Goal: Task Accomplishment & Management: Manage account settings

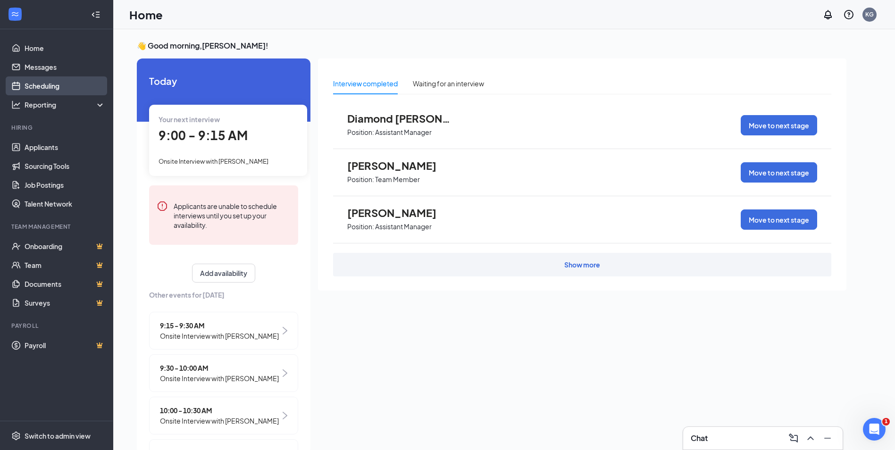
click at [58, 86] on link "Scheduling" at bounding box center [65, 85] width 81 height 19
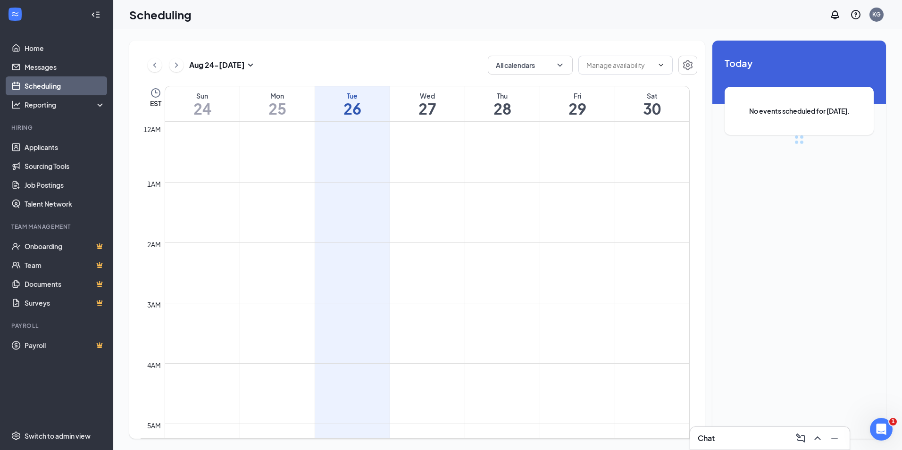
scroll to position [464, 0]
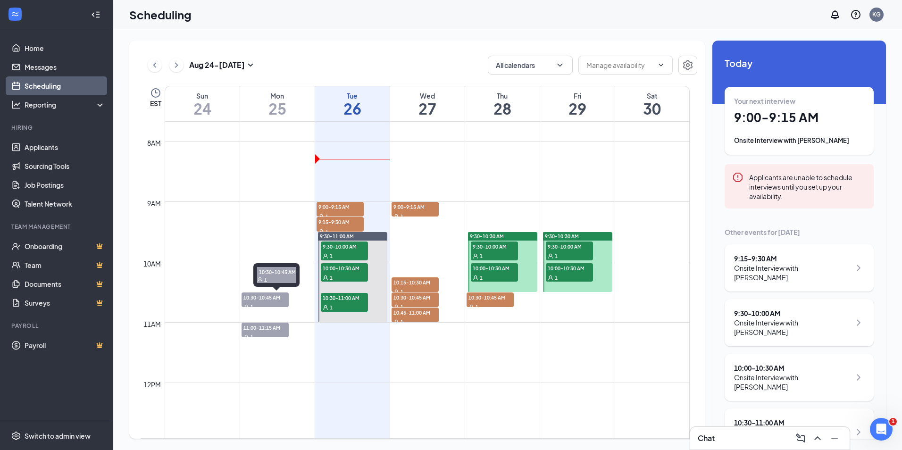
click at [268, 298] on span "10:30-10:45 AM" at bounding box center [265, 297] width 47 height 9
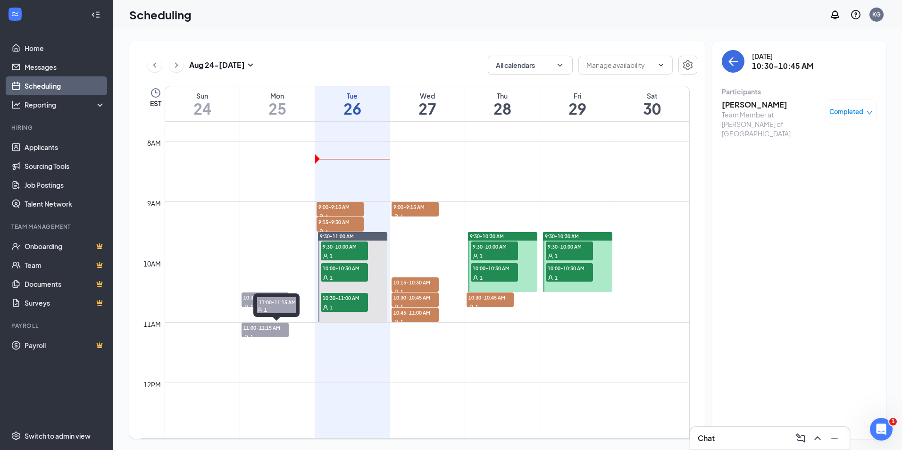
click at [265, 326] on span "11:00-11:15 AM" at bounding box center [265, 327] width 47 height 9
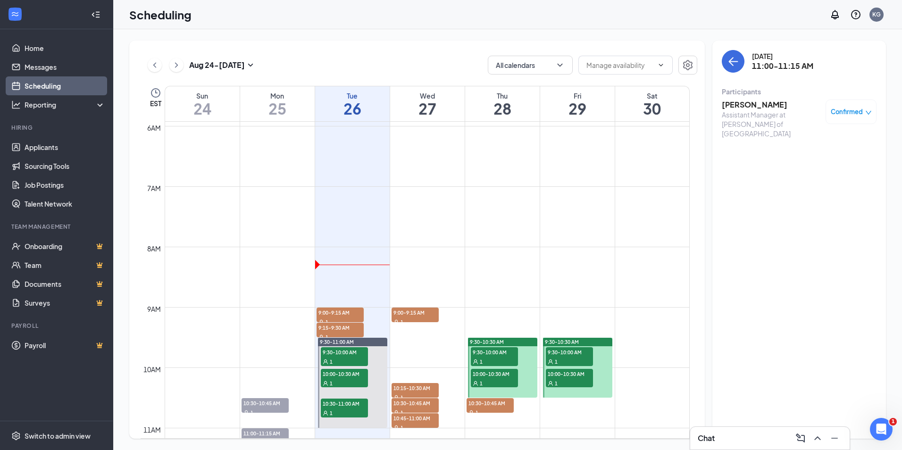
scroll to position [417, 0]
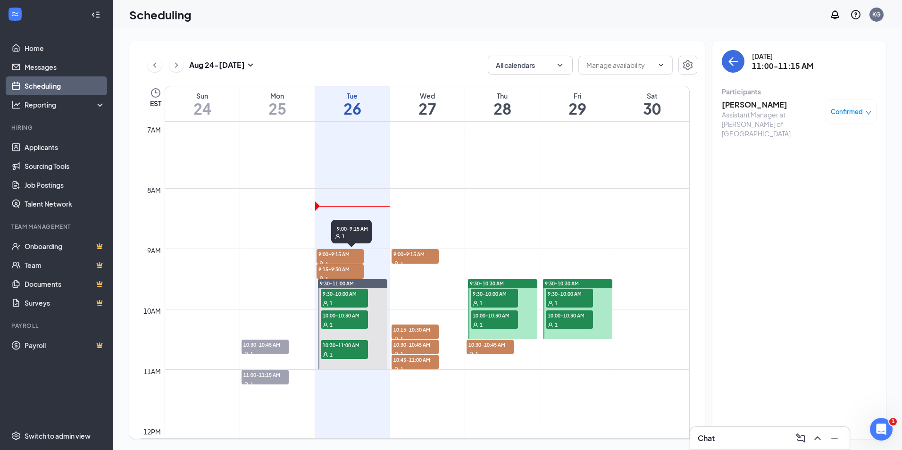
click at [344, 256] on span "9:00-9:15 AM" at bounding box center [340, 253] width 47 height 9
click at [344, 269] on span "9:15-9:30 AM" at bounding box center [340, 268] width 47 height 9
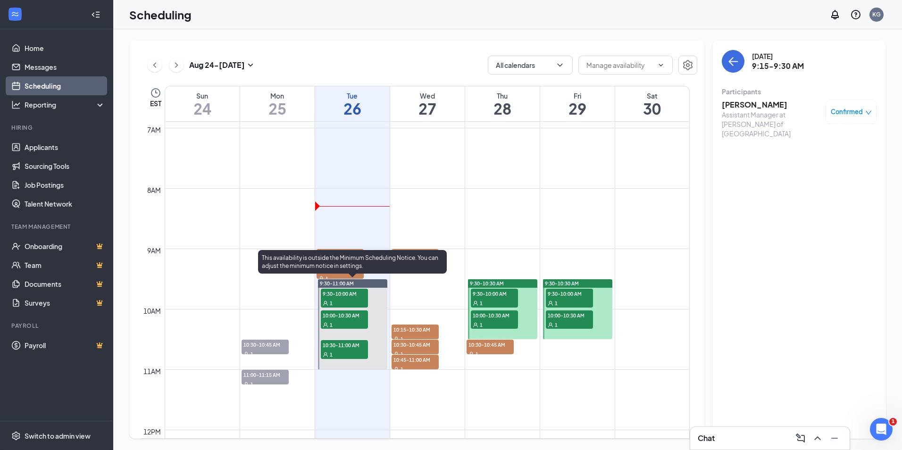
click at [345, 295] on span "9:30-10:00 AM" at bounding box center [344, 293] width 47 height 9
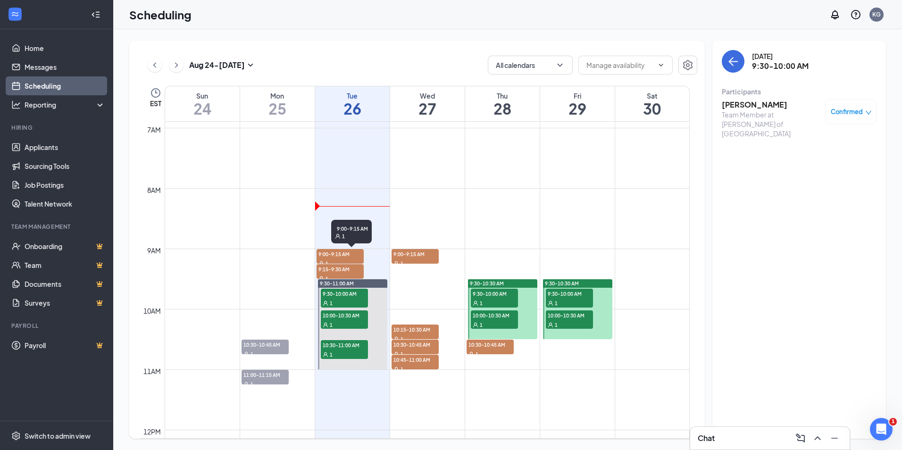
click at [350, 253] on span "9:00-9:15 AM" at bounding box center [340, 253] width 47 height 9
click at [745, 101] on h3 "[PERSON_NAME]" at bounding box center [771, 105] width 99 height 10
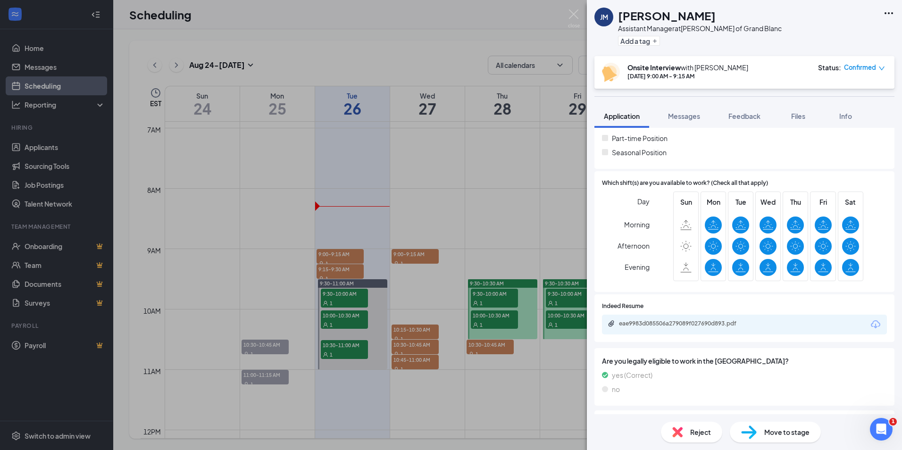
scroll to position [236, 0]
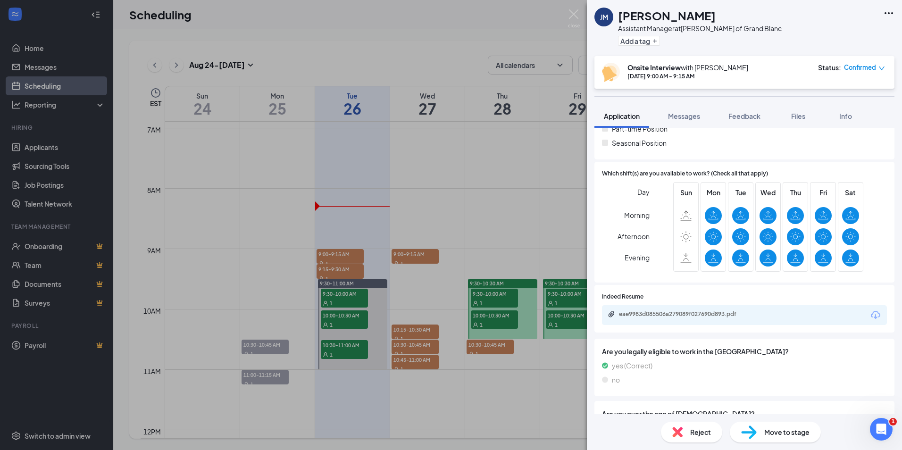
click at [687, 310] on div "eae9983d085506a279089f027690d893.pdf" at bounding box center [744, 315] width 285 height 20
click at [684, 314] on div "eae9983d085506a279089f027690d893.pdf" at bounding box center [685, 314] width 132 height 8
click at [571, 14] on img at bounding box center [574, 18] width 12 height 18
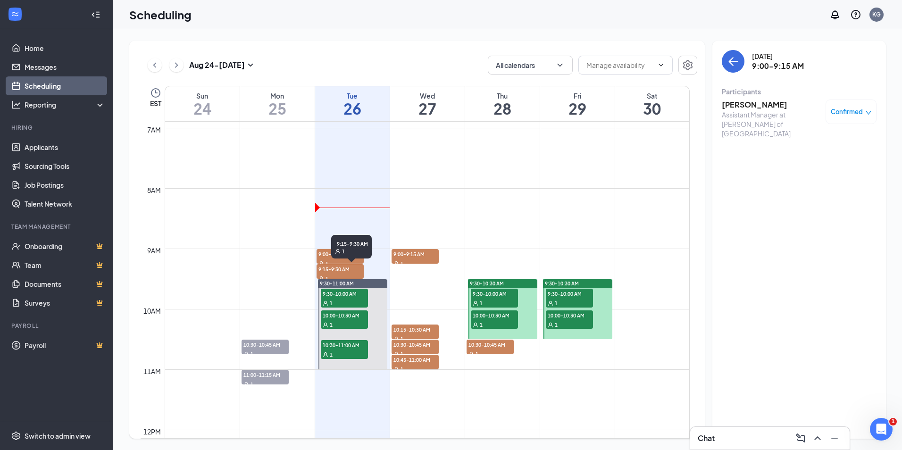
click at [342, 269] on span "9:15-9:30 AM" at bounding box center [340, 268] width 47 height 9
click at [759, 100] on h3 "[PERSON_NAME]" at bounding box center [771, 105] width 99 height 10
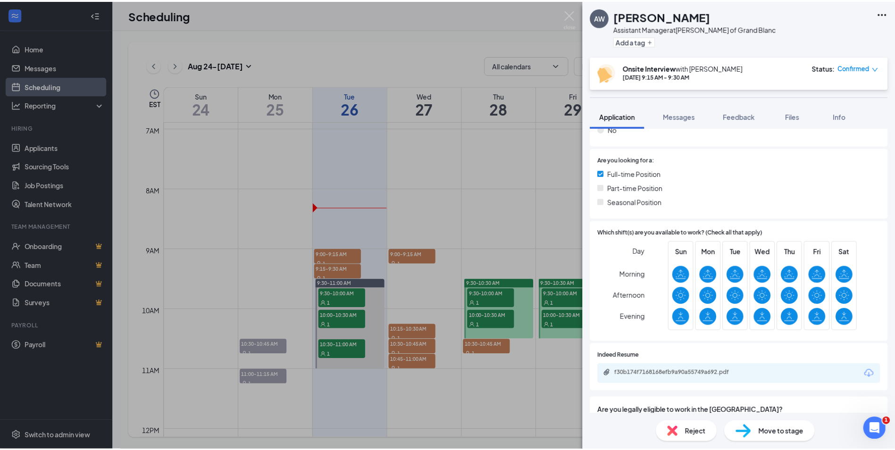
scroll to position [189, 0]
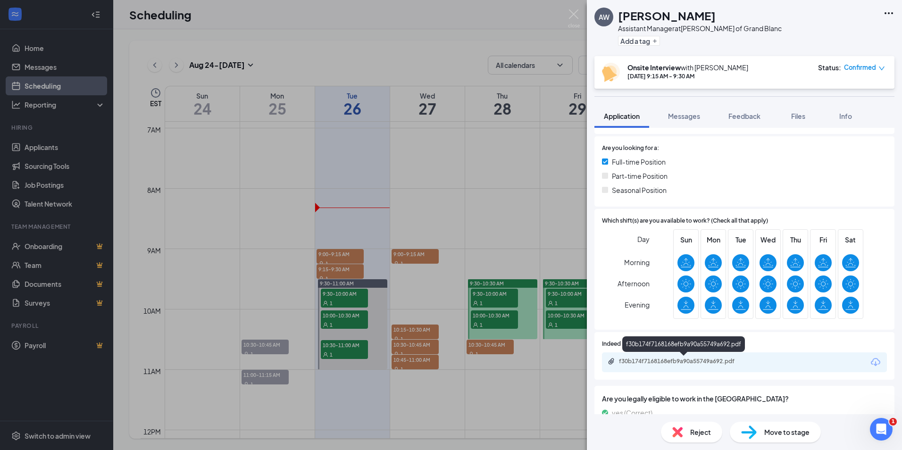
click at [702, 360] on div "f30b174f7168168efb9a90a55749a692.pdf" at bounding box center [685, 362] width 132 height 8
click at [572, 12] on img at bounding box center [574, 18] width 12 height 18
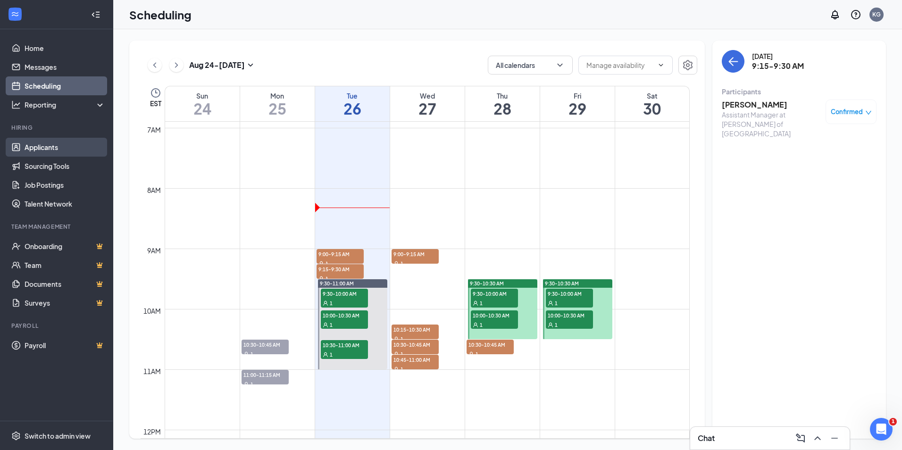
click at [46, 147] on link "Applicants" at bounding box center [65, 147] width 81 height 19
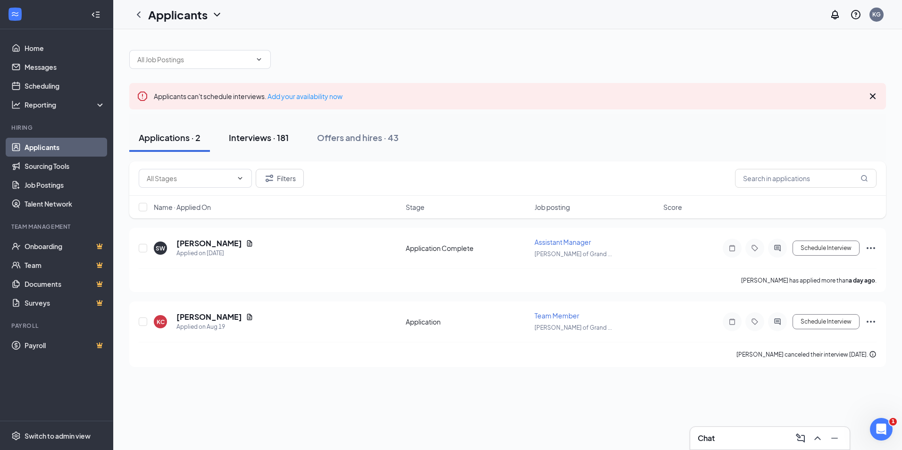
click at [260, 135] on div "Interviews · 181" at bounding box center [259, 138] width 60 height 12
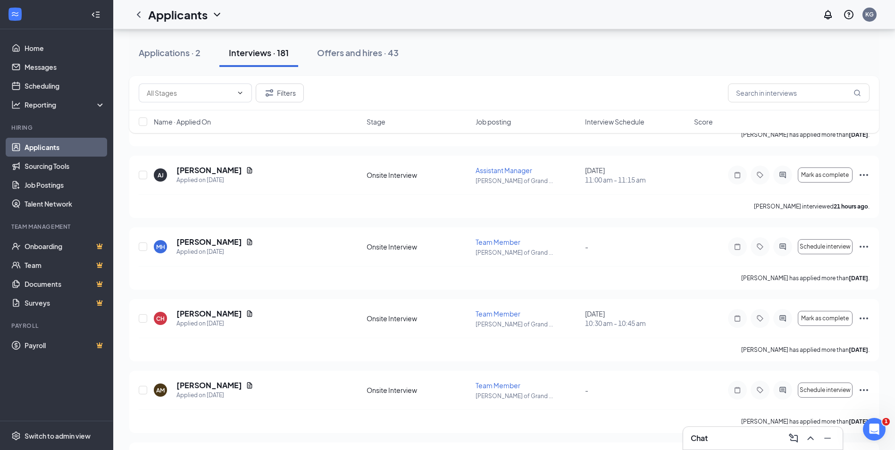
scroll to position [1557, 0]
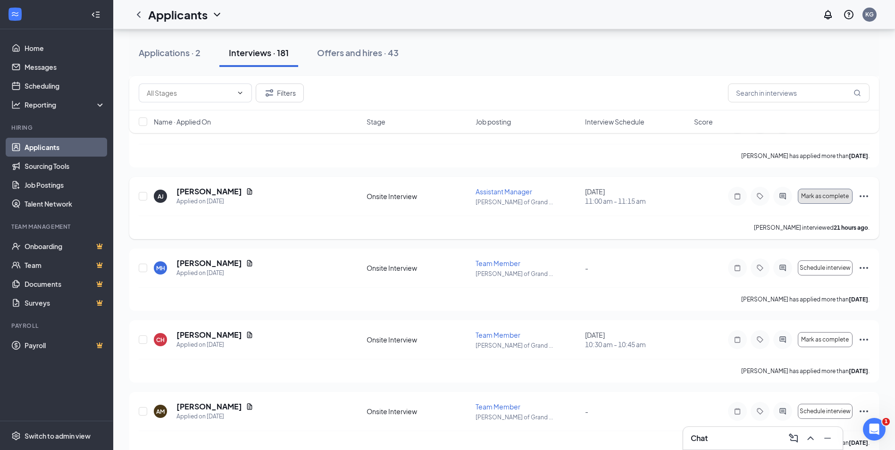
click at [841, 196] on span "Mark as complete" at bounding box center [825, 196] width 48 height 7
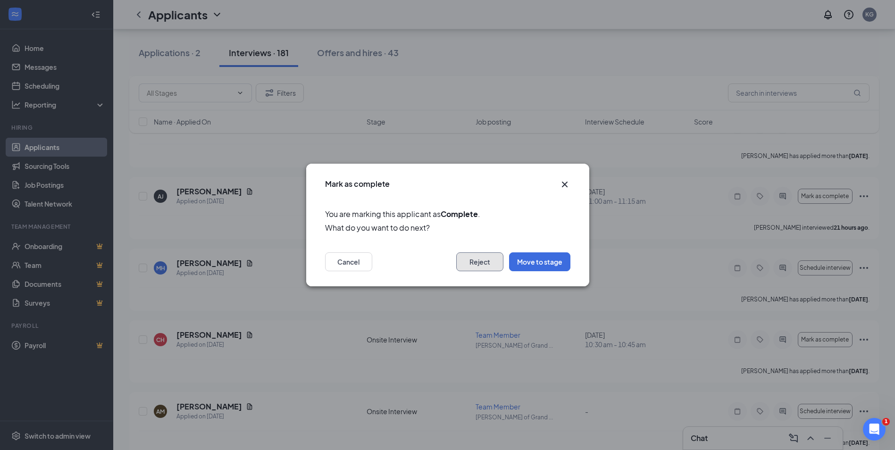
click at [489, 261] on button "Reject" at bounding box center [479, 261] width 47 height 19
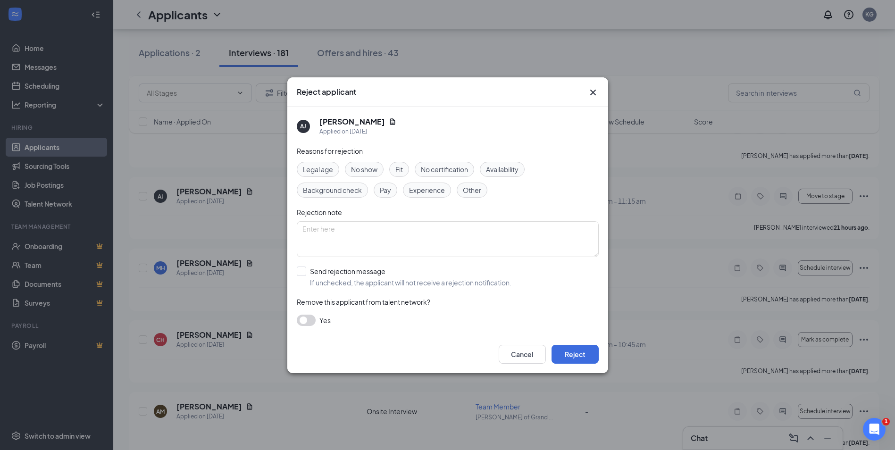
click at [473, 189] on span "Other" at bounding box center [472, 190] width 18 height 10
click at [310, 320] on button "button" at bounding box center [306, 320] width 19 height 11
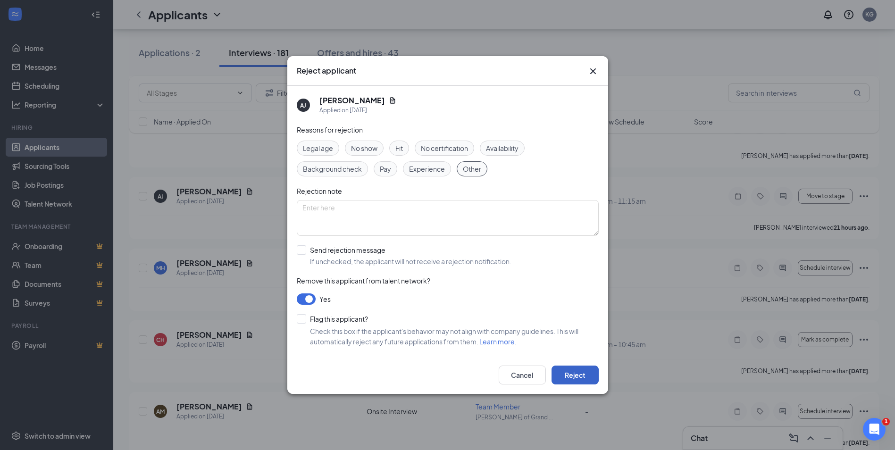
click at [574, 371] on button "Reject" at bounding box center [575, 375] width 47 height 19
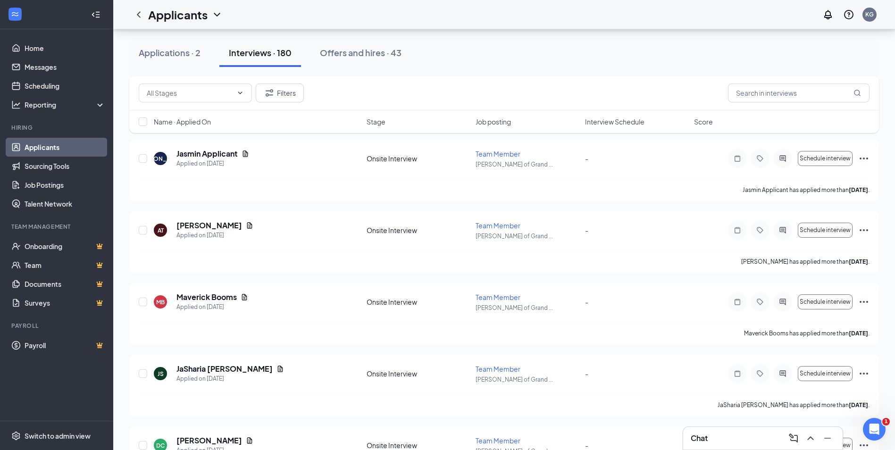
scroll to position [6182, 0]
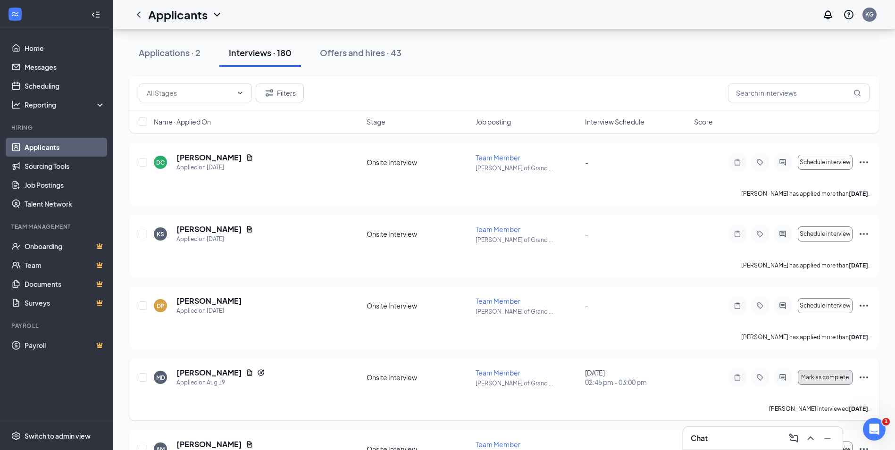
click at [832, 380] on span "Mark as complete" at bounding box center [825, 377] width 48 height 7
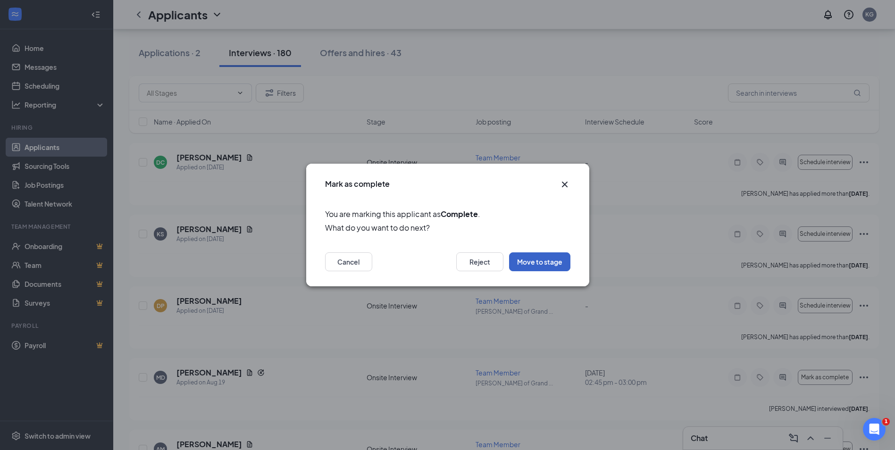
click at [554, 264] on button "Move to stage" at bounding box center [539, 261] width 61 height 19
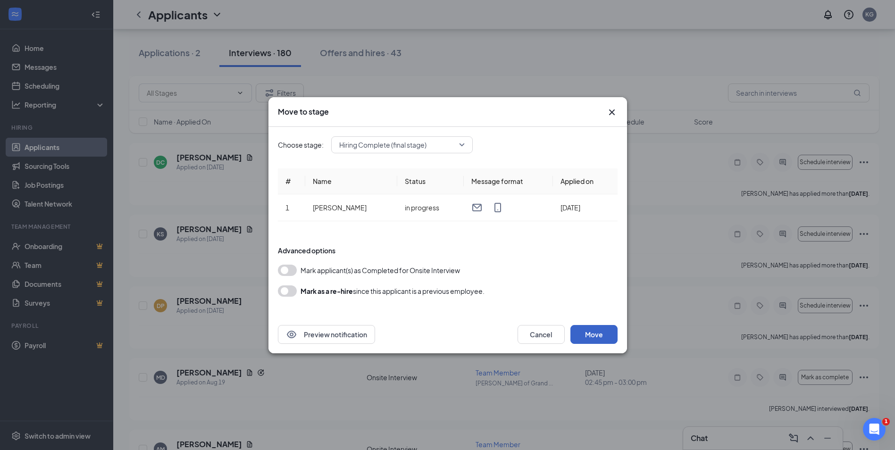
click at [602, 336] on button "Move" at bounding box center [594, 334] width 47 height 19
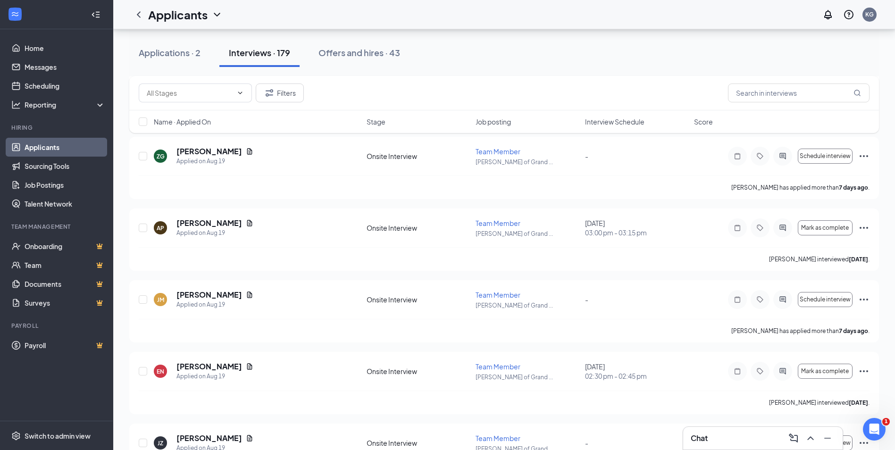
scroll to position [6512, 0]
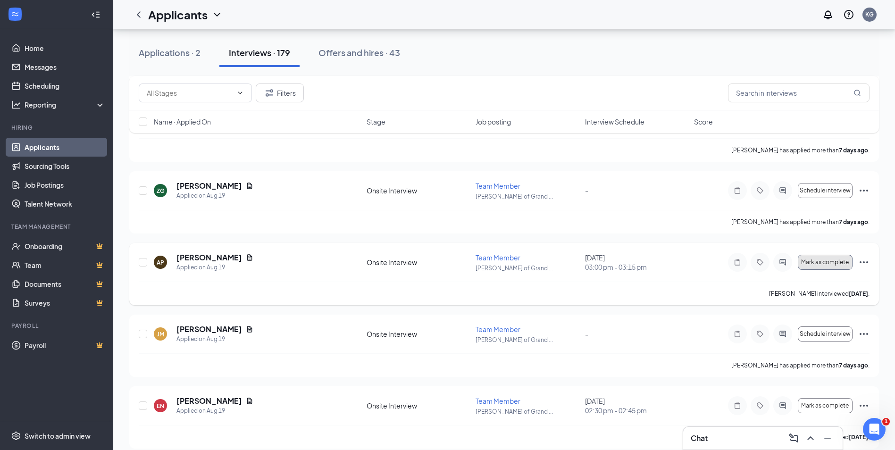
click at [830, 259] on span "Mark as complete" at bounding box center [825, 262] width 48 height 7
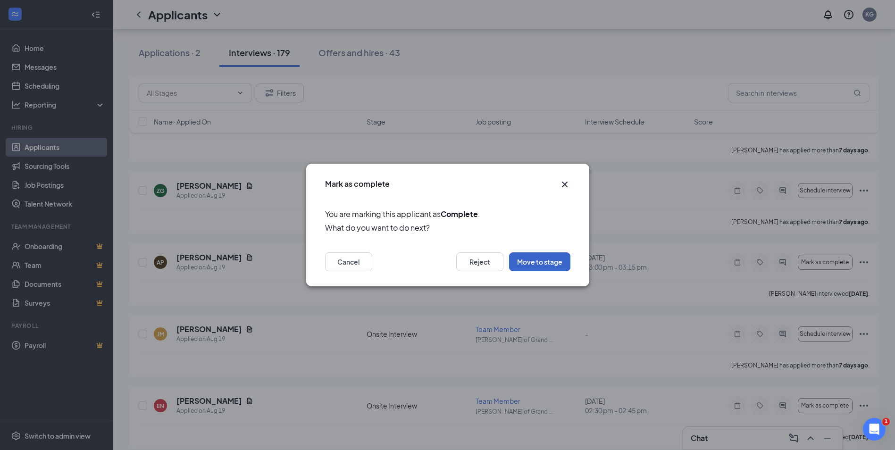
click at [532, 258] on button "Move to stage" at bounding box center [539, 261] width 61 height 19
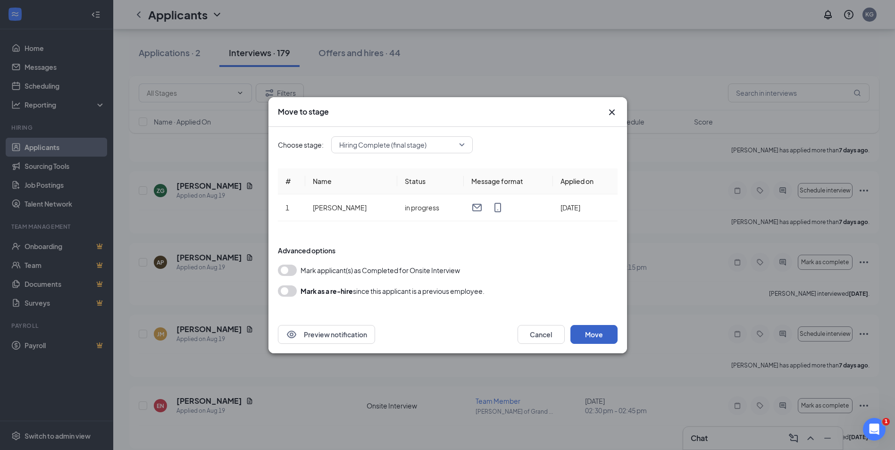
click at [602, 332] on button "Move" at bounding box center [594, 334] width 47 height 19
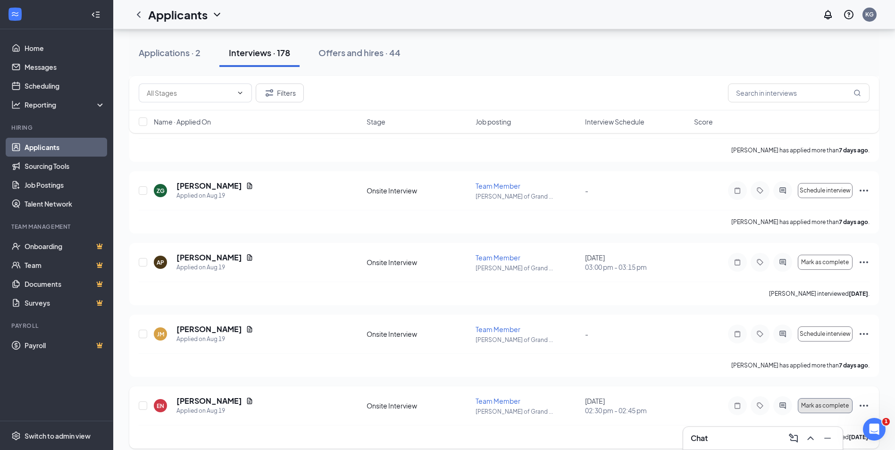
click at [834, 411] on button "Mark as complete" at bounding box center [825, 405] width 55 height 15
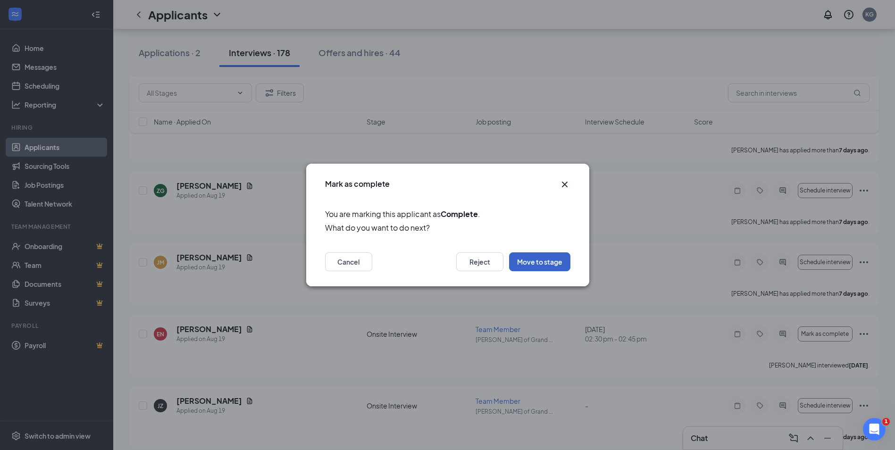
click at [549, 264] on button "Move to stage" at bounding box center [539, 261] width 61 height 19
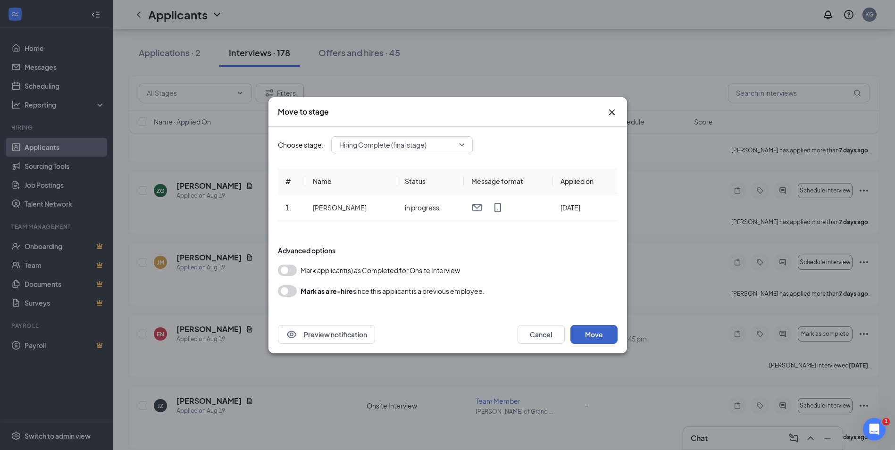
click at [600, 332] on button "Move" at bounding box center [594, 334] width 47 height 19
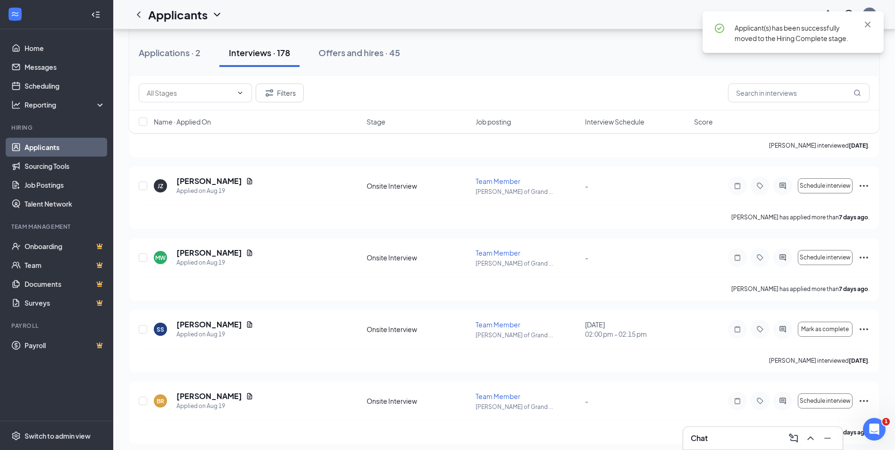
scroll to position [6748, 0]
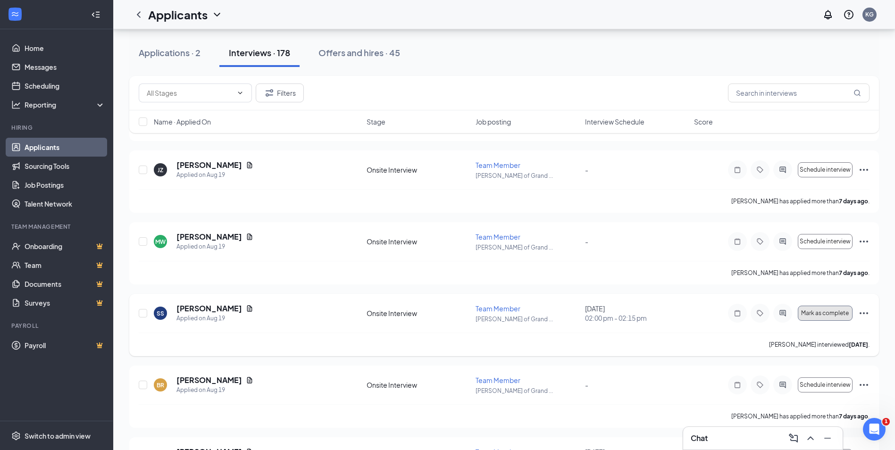
click at [837, 312] on span "Mark as complete" at bounding box center [825, 313] width 48 height 7
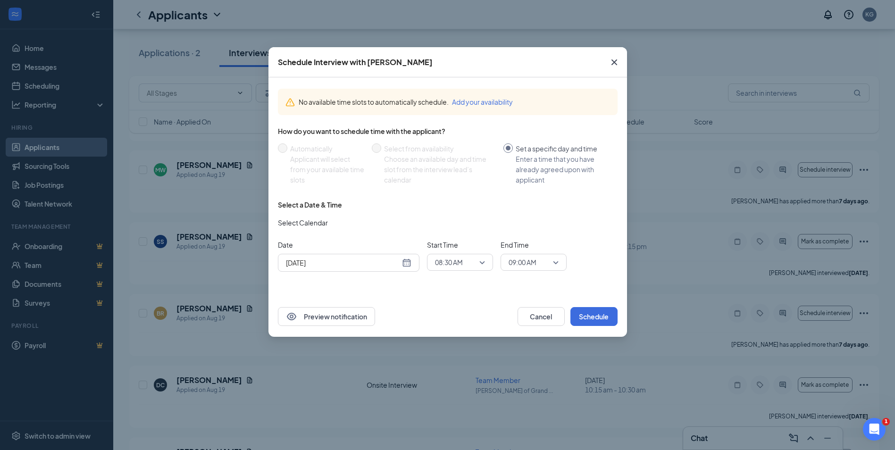
click at [613, 61] on icon "Cross" at bounding box center [614, 62] width 6 height 6
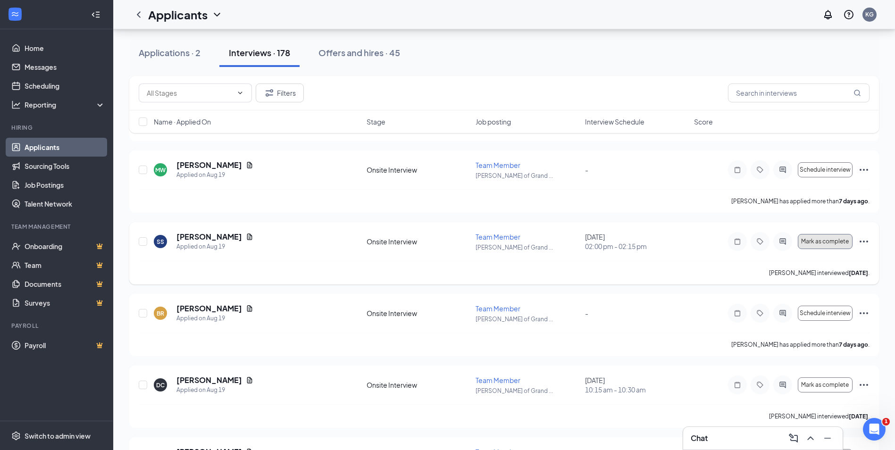
click at [816, 241] on span "Mark as complete" at bounding box center [825, 241] width 48 height 7
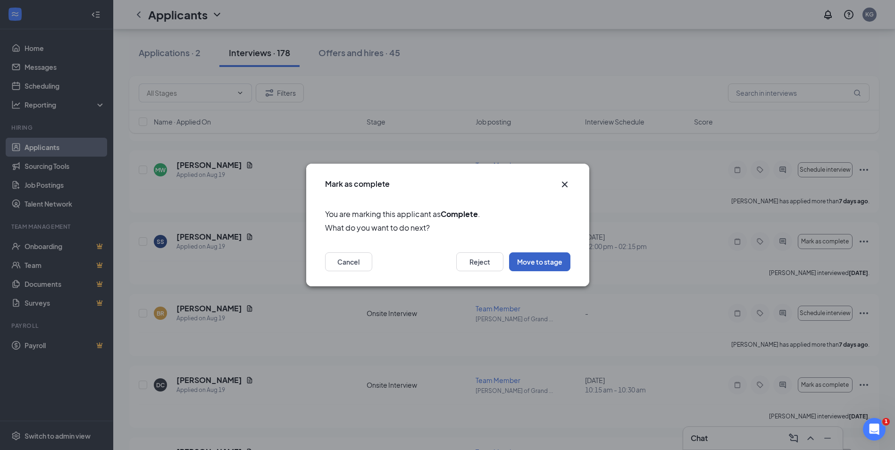
click at [559, 262] on button "Move to stage" at bounding box center [539, 261] width 61 height 19
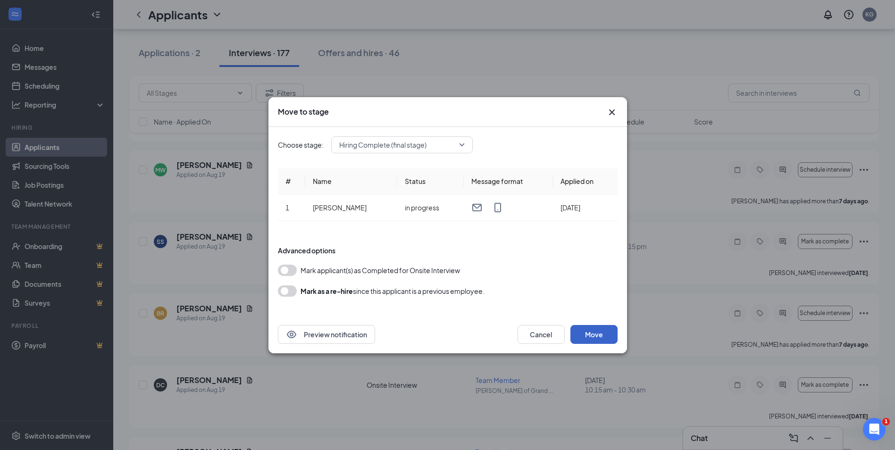
click at [601, 329] on button "Move" at bounding box center [594, 334] width 47 height 19
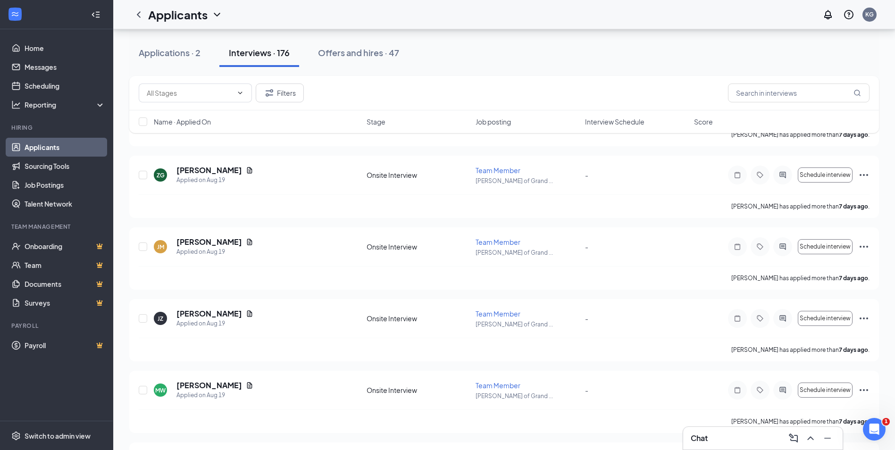
scroll to position [6418, 0]
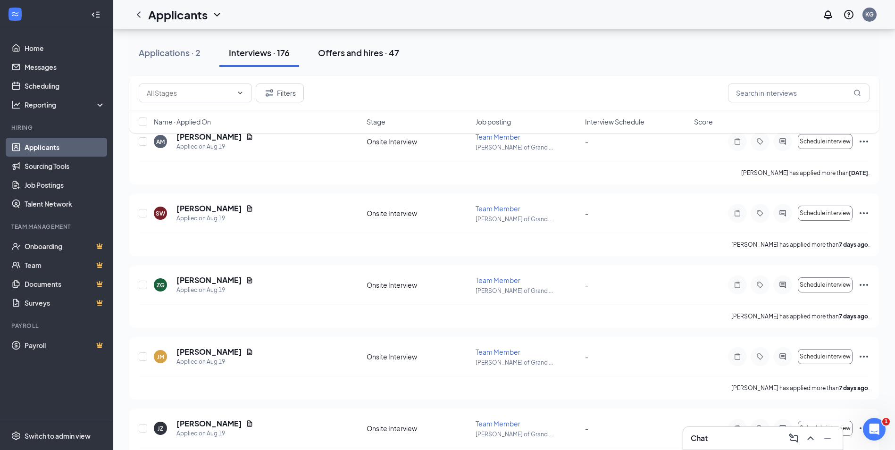
click at [361, 53] on div "Offers and hires · 47" at bounding box center [358, 53] width 81 height 12
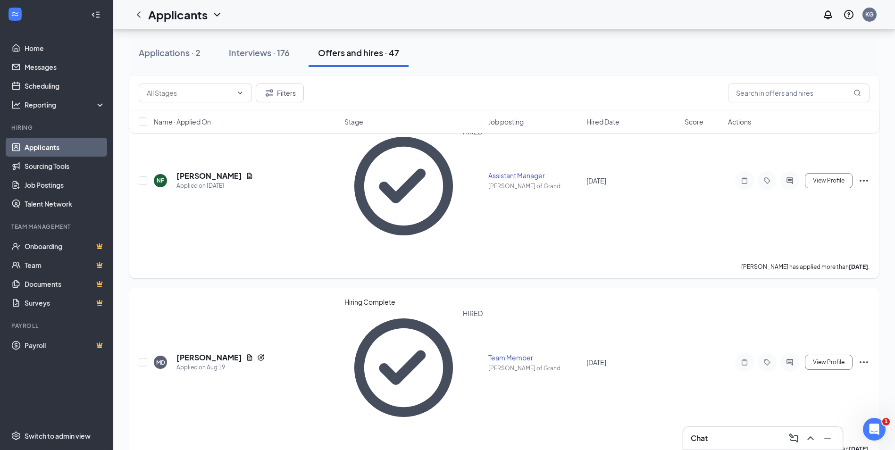
scroll to position [330, 0]
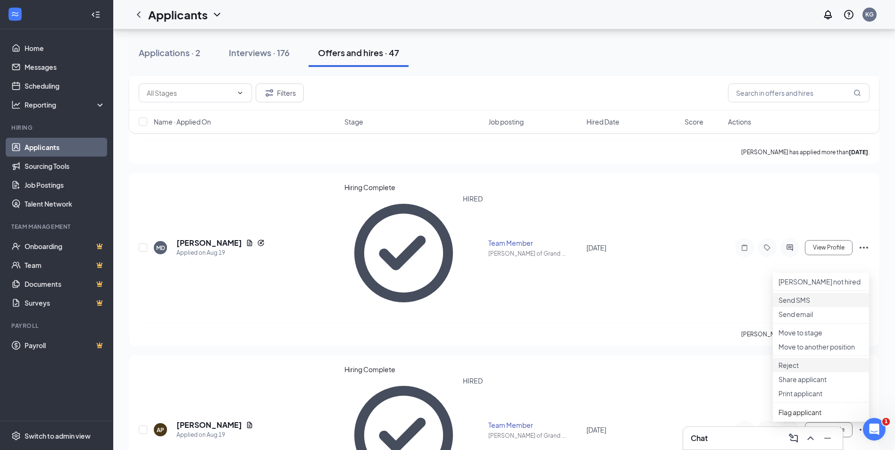
scroll to position [425, 0]
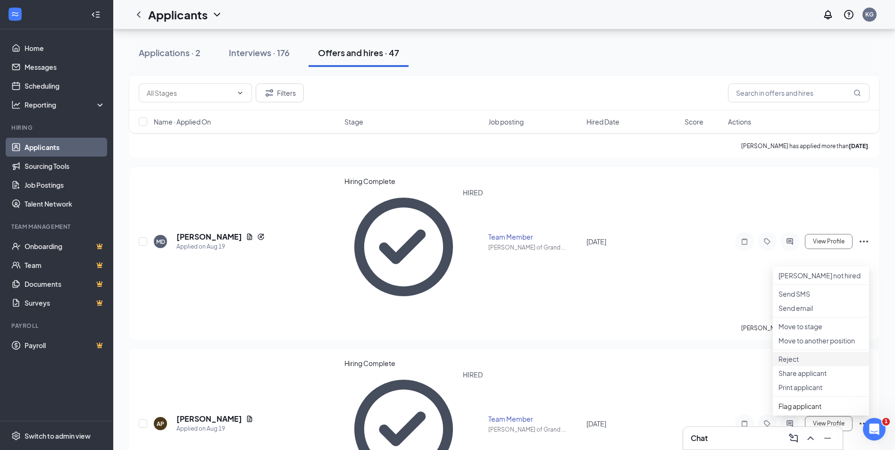
click at [799, 364] on p "Reject" at bounding box center [821, 358] width 85 height 9
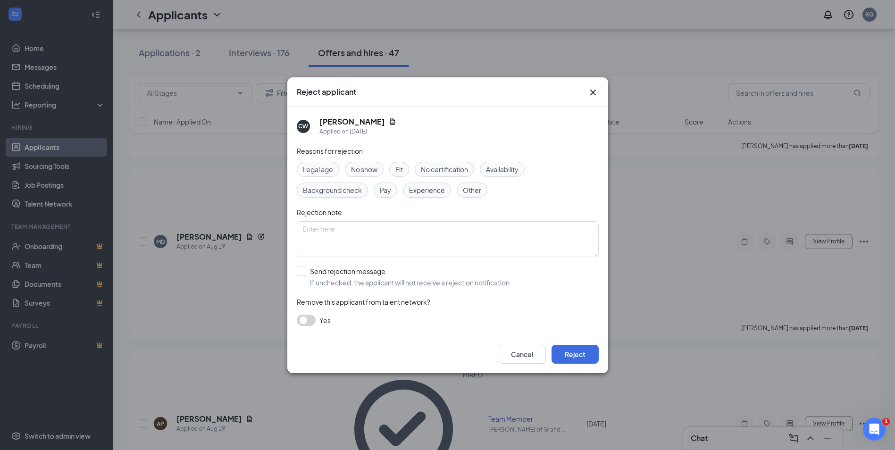
click at [308, 318] on button "button" at bounding box center [306, 320] width 19 height 11
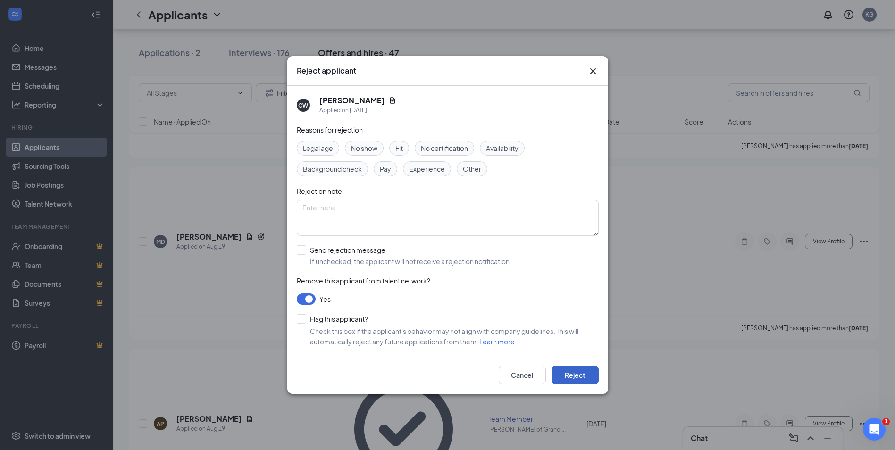
click at [581, 368] on button "Reject" at bounding box center [575, 375] width 47 height 19
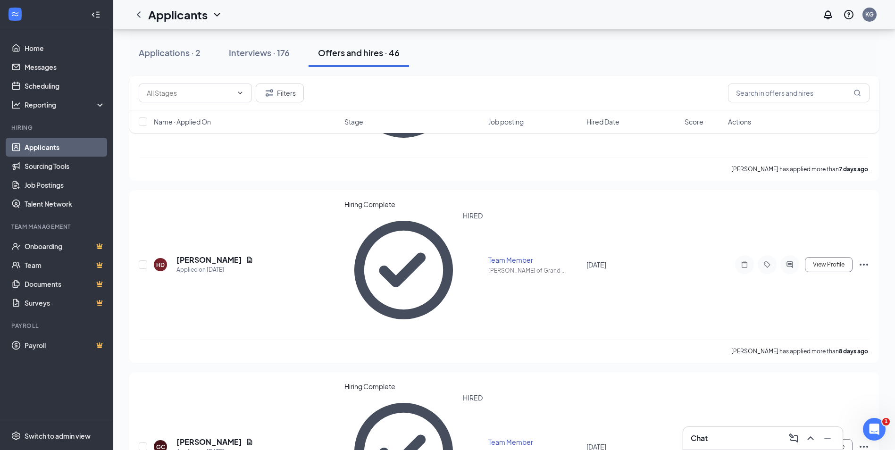
scroll to position [1133, 0]
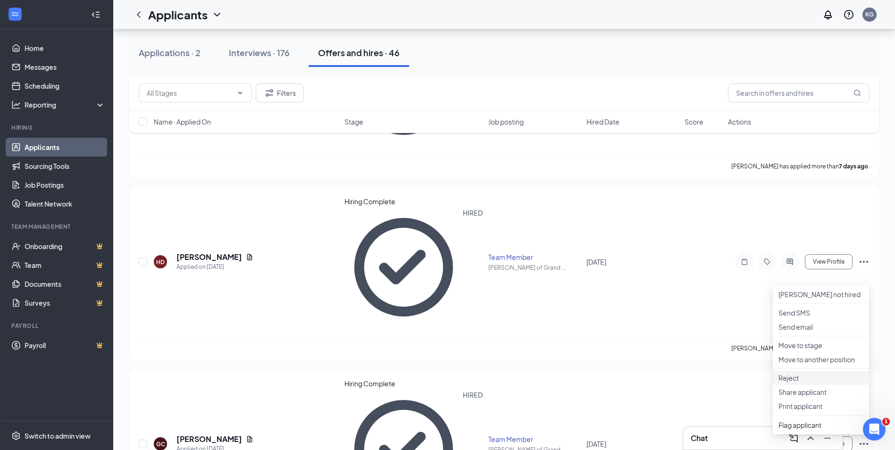
click at [789, 383] on p "Reject" at bounding box center [821, 377] width 85 height 9
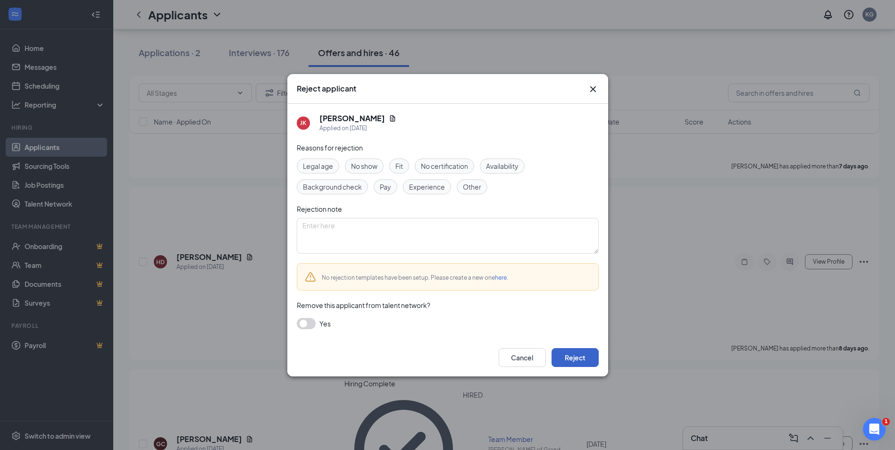
click at [579, 355] on button "Reject" at bounding box center [575, 357] width 47 height 19
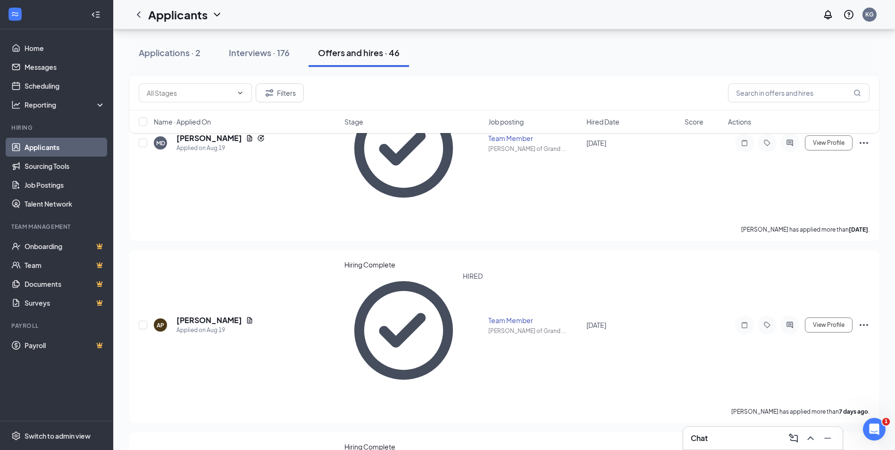
scroll to position [519, 0]
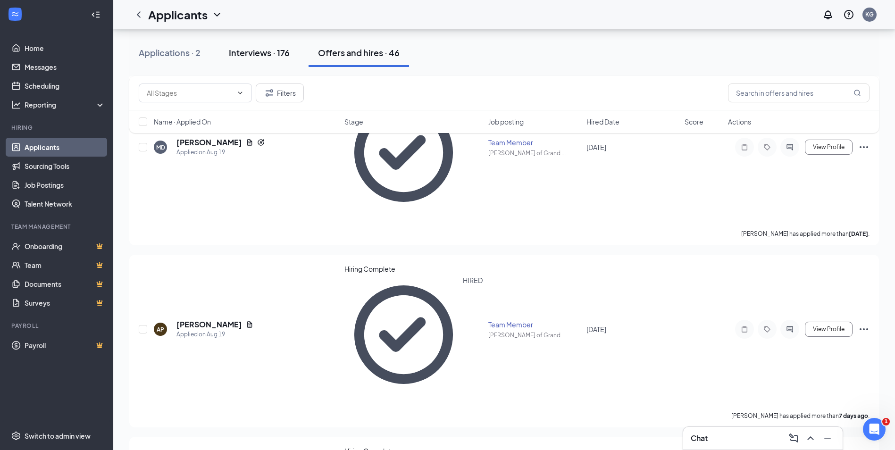
click at [251, 52] on div "Interviews · 176" at bounding box center [259, 53] width 61 height 12
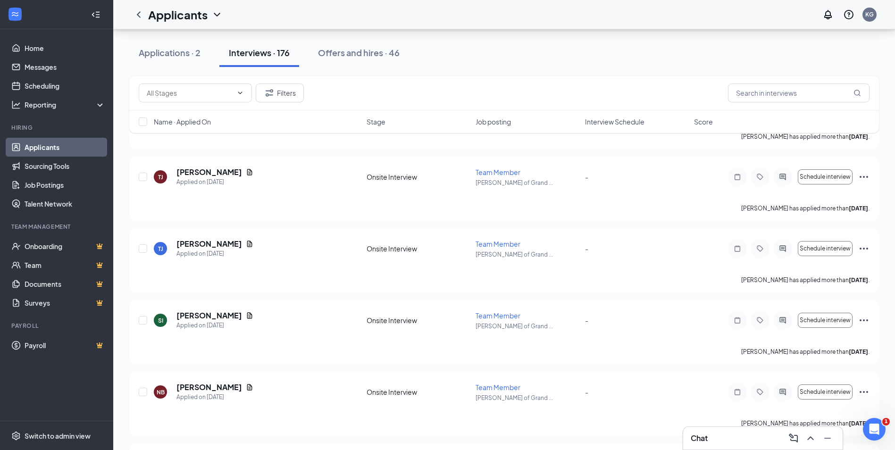
scroll to position [1085, 0]
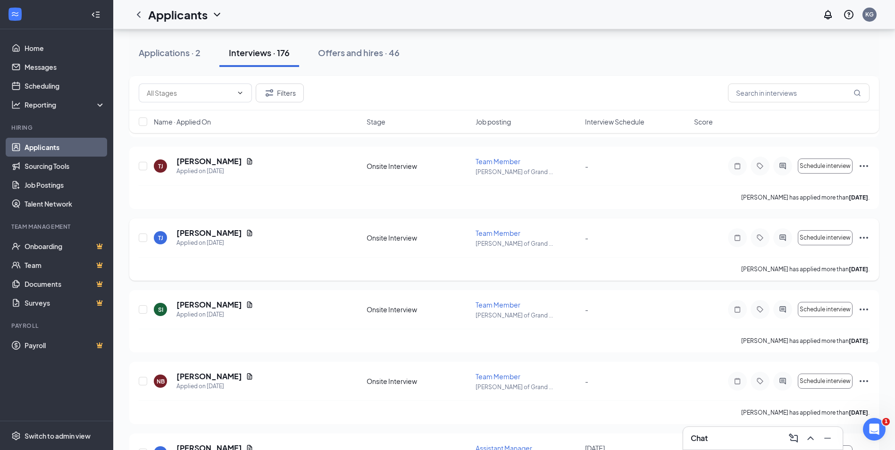
click at [861, 236] on icon "Ellipses" at bounding box center [863, 237] width 11 height 11
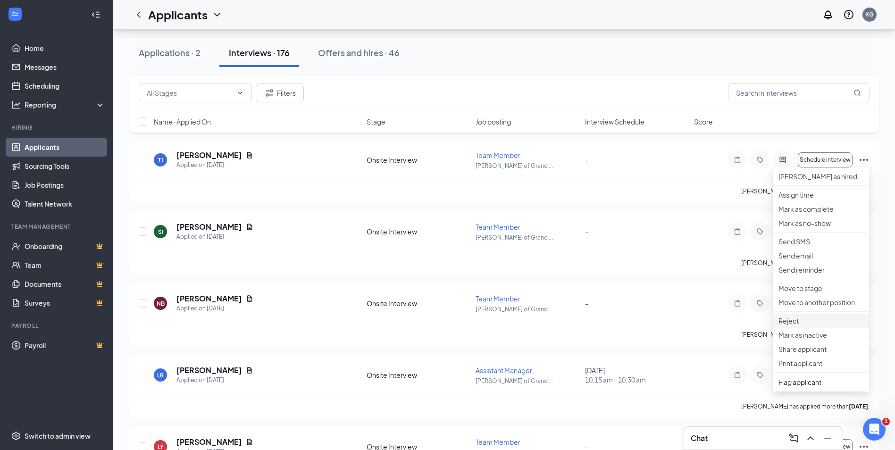
scroll to position [1180, 0]
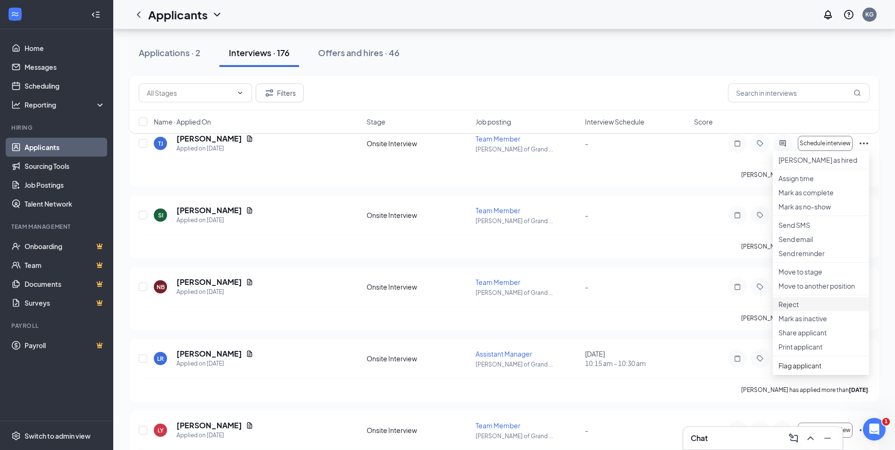
click at [791, 309] on p "Reject" at bounding box center [821, 304] width 85 height 9
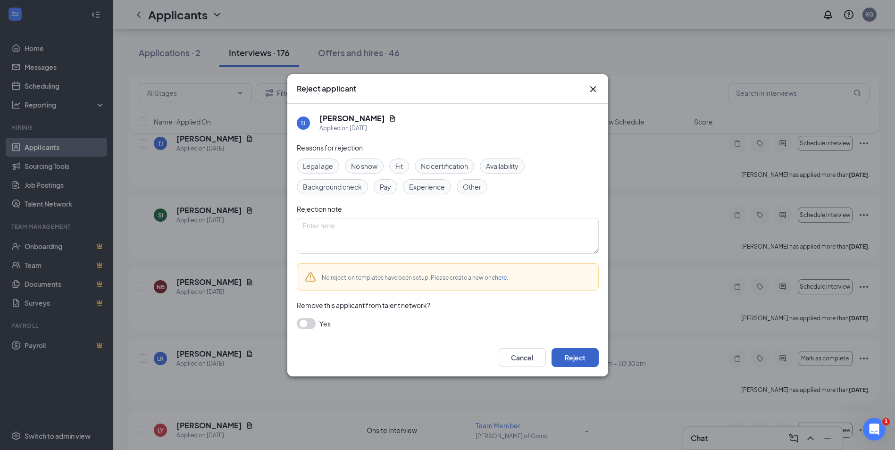
click at [568, 352] on button "Reject" at bounding box center [575, 357] width 47 height 19
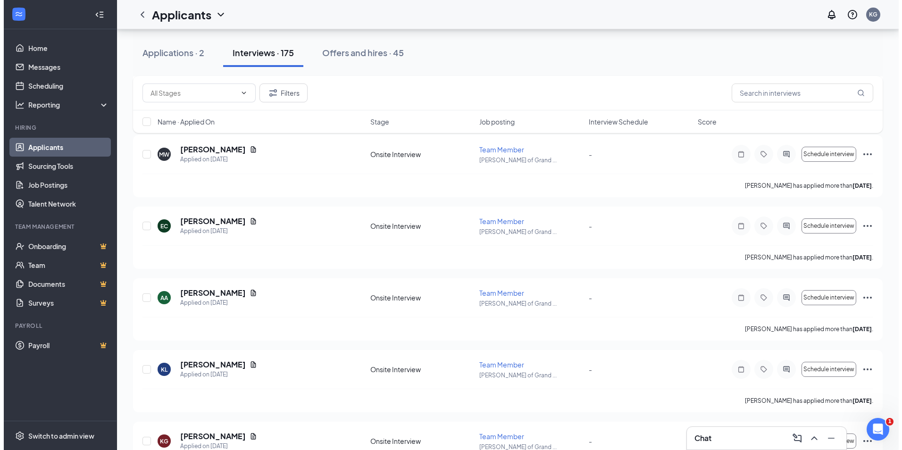
scroll to position [5191, 0]
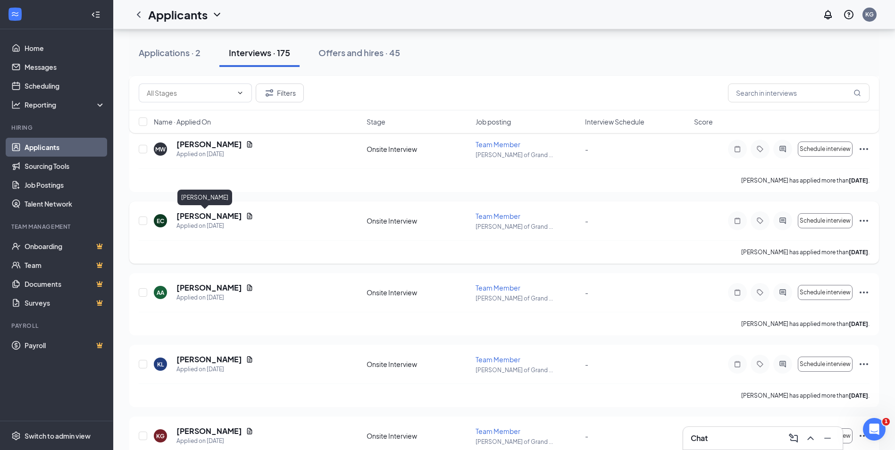
click at [201, 214] on h5 "[PERSON_NAME]" at bounding box center [209, 216] width 66 height 10
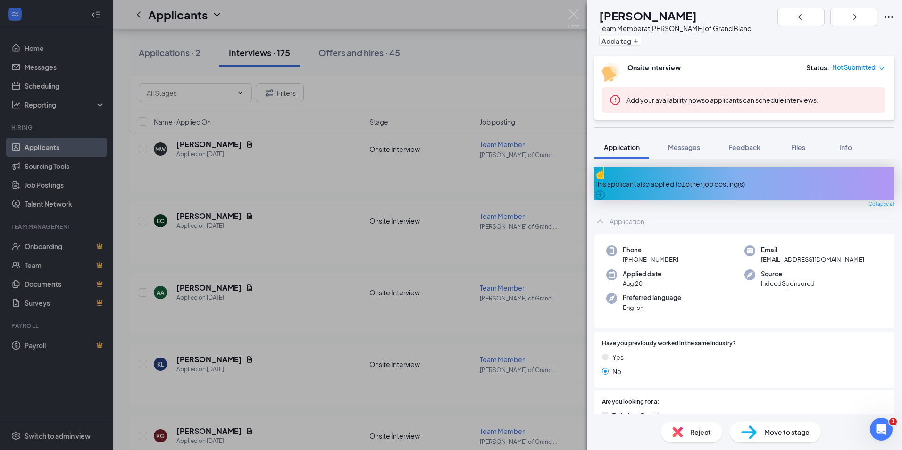
click at [667, 179] on div "This applicant also applied to 1 other job posting(s)" at bounding box center [745, 184] width 300 height 10
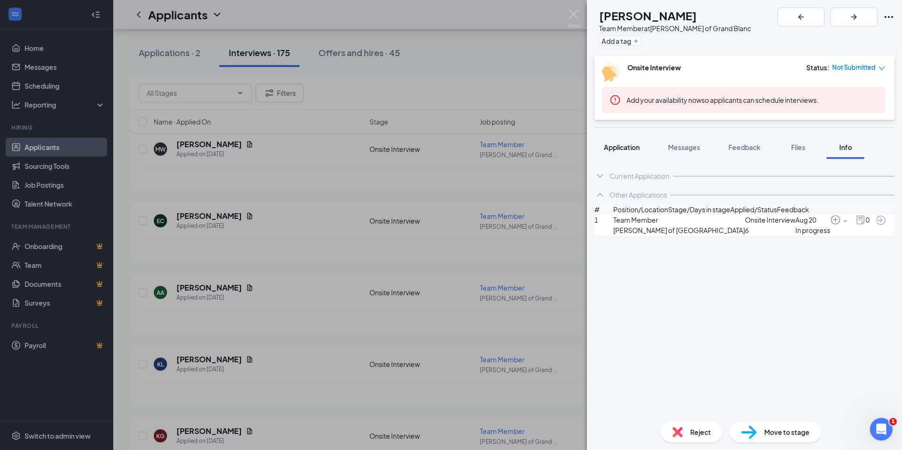
click at [632, 146] on span "Application" at bounding box center [622, 147] width 36 height 8
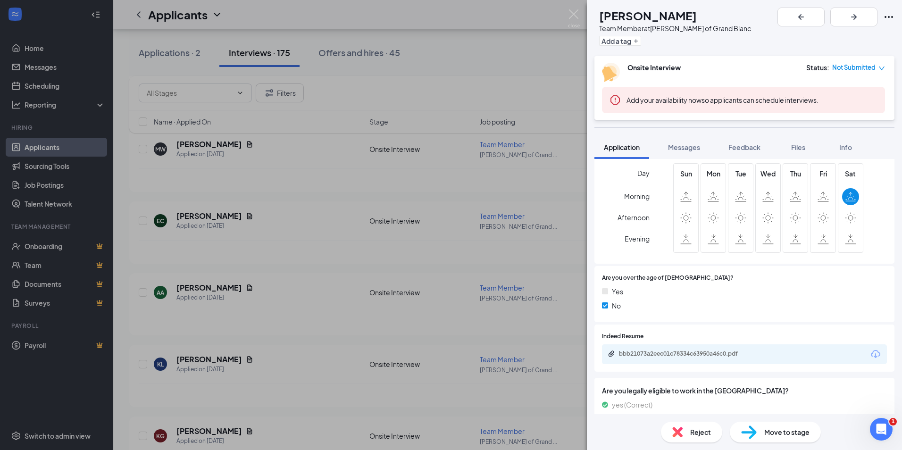
scroll to position [336, 0]
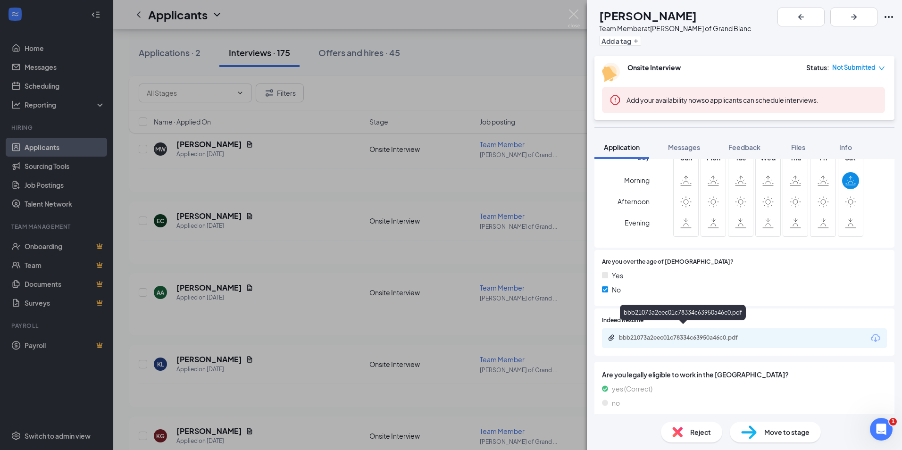
click at [691, 334] on div "bbb21073a2eec01c78334c63950a46c0.pdf" at bounding box center [685, 338] width 132 height 8
click at [700, 433] on span "Reject" at bounding box center [700, 432] width 21 height 10
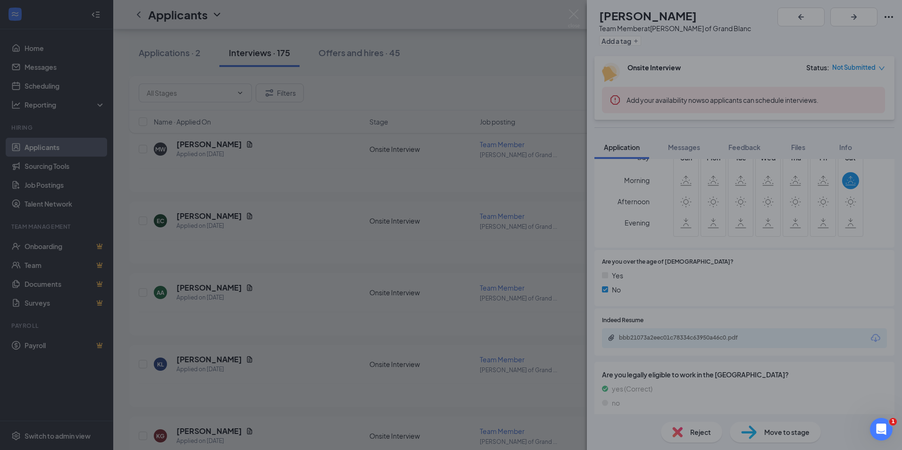
scroll to position [333, 0]
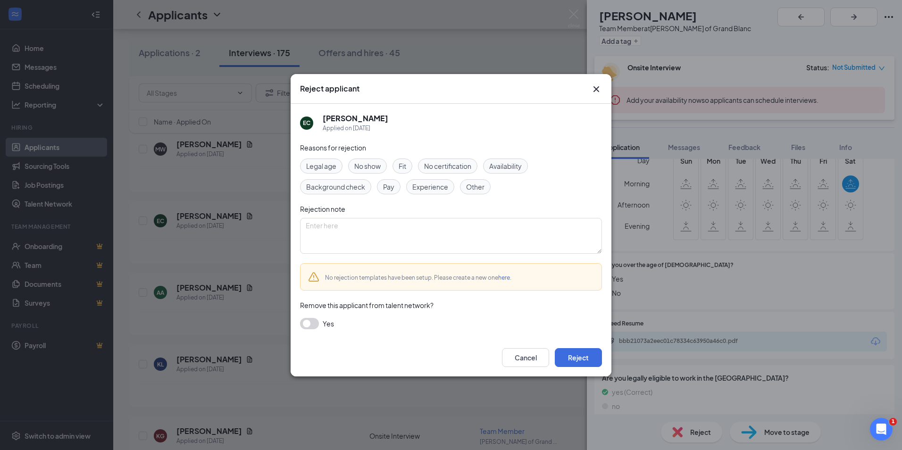
click at [434, 184] on span "Experience" at bounding box center [430, 187] width 36 height 10
click at [571, 353] on button "Reject" at bounding box center [578, 357] width 47 height 19
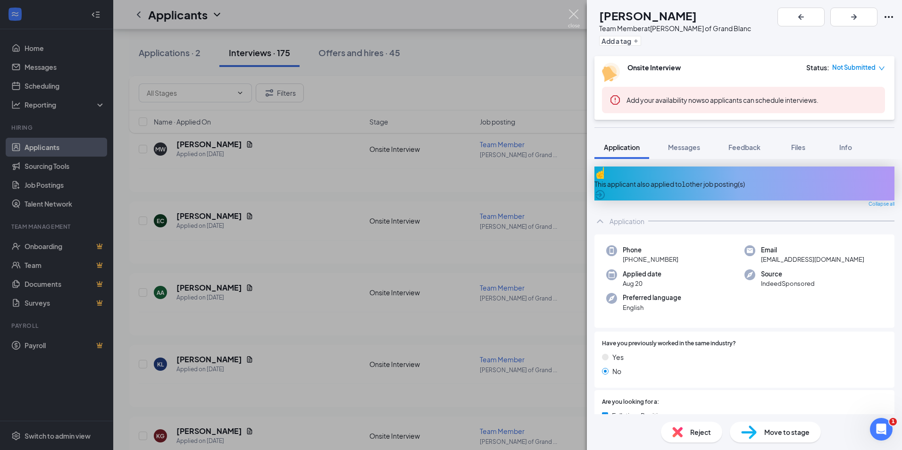
click at [570, 13] on img at bounding box center [574, 18] width 12 height 18
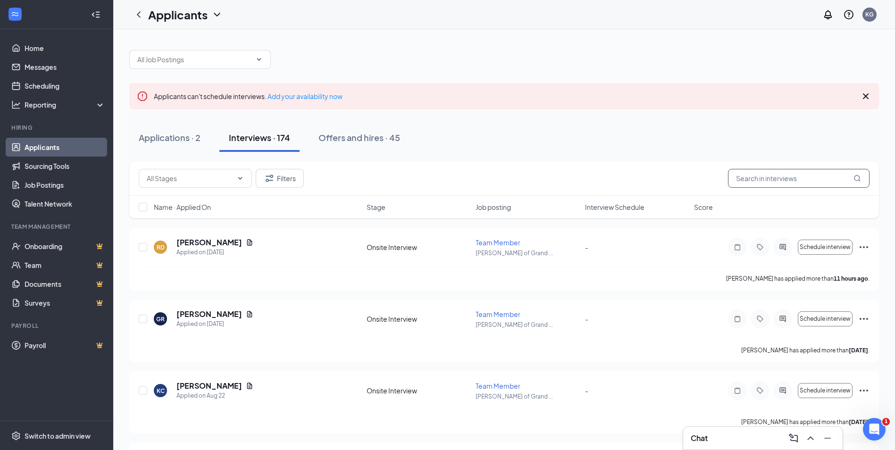
click at [766, 173] on input "text" at bounding box center [799, 178] width 142 height 19
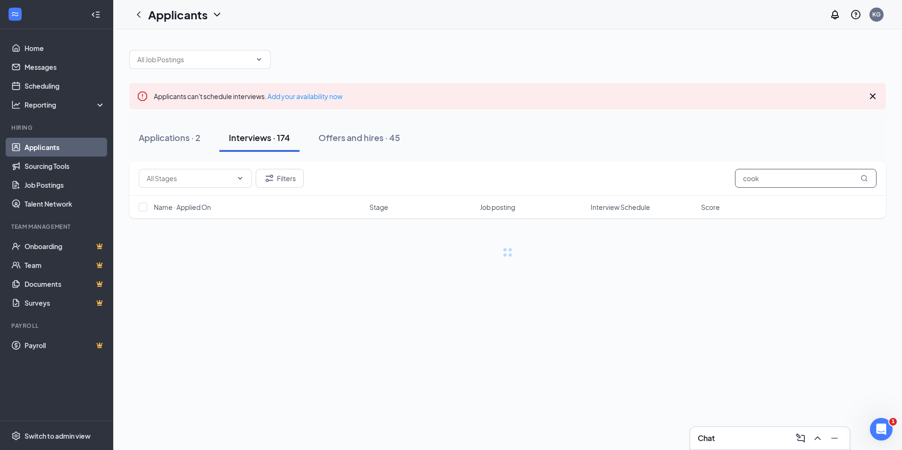
click at [864, 177] on icon "MagnifyingGlass" at bounding box center [865, 179] width 8 height 8
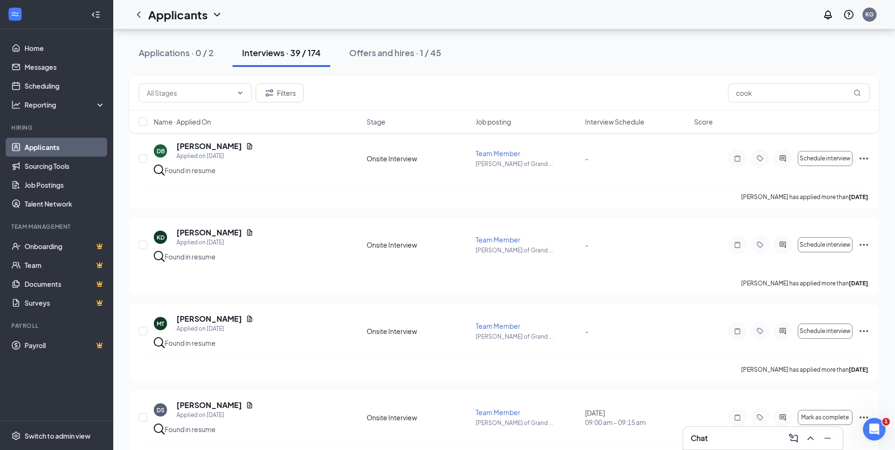
scroll to position [1463, 0]
click at [733, 92] on input "cook" at bounding box center [799, 93] width 142 height 19
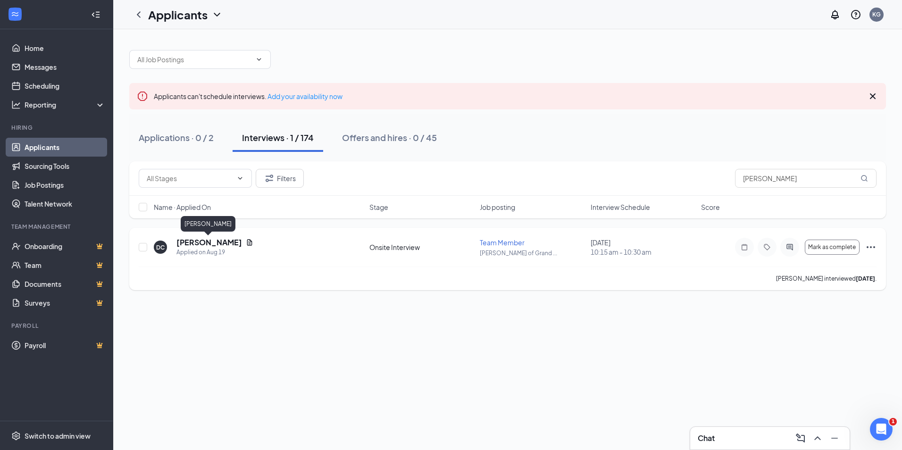
click at [210, 241] on h5 "[PERSON_NAME]" at bounding box center [209, 242] width 66 height 10
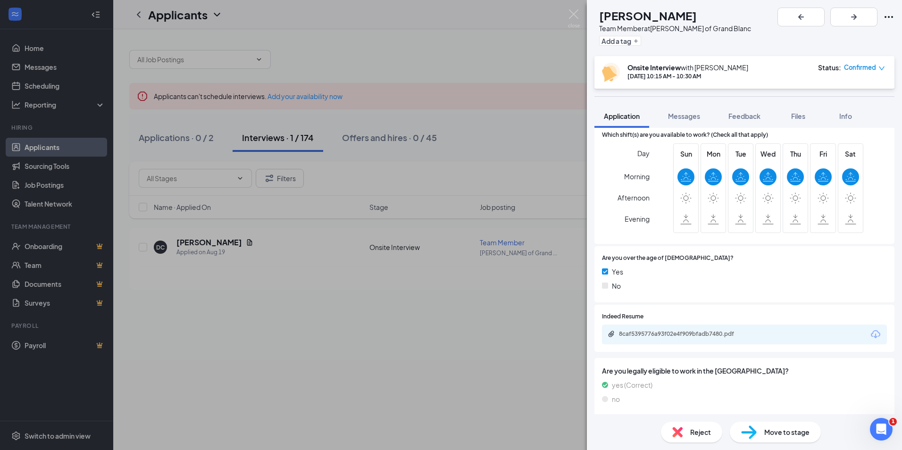
scroll to position [278, 0]
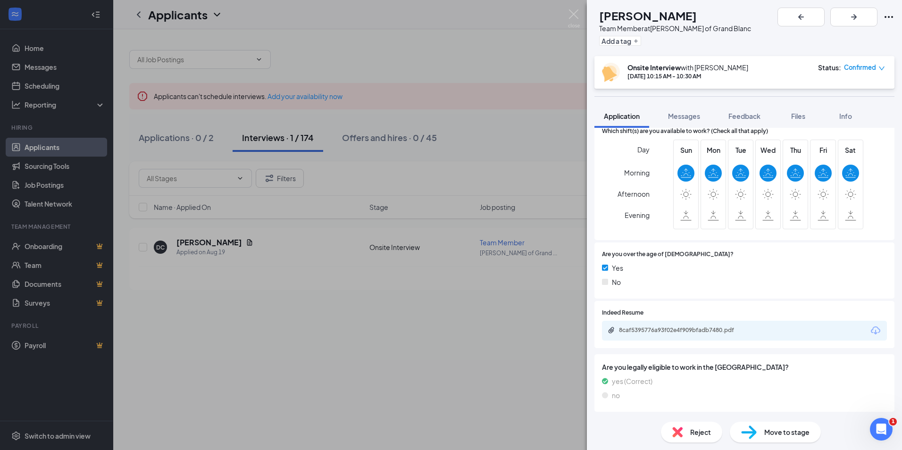
click at [699, 426] on div "Reject" at bounding box center [691, 432] width 61 height 21
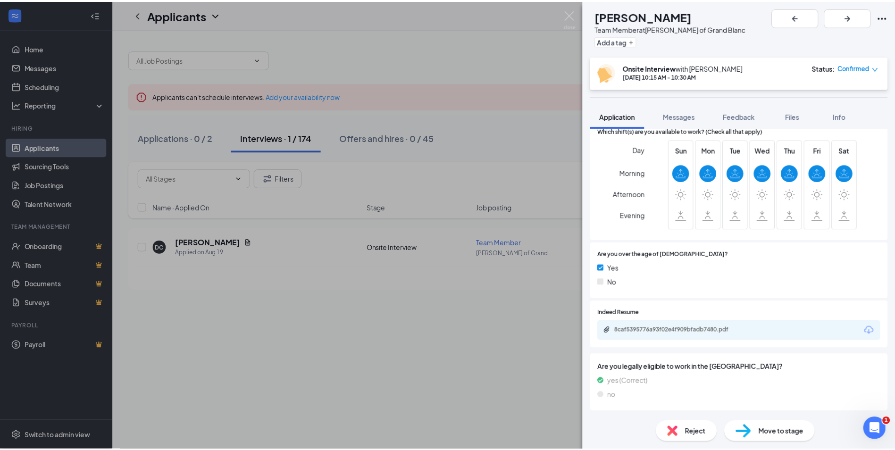
scroll to position [275, 0]
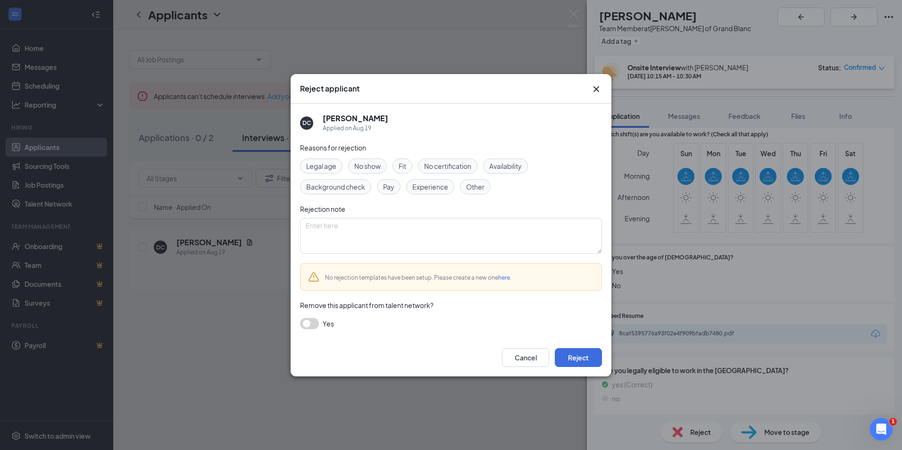
click at [429, 188] on span "Experience" at bounding box center [430, 187] width 36 height 10
click at [478, 185] on span "Other" at bounding box center [475, 187] width 18 height 10
click at [315, 326] on button "button" at bounding box center [309, 323] width 19 height 11
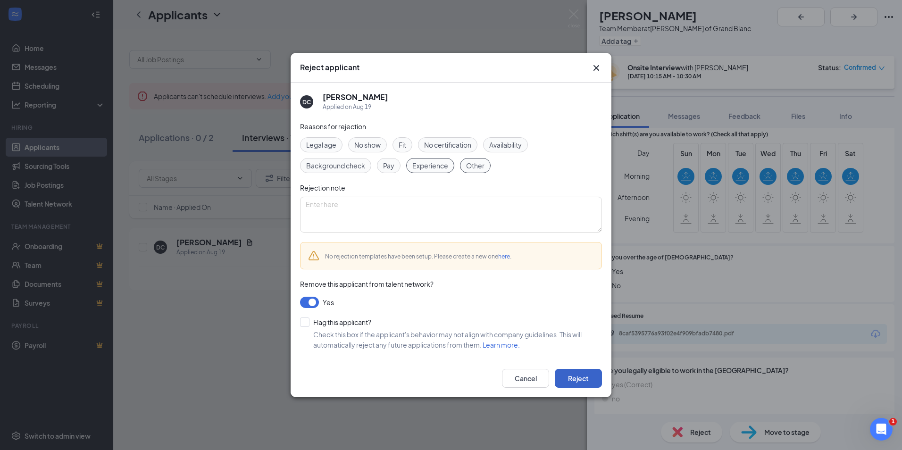
click at [584, 379] on button "Reject" at bounding box center [578, 378] width 47 height 19
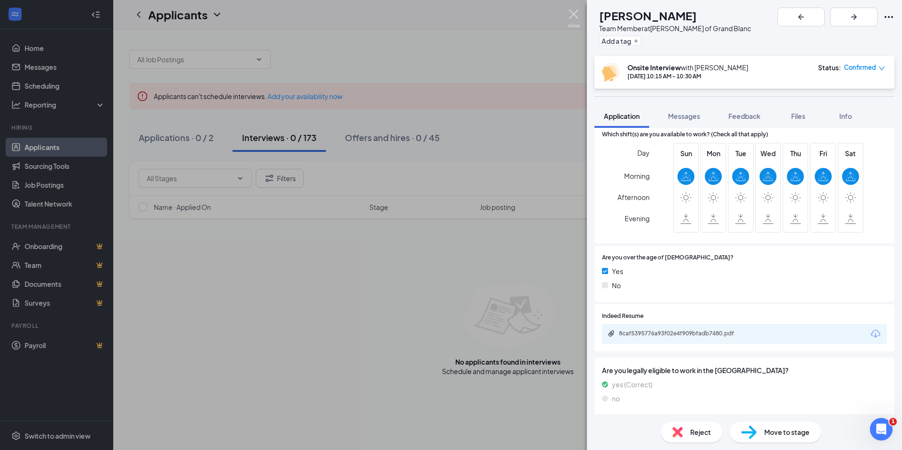
click at [575, 15] on img at bounding box center [574, 18] width 12 height 18
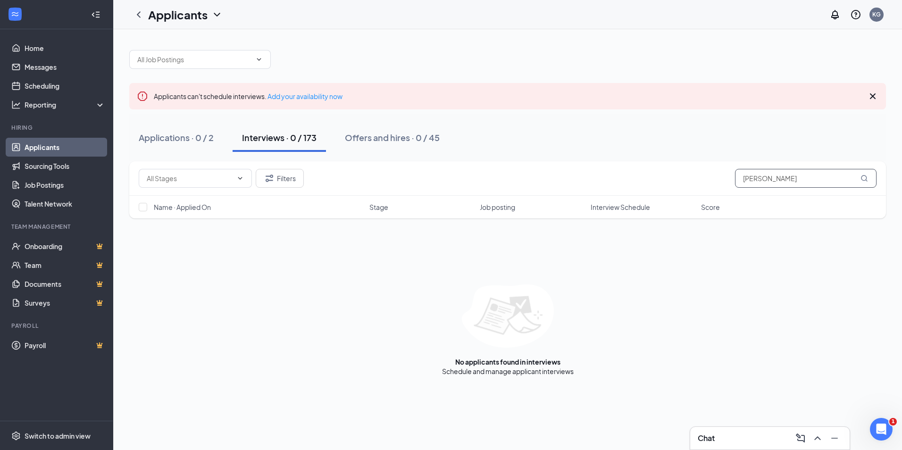
click at [830, 171] on input "[PERSON_NAME]" at bounding box center [806, 178] width 142 height 19
type input "d"
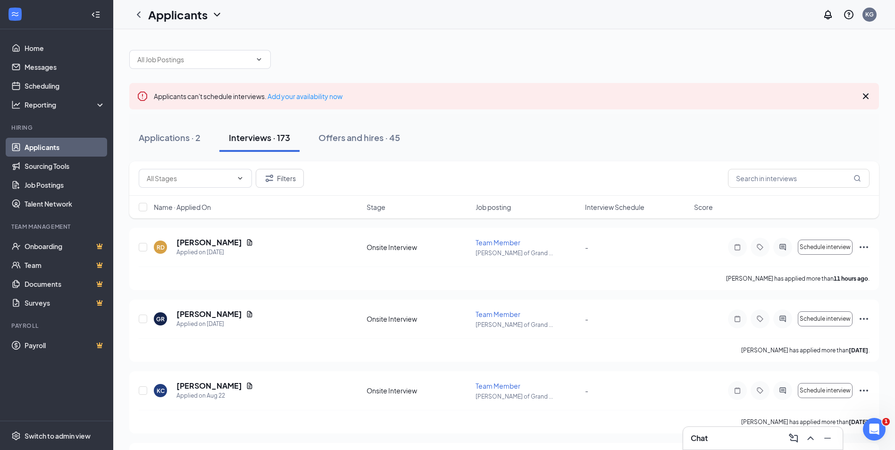
click at [268, 138] on div "Interviews · 173" at bounding box center [259, 138] width 61 height 12
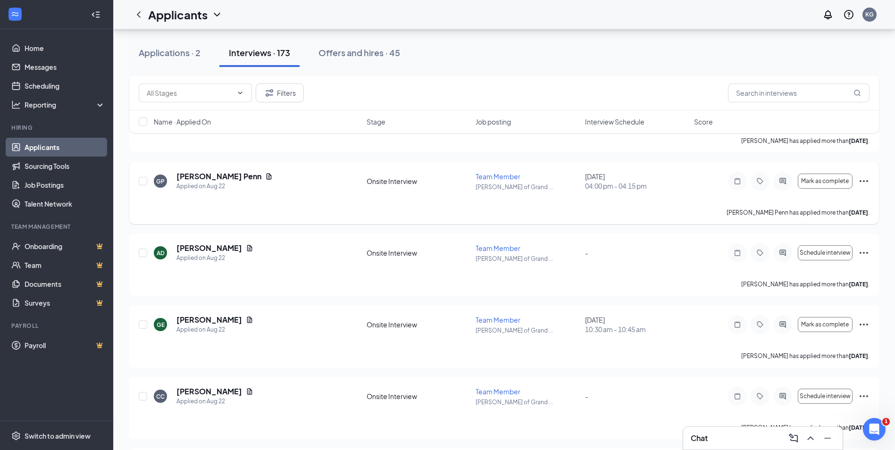
scroll to position [283, 0]
click at [740, 434] on div "Chat" at bounding box center [763, 438] width 144 height 15
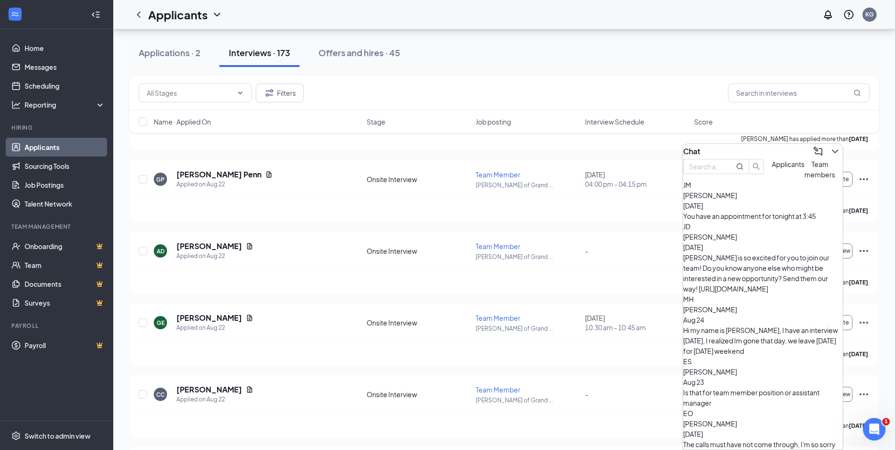
click at [759, 145] on div "Chat" at bounding box center [762, 151] width 159 height 15
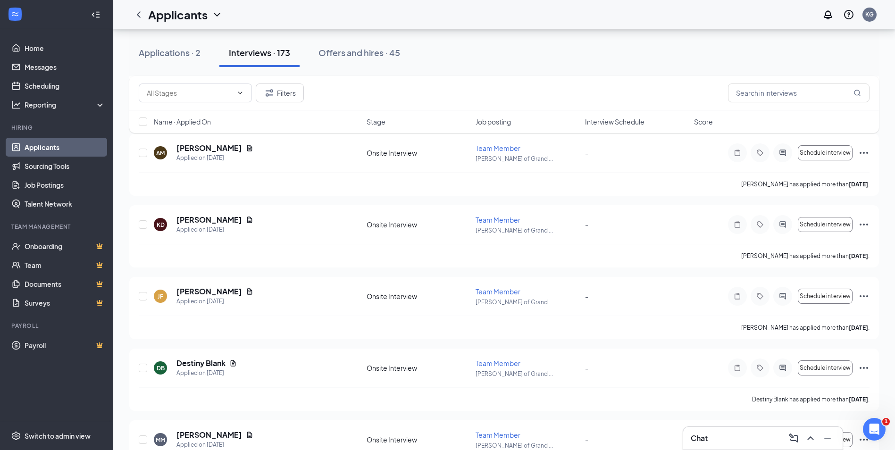
scroll to position [1699, 0]
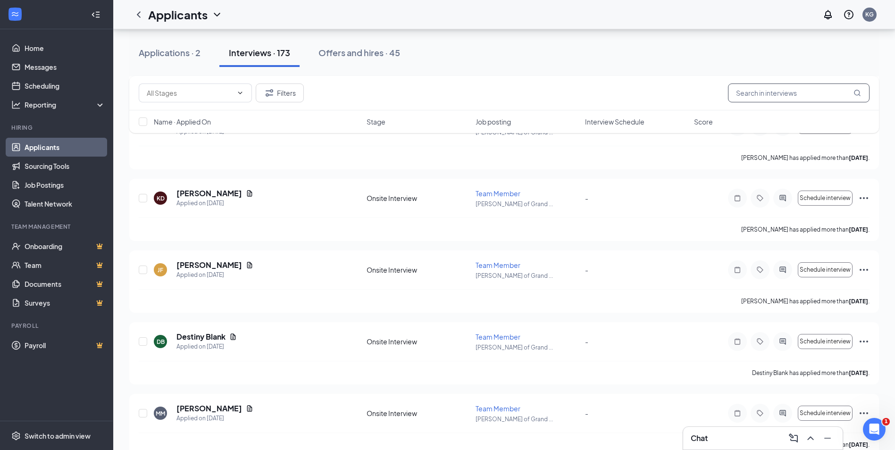
click at [820, 92] on input "text" at bounding box center [799, 93] width 142 height 19
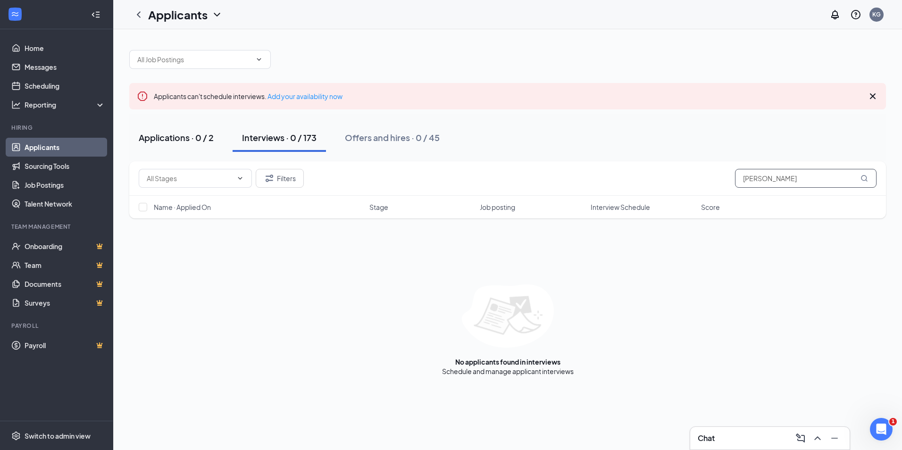
type input "[PERSON_NAME]"
click at [160, 138] on div "Applications · 0 / 2" at bounding box center [176, 138] width 75 height 12
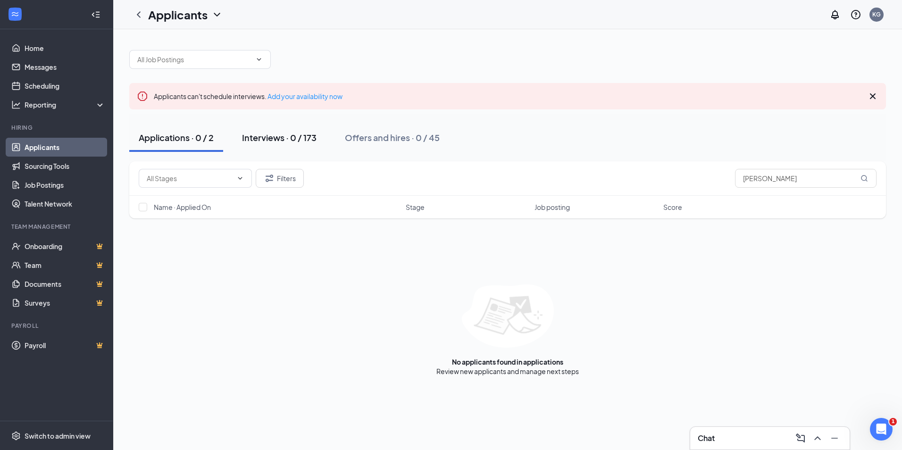
click at [288, 142] on div "Interviews · 0 / 173" at bounding box center [279, 138] width 75 height 12
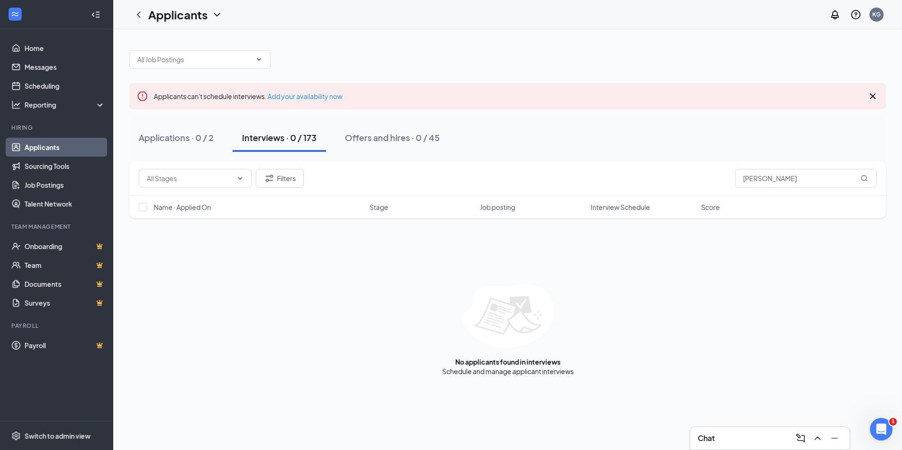
click at [872, 93] on icon "Cross" at bounding box center [872, 96] width 11 height 11
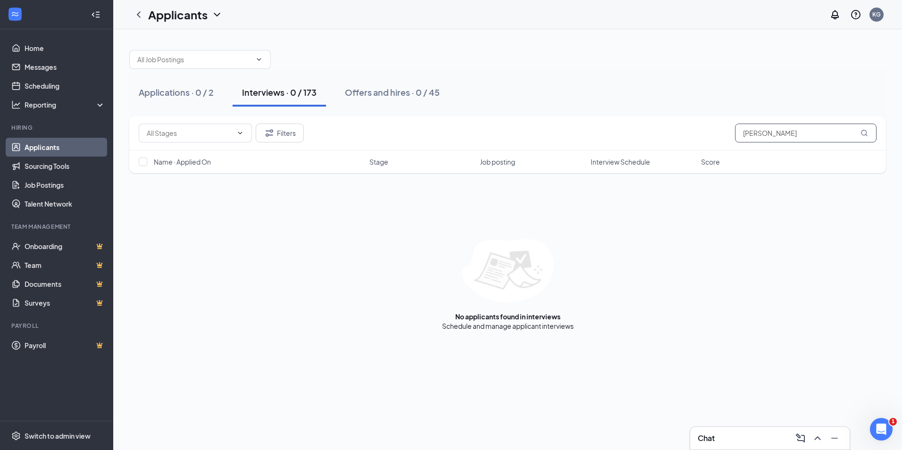
click at [818, 136] on input "[PERSON_NAME]" at bounding box center [806, 133] width 142 height 19
type input "m"
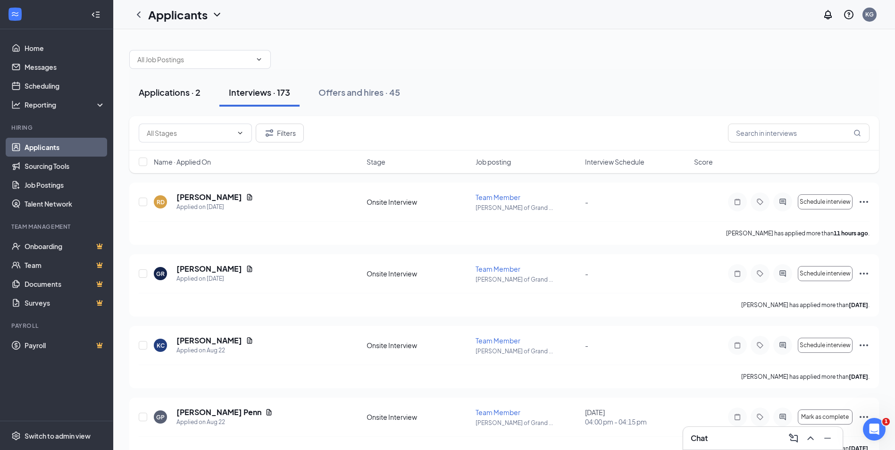
click at [178, 89] on div "Applications · 2" at bounding box center [170, 92] width 62 height 12
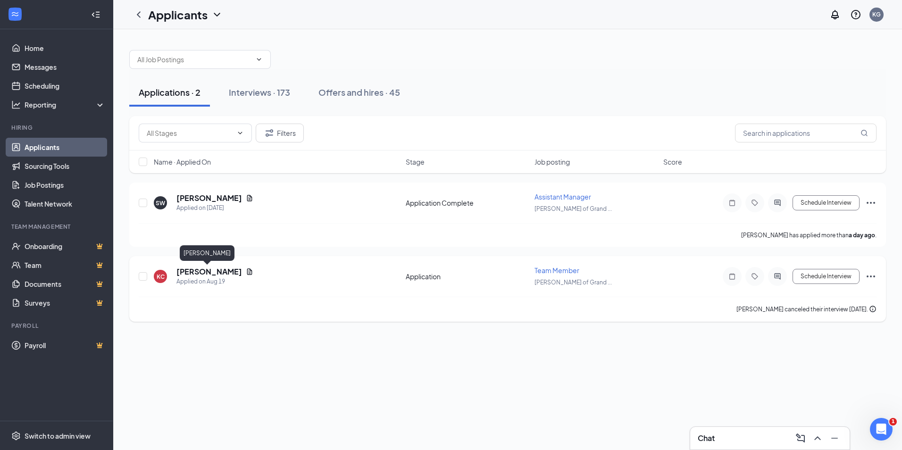
click at [201, 269] on h5 "[PERSON_NAME]" at bounding box center [209, 272] width 66 height 10
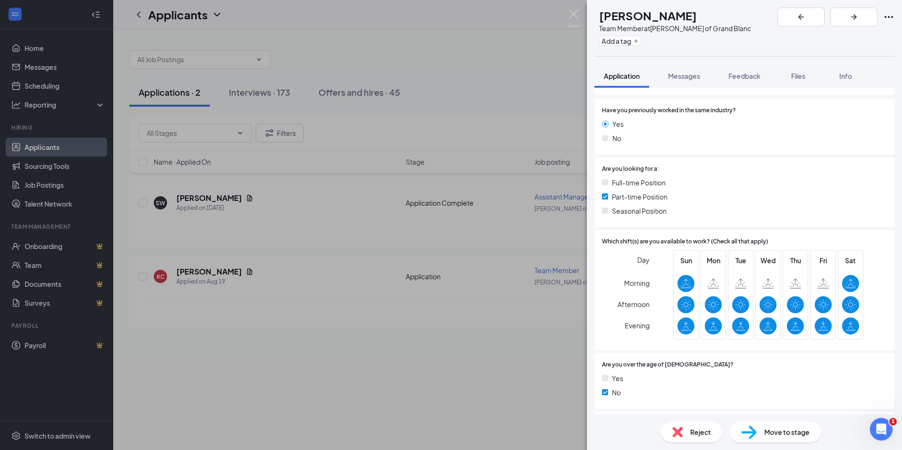
scroll to position [189, 0]
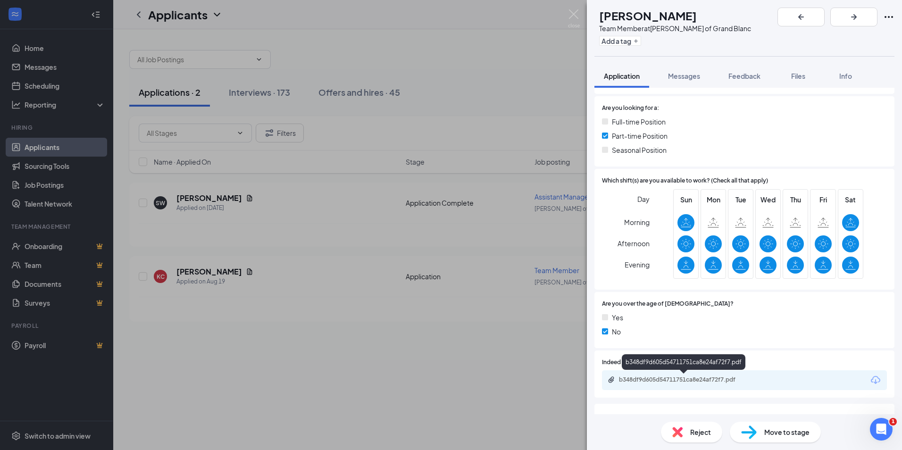
click at [682, 377] on div "b348df9d605d54711751ca8e24af72f7.pdf" at bounding box center [685, 380] width 132 height 8
click at [569, 13] on img at bounding box center [574, 18] width 12 height 18
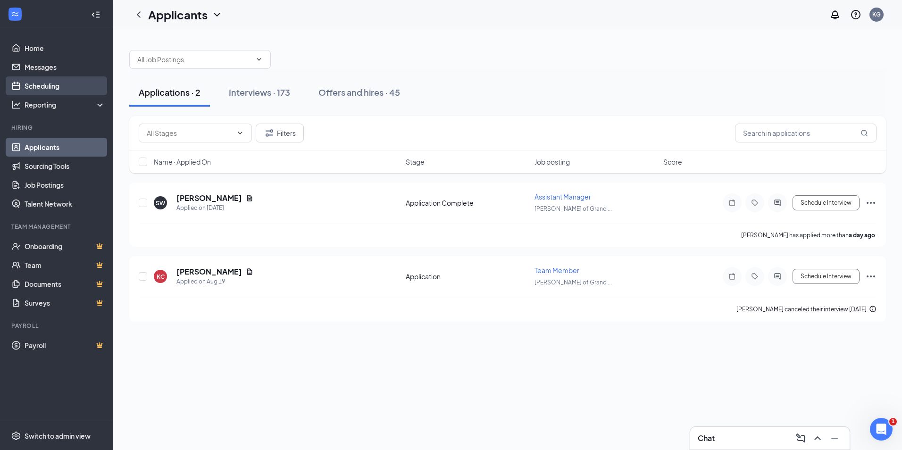
click at [34, 81] on link "Scheduling" at bounding box center [65, 85] width 81 height 19
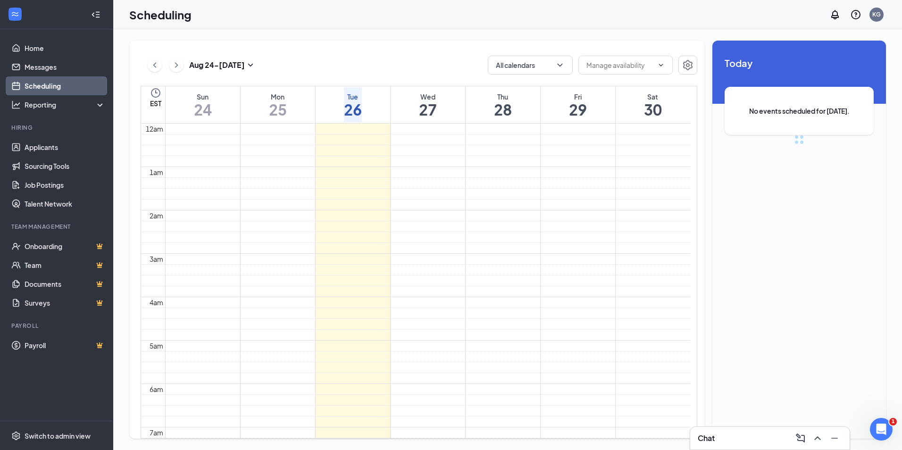
scroll to position [464, 0]
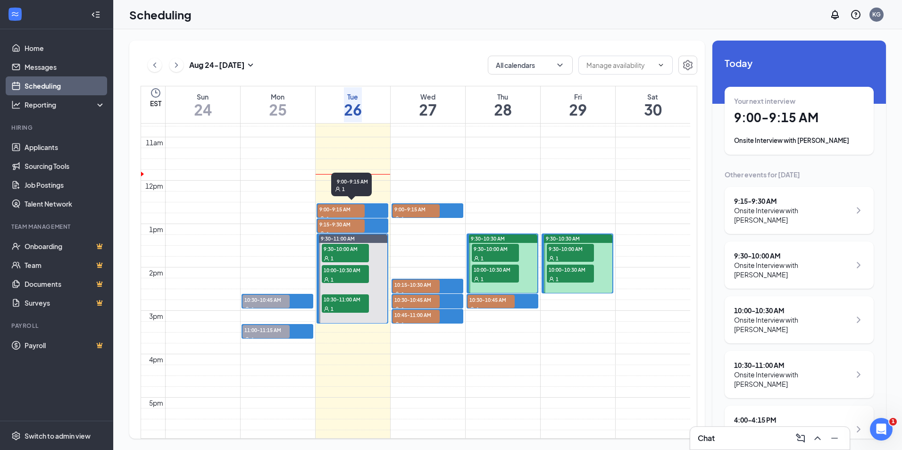
click at [351, 207] on span "9:00-9:15 AM" at bounding box center [341, 208] width 47 height 9
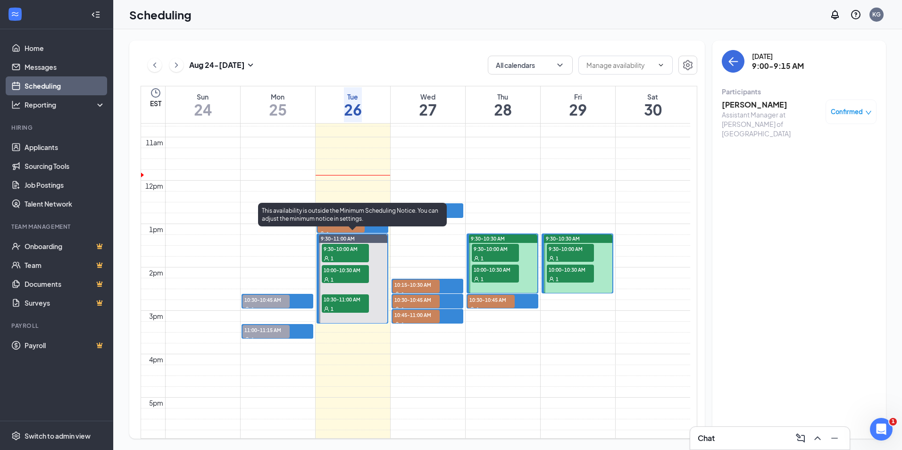
click at [342, 224] on div "This availability is outside the Minimum Scheduling Notice. You can adjust the …" at bounding box center [352, 215] width 189 height 24
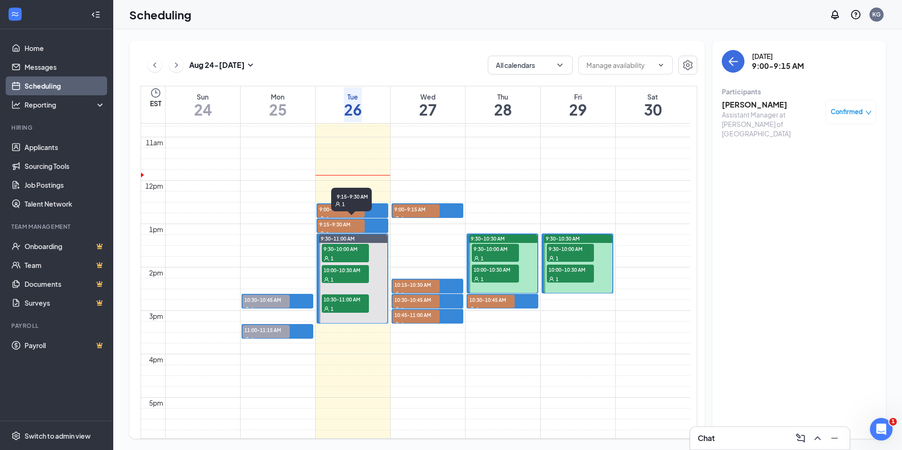
click at [332, 229] on div "1" at bounding box center [341, 233] width 47 height 9
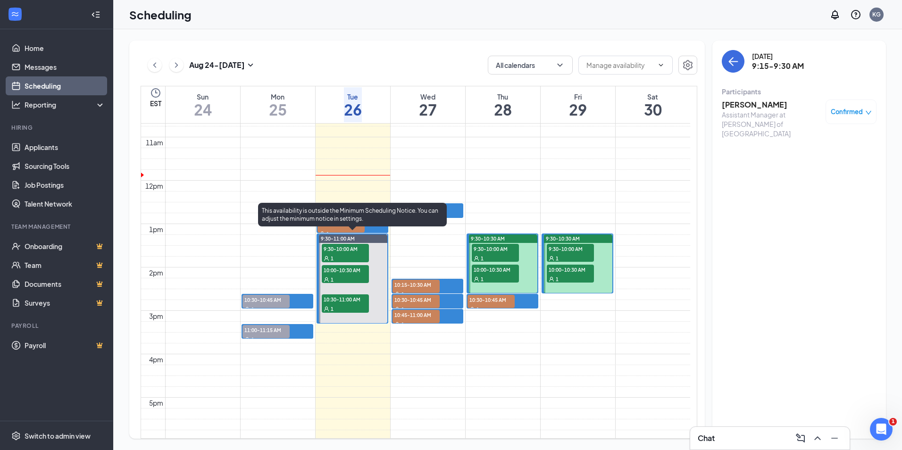
click at [336, 247] on span "9:30-10:00 AM" at bounding box center [345, 248] width 47 height 9
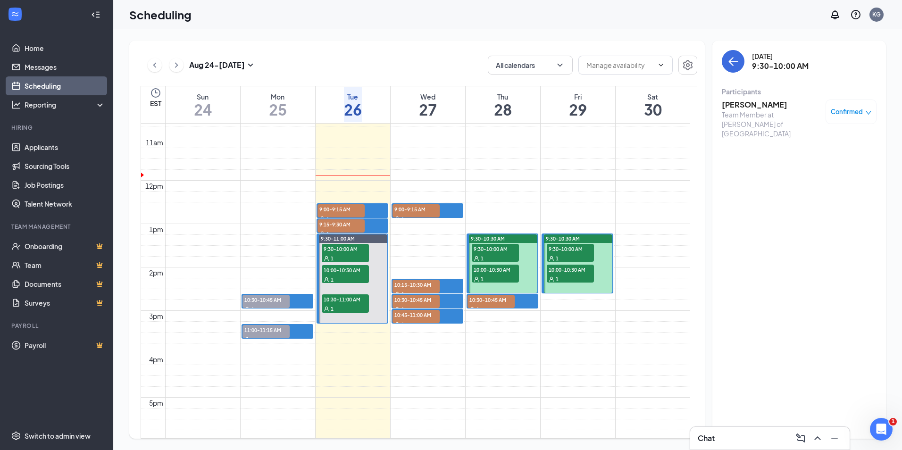
click at [762, 103] on h3 "[PERSON_NAME]" at bounding box center [771, 105] width 99 height 10
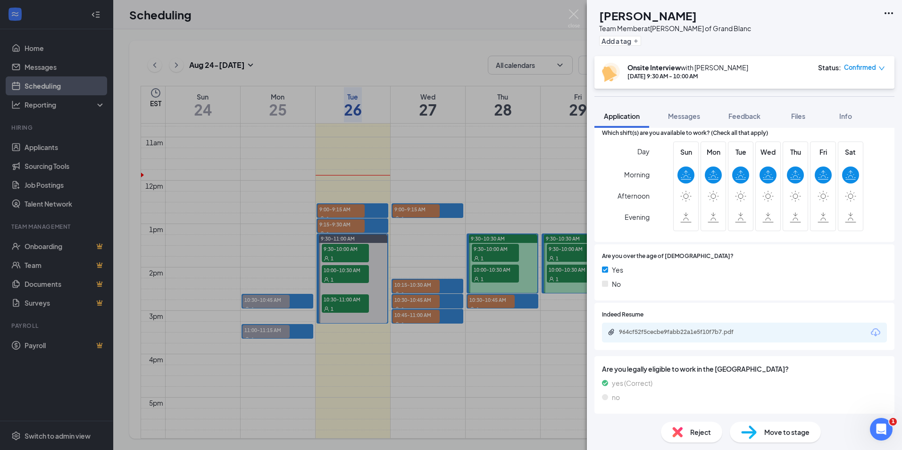
scroll to position [278, 0]
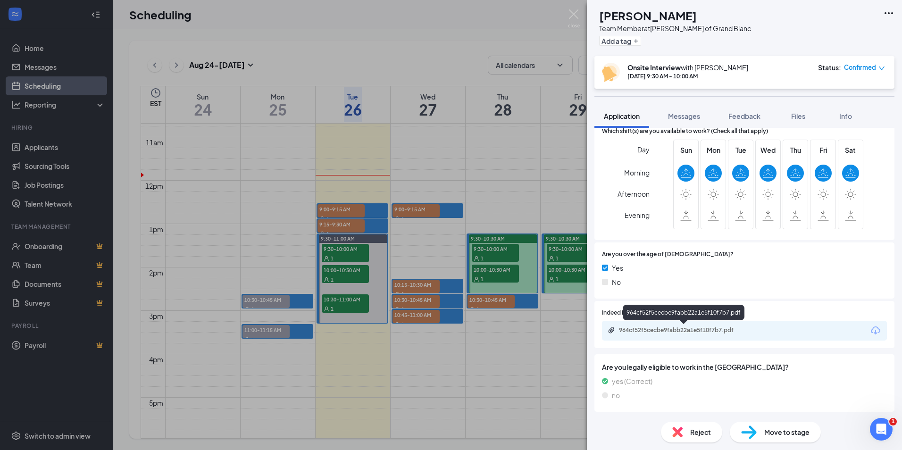
click at [700, 329] on div "964cf52f5cecbe9fabb22a1e5f10f7b7.pdf" at bounding box center [685, 331] width 132 height 8
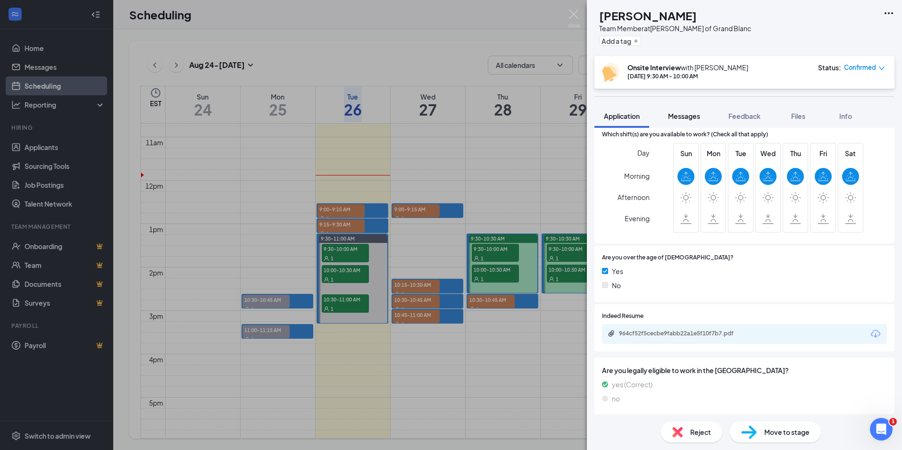
click at [689, 119] on span "Messages" at bounding box center [684, 116] width 32 height 8
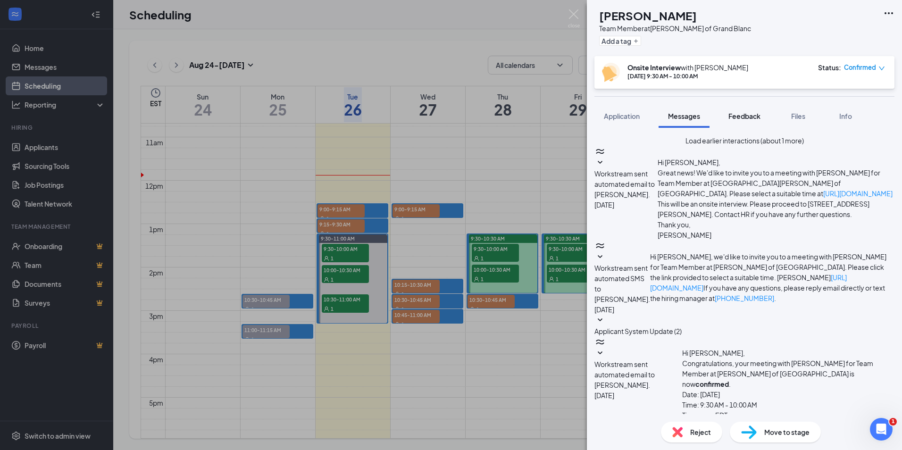
scroll to position [230, 0]
click at [744, 117] on span "Feedback" at bounding box center [745, 116] width 32 height 8
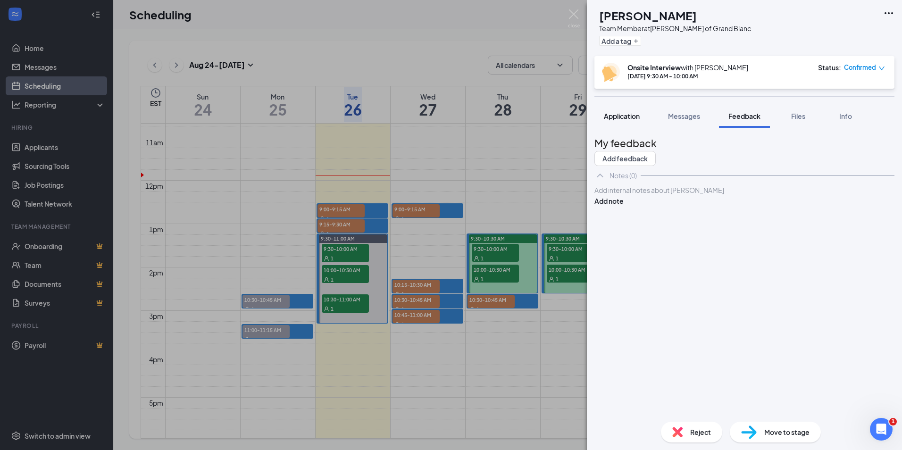
click at [635, 117] on span "Application" at bounding box center [622, 116] width 36 height 8
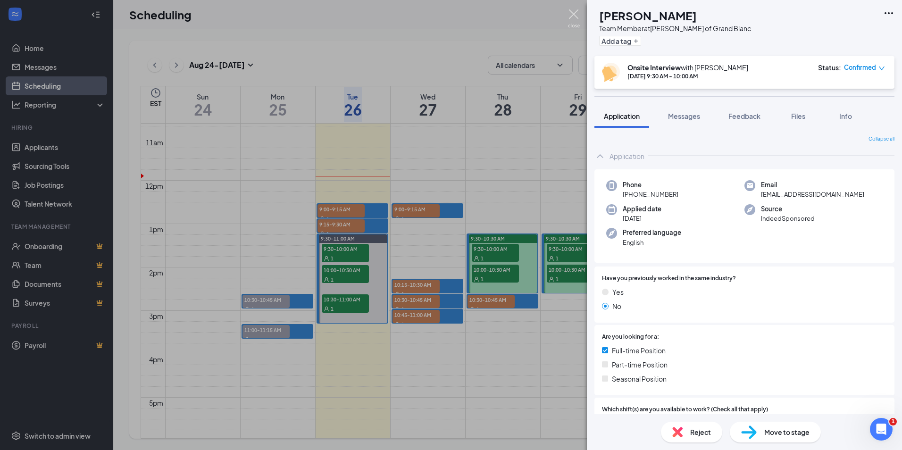
click at [576, 14] on img at bounding box center [574, 18] width 12 height 18
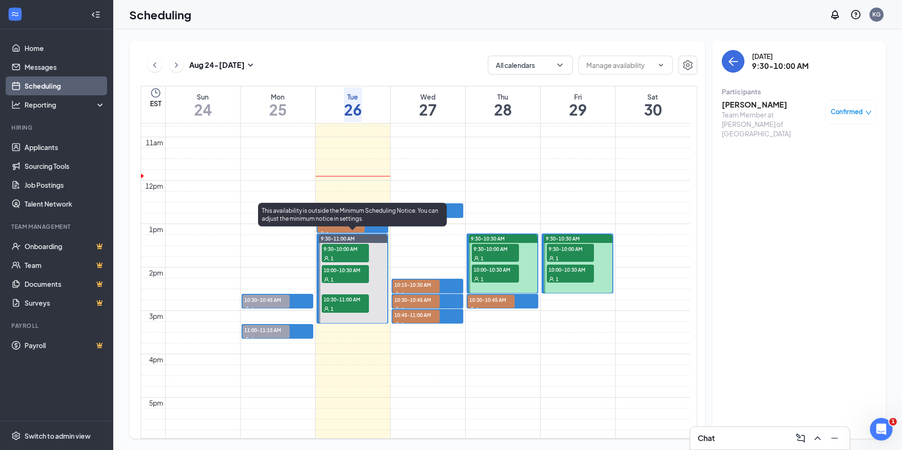
click at [342, 275] on div "1" at bounding box center [345, 279] width 47 height 9
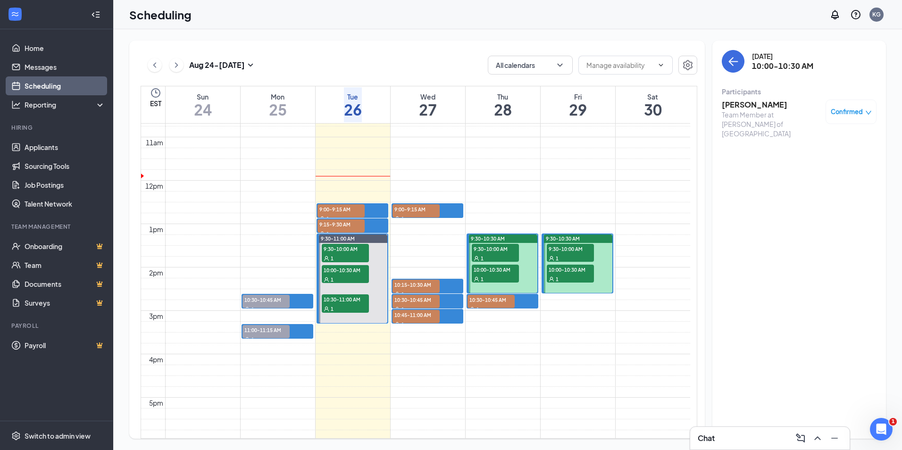
click at [764, 103] on h3 "[PERSON_NAME]" at bounding box center [771, 105] width 99 height 10
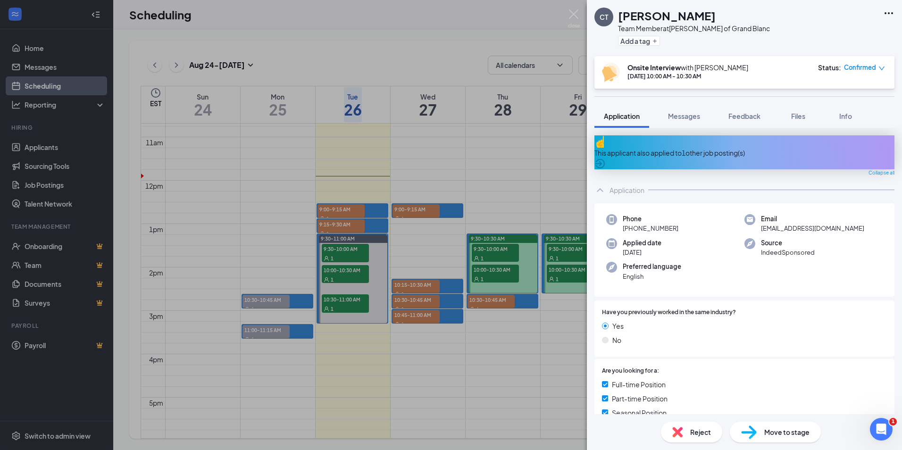
click at [738, 142] on div "This applicant also applied to 1 other job posting(s)" at bounding box center [745, 152] width 300 height 34
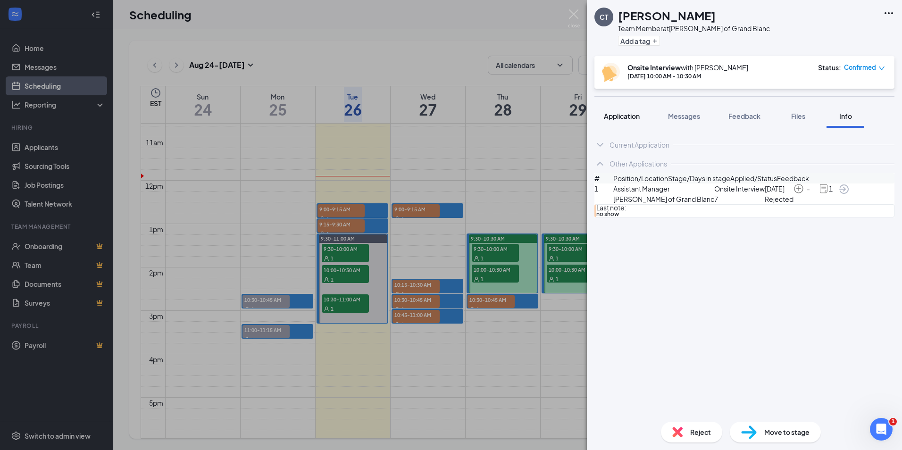
click at [636, 117] on span "Application" at bounding box center [622, 116] width 36 height 8
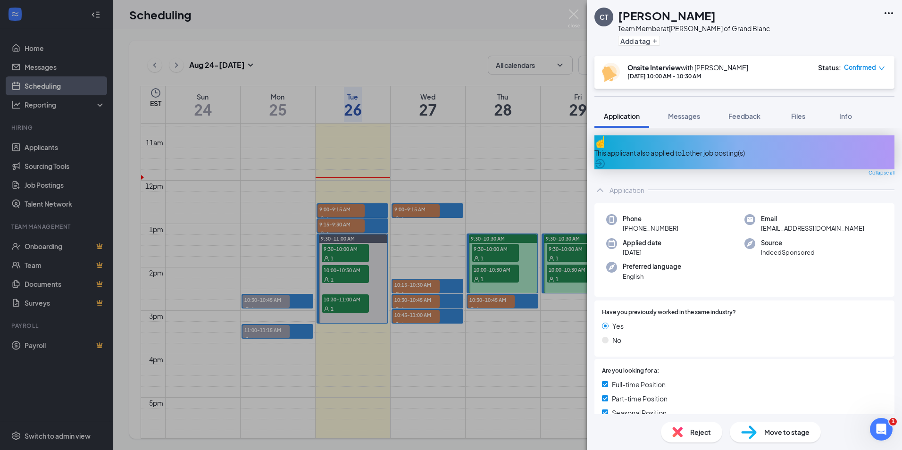
click at [864, 66] on span "Confirmed" at bounding box center [860, 67] width 32 height 9
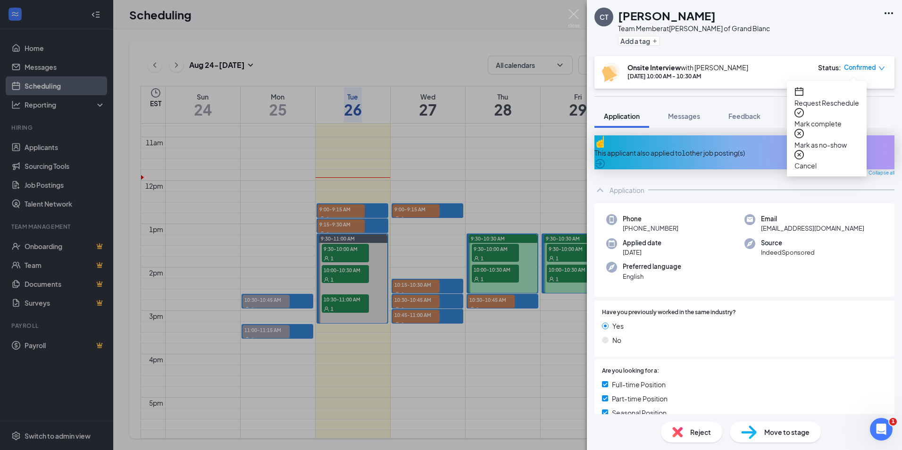
click at [810, 150] on div "Cancel" at bounding box center [827, 160] width 65 height 21
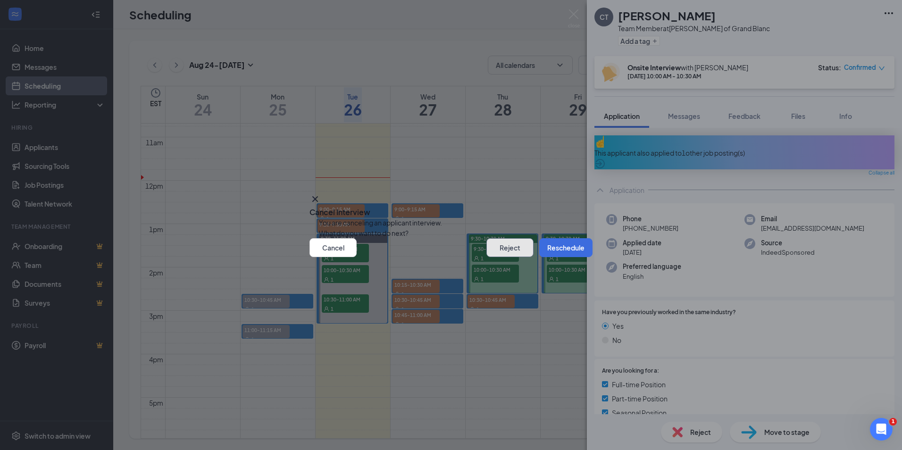
click at [504, 257] on button "Reject" at bounding box center [510, 247] width 47 height 19
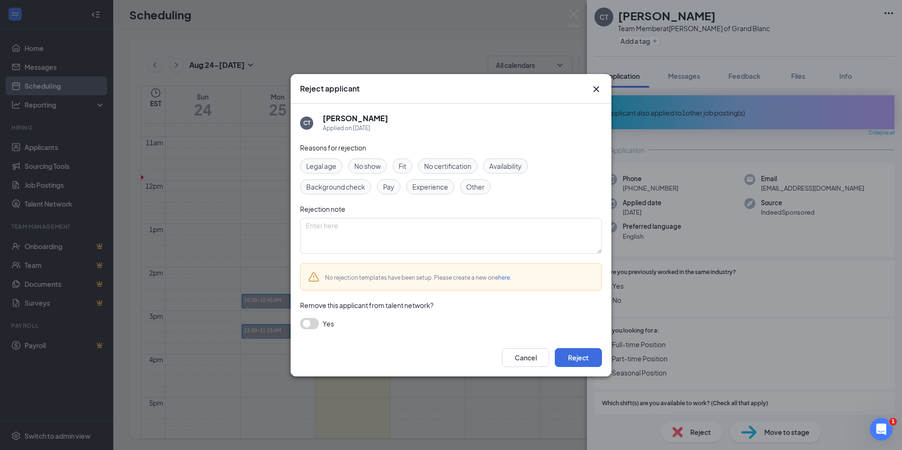
click at [309, 325] on button "button" at bounding box center [309, 323] width 19 height 11
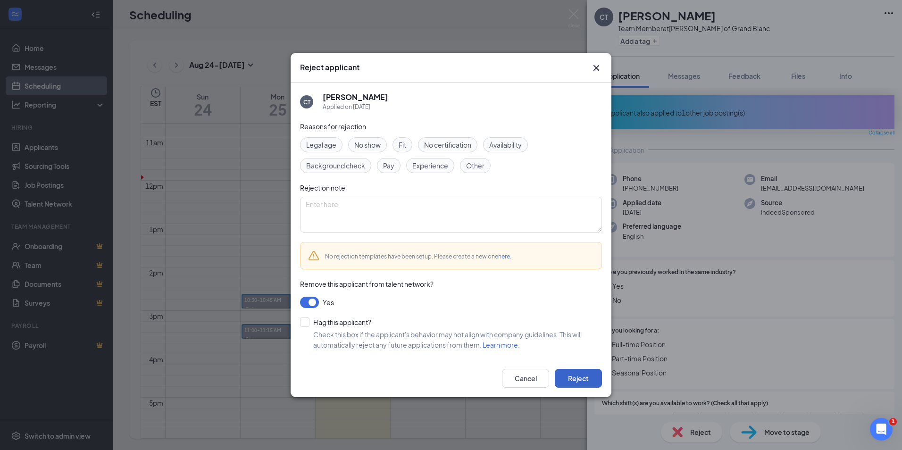
click at [586, 382] on button "Reject" at bounding box center [578, 378] width 47 height 19
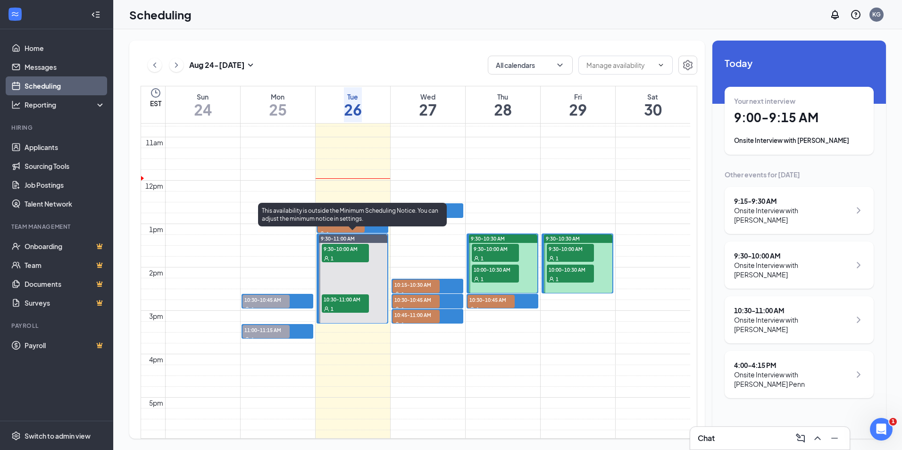
click at [347, 304] on div "1" at bounding box center [345, 308] width 47 height 9
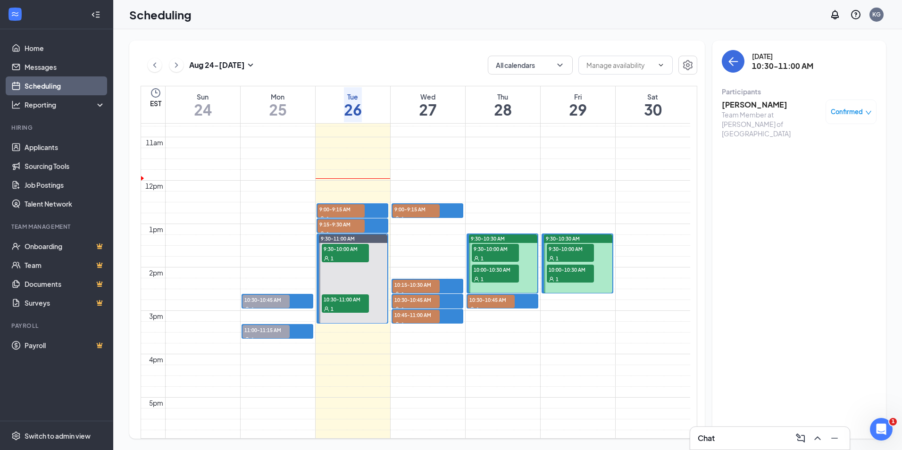
click at [744, 106] on h3 "[PERSON_NAME]" at bounding box center [771, 105] width 99 height 10
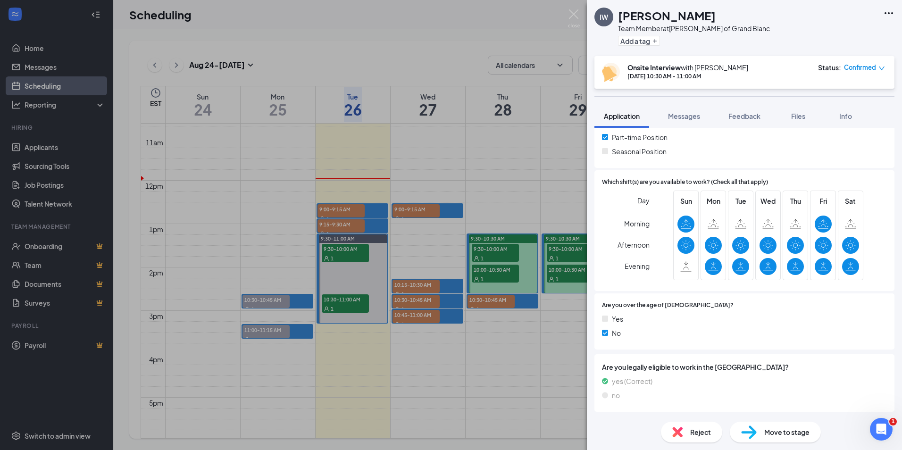
scroll to position [39, 0]
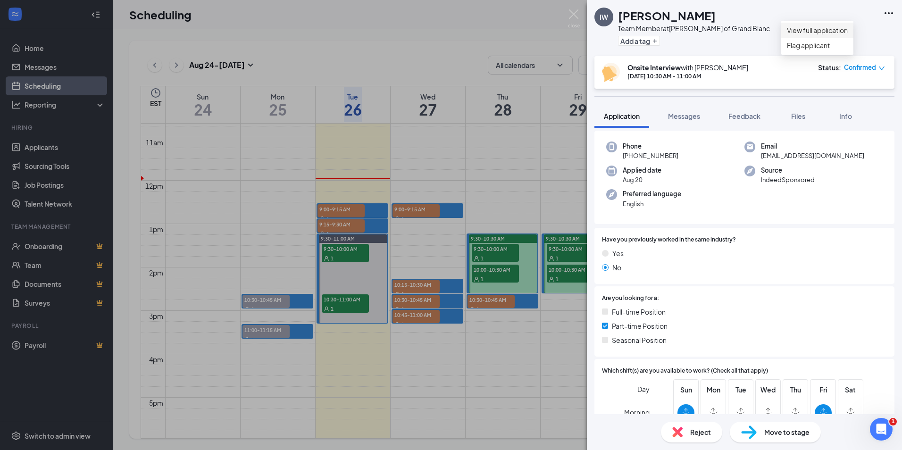
click at [833, 31] on link "View full application" at bounding box center [817, 30] width 61 height 10
click at [574, 9] on div "IW [PERSON_NAME] Team Member at [PERSON_NAME] of Grand Blanc Add a tag Onsite I…" at bounding box center [451, 225] width 902 height 450
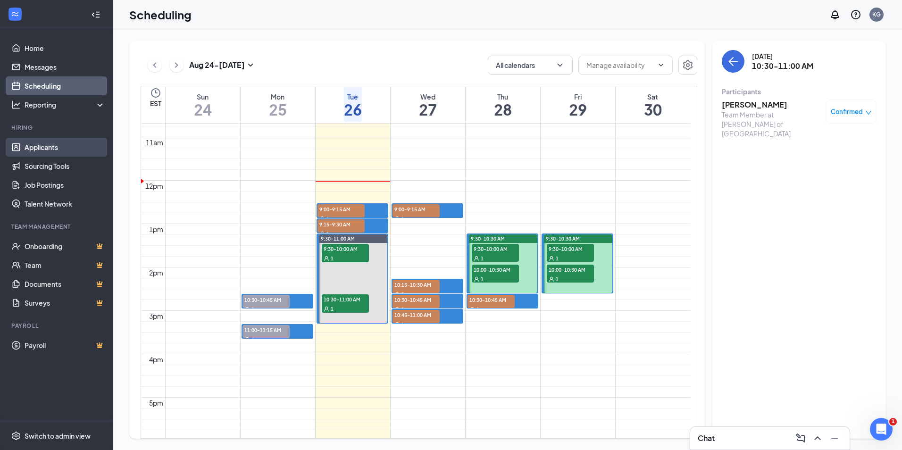
click at [47, 145] on link "Applicants" at bounding box center [65, 147] width 81 height 19
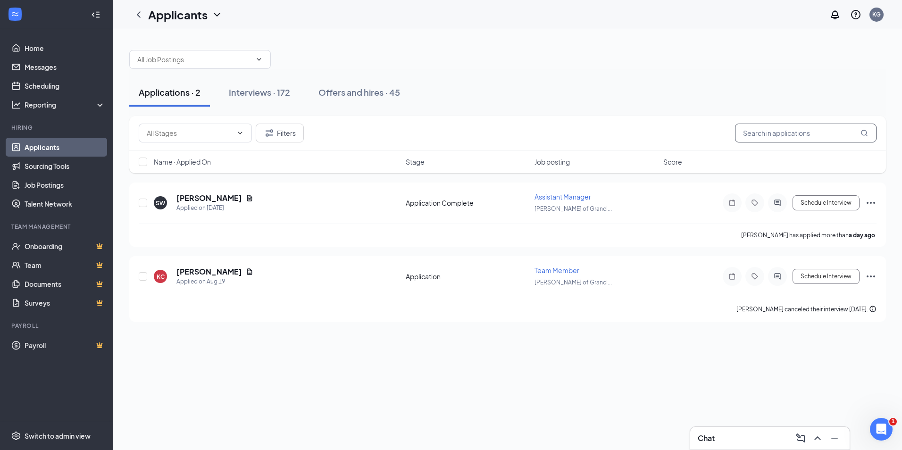
click at [788, 134] on input "text" at bounding box center [806, 133] width 142 height 19
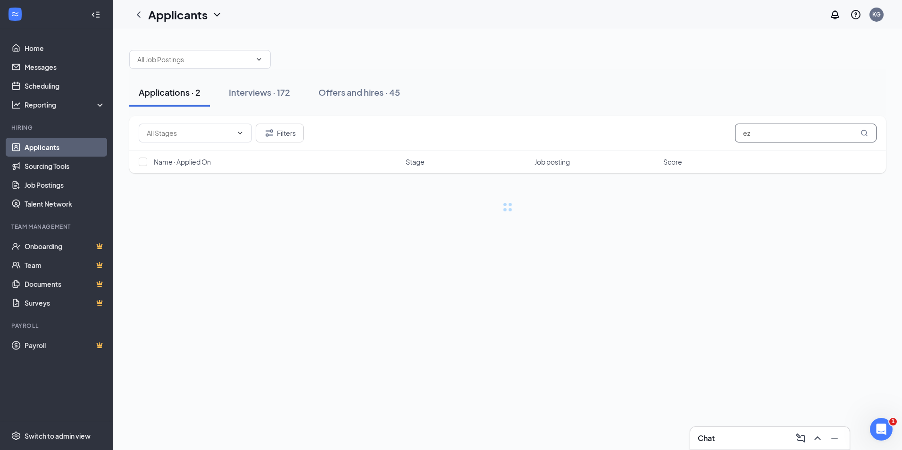
type input "e"
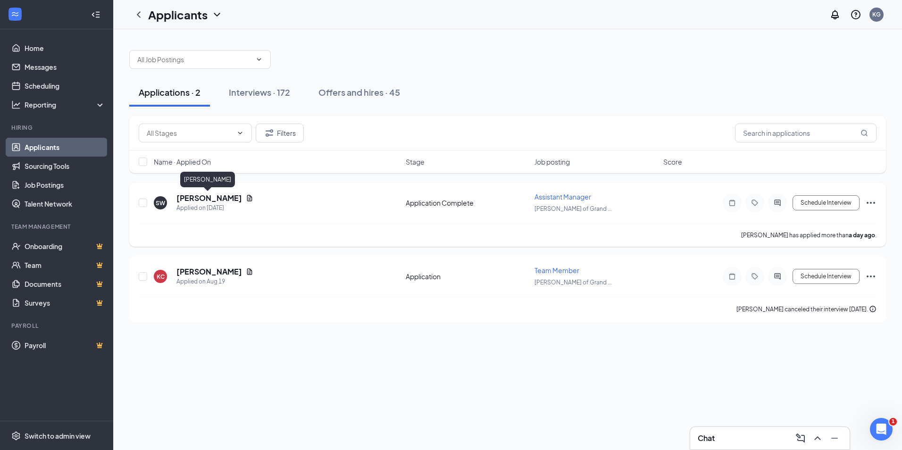
click at [197, 199] on h5 "[PERSON_NAME]" at bounding box center [209, 198] width 66 height 10
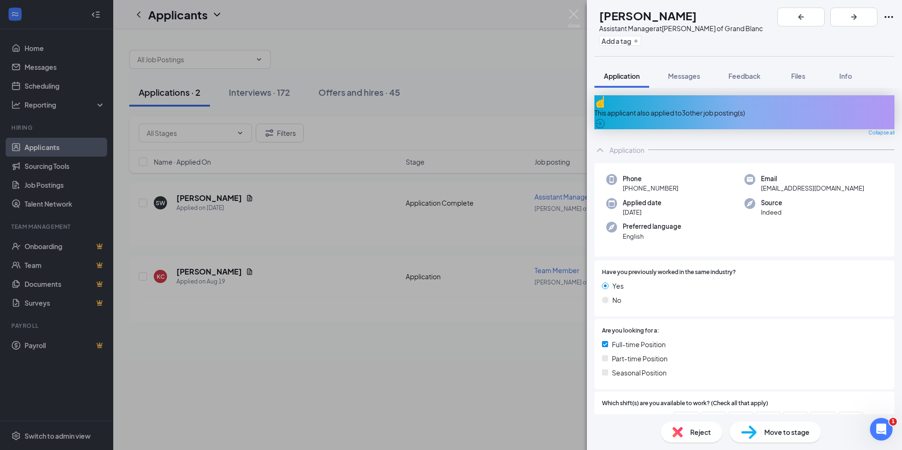
click at [698, 108] on div "This applicant also applied to 3 other job posting(s)" at bounding box center [745, 113] width 300 height 10
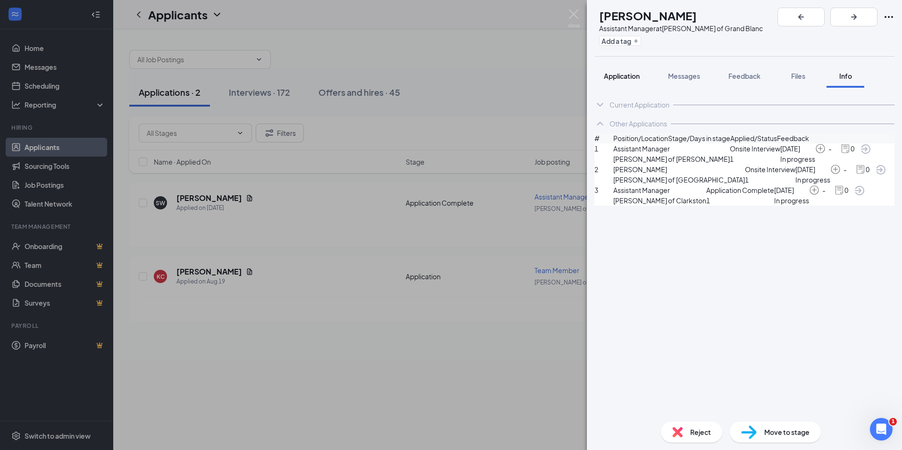
click at [619, 75] on span "Application" at bounding box center [622, 76] width 36 height 8
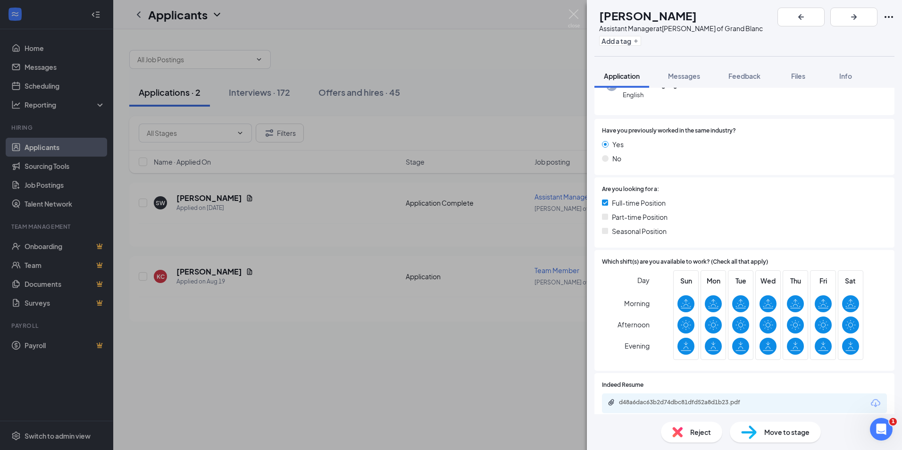
scroll to position [189, 0]
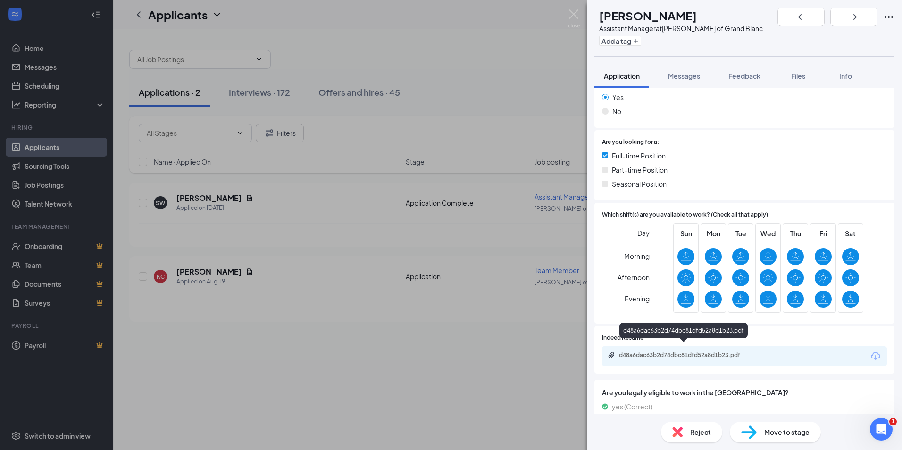
click at [707, 352] on div "d48a6dac63b2d74dbc81dfd52a8d1b23.pdf" at bounding box center [685, 356] width 132 height 8
click at [573, 10] on img at bounding box center [574, 18] width 12 height 18
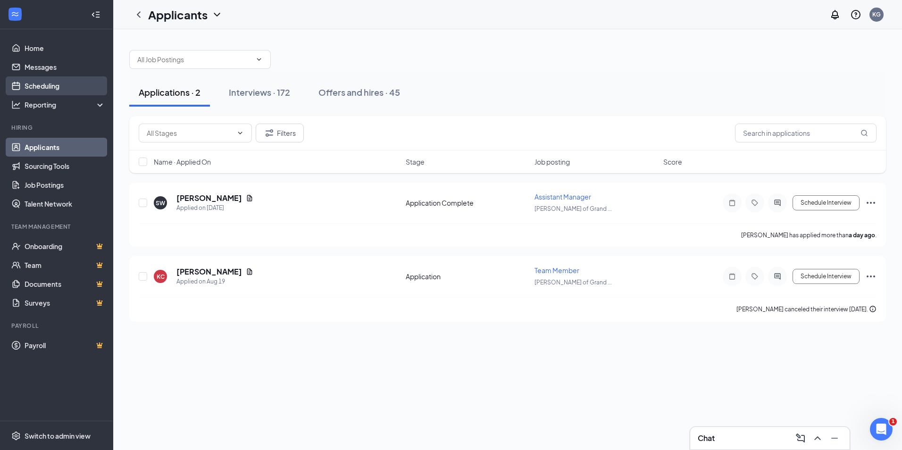
click at [50, 82] on link "Scheduling" at bounding box center [65, 85] width 81 height 19
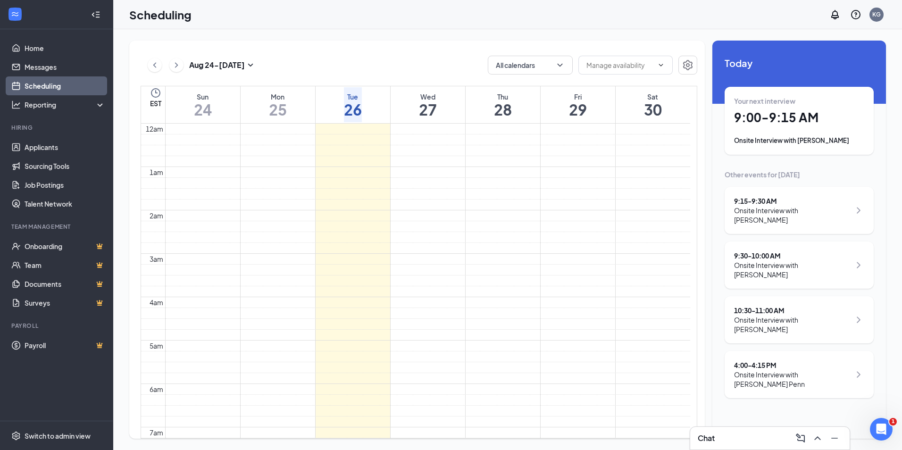
scroll to position [464, 0]
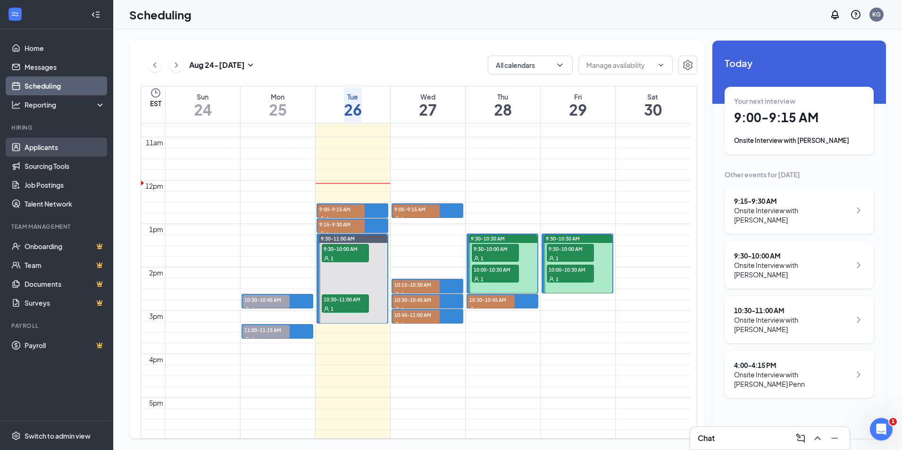
click at [44, 144] on link "Applicants" at bounding box center [65, 147] width 81 height 19
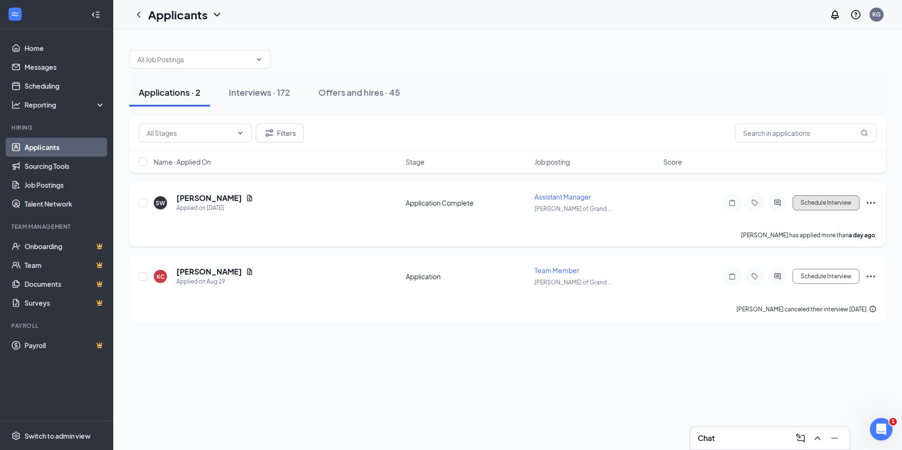
click at [830, 202] on button "Schedule Interview" at bounding box center [826, 202] width 67 height 15
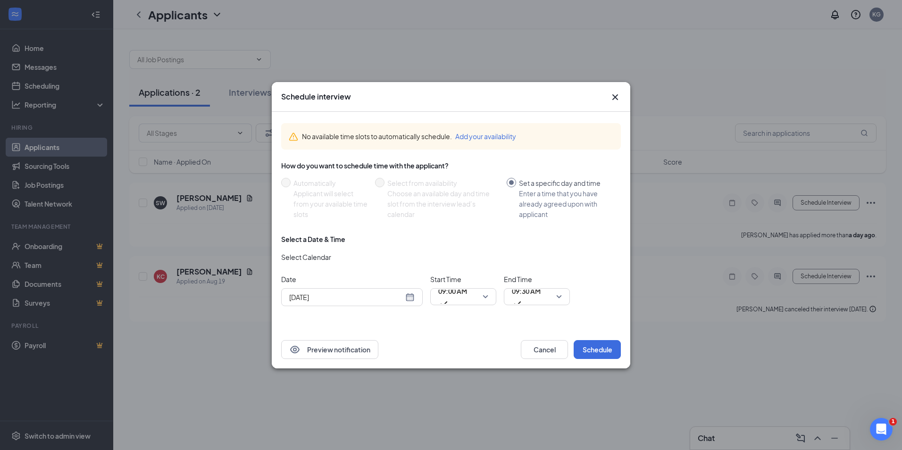
click at [410, 295] on div "[DATE]" at bounding box center [352, 297] width 126 height 10
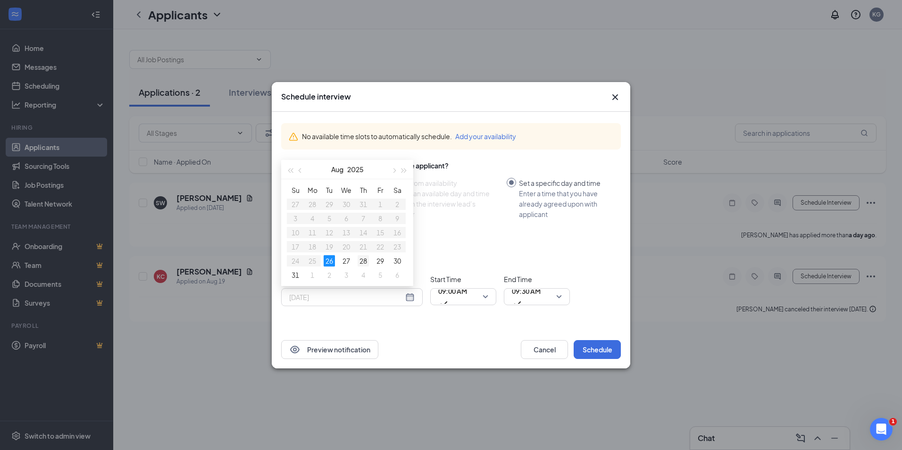
type input "[DATE]"
click at [364, 258] on div "28" at bounding box center [363, 260] width 11 height 11
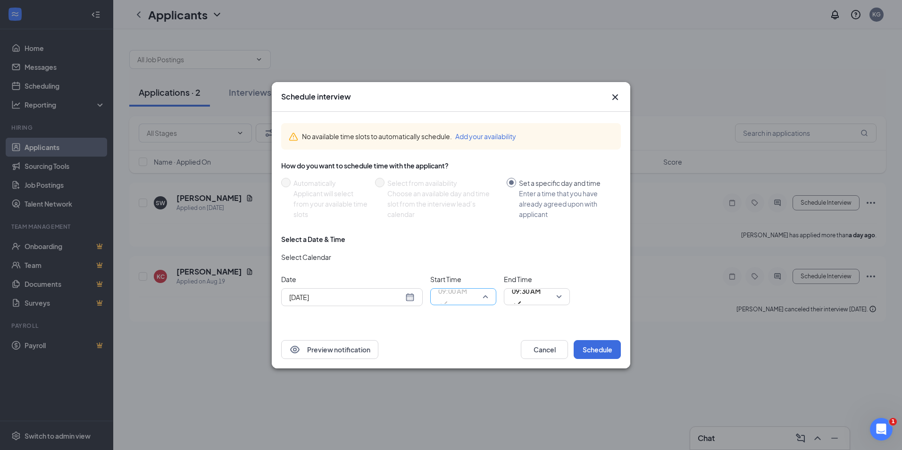
click at [488, 298] on span "09:00 AM" at bounding box center [463, 297] width 50 height 14
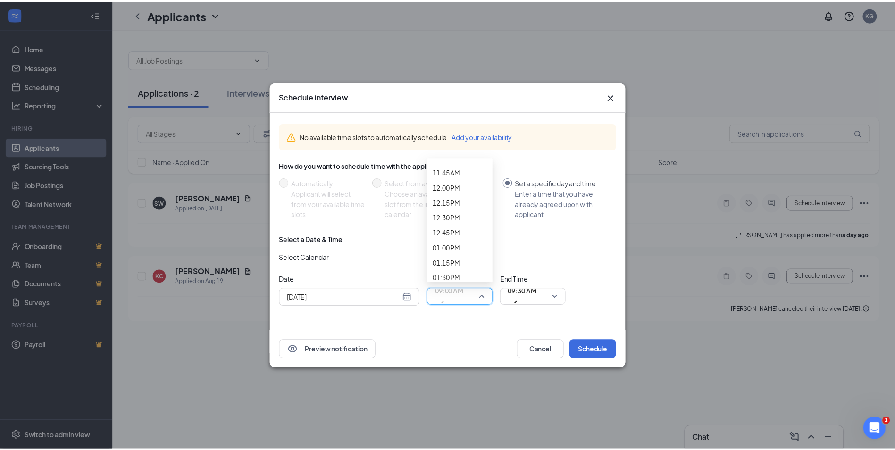
scroll to position [730, 0]
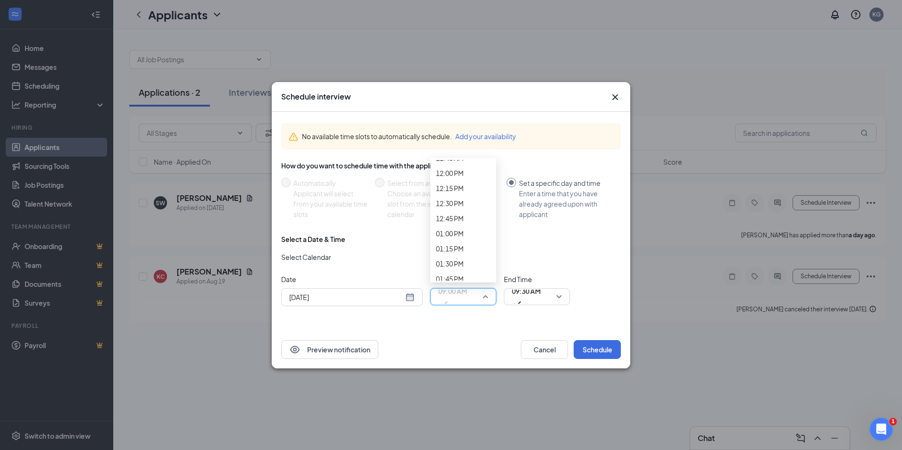
click at [464, 12] on span "09:15 AM" at bounding box center [450, 7] width 28 height 10
click at [605, 347] on button "Schedule" at bounding box center [597, 349] width 47 height 19
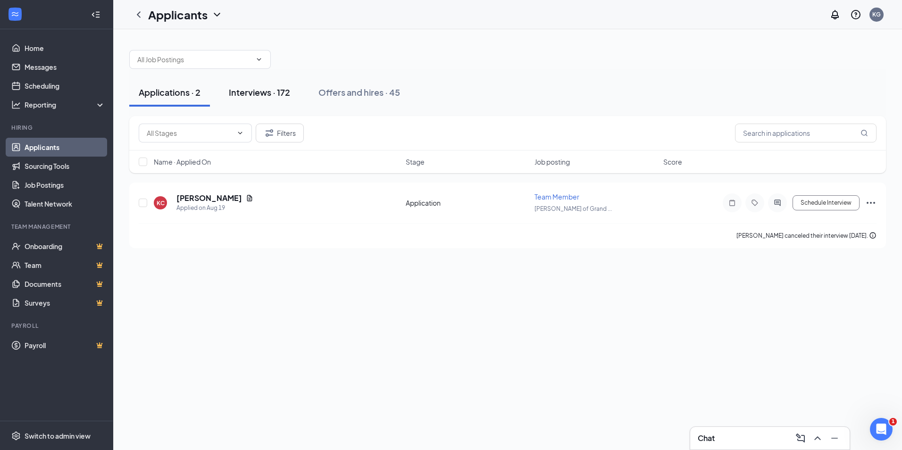
click at [252, 90] on div "Interviews · 172" at bounding box center [259, 92] width 61 height 12
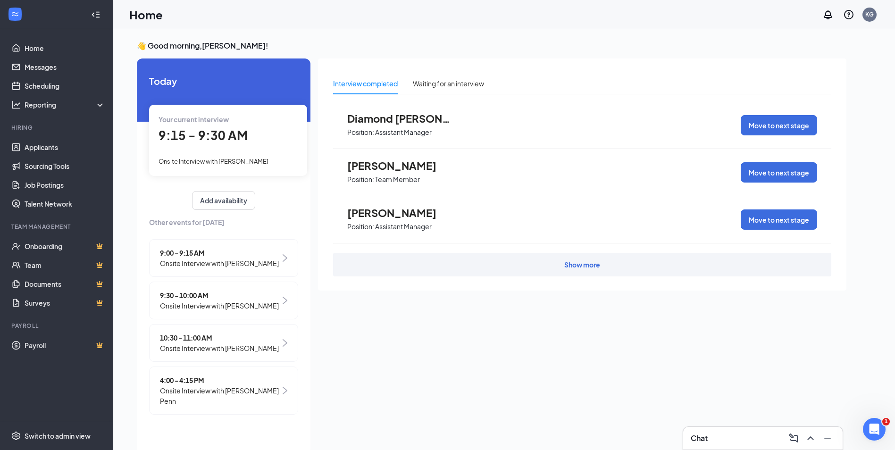
click at [368, 119] on span "Diamond [PERSON_NAME]" at bounding box center [399, 118] width 104 height 12
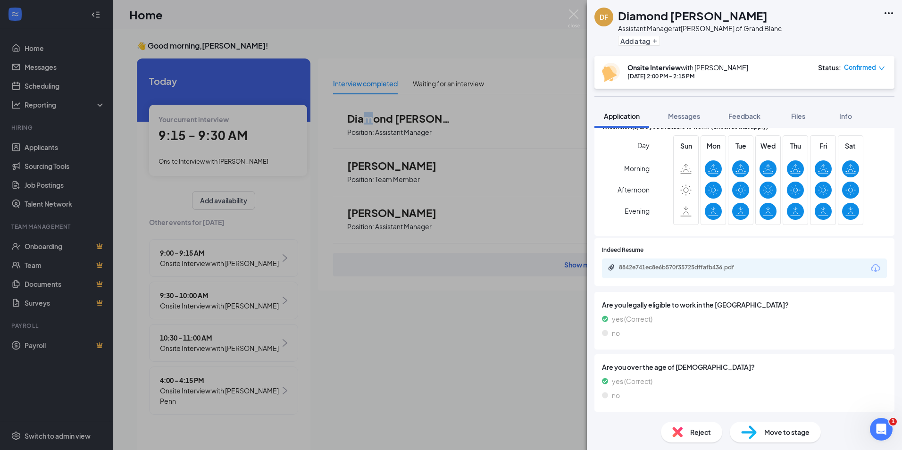
scroll to position [188, 0]
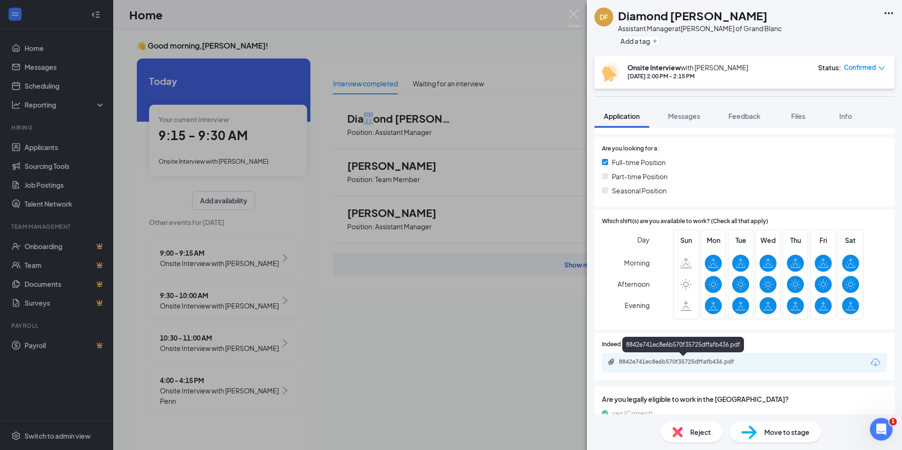
click at [689, 360] on div "8842e741ec8e6b570f35725dffafb436.pdf" at bounding box center [685, 362] width 132 height 8
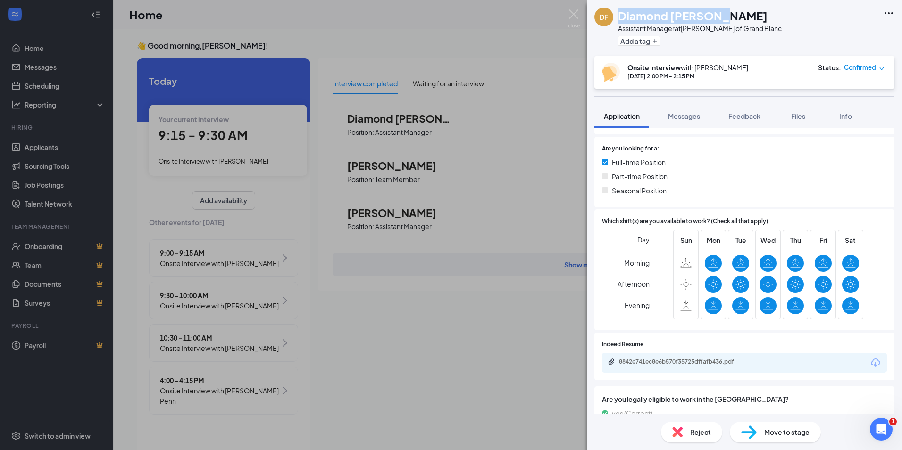
drag, startPoint x: 618, startPoint y: 19, endPoint x: 729, endPoint y: 18, distance: 110.9
click at [729, 18] on div "Diamond [PERSON_NAME]" at bounding box center [700, 16] width 164 height 16
drag, startPoint x: 729, startPoint y: 18, endPoint x: 699, endPoint y: 19, distance: 29.7
copy h1 "Diamond [PERSON_NAME]"
click at [573, 9] on img at bounding box center [574, 18] width 12 height 18
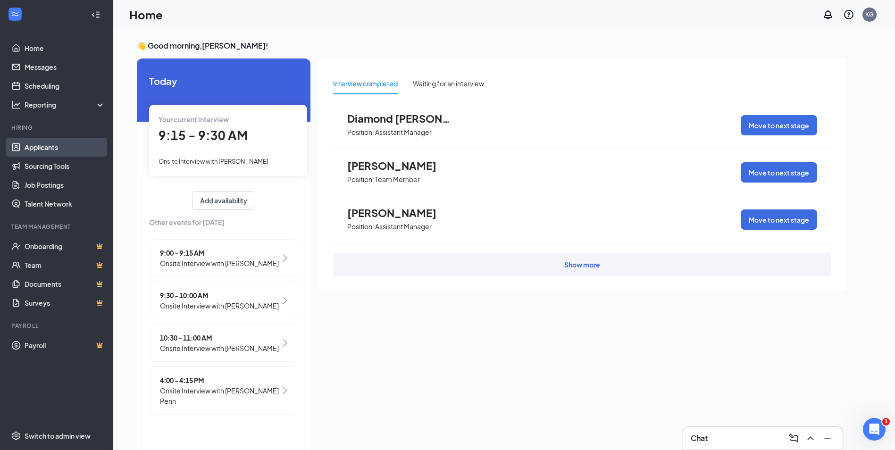
click at [44, 147] on link "Applicants" at bounding box center [65, 147] width 81 height 19
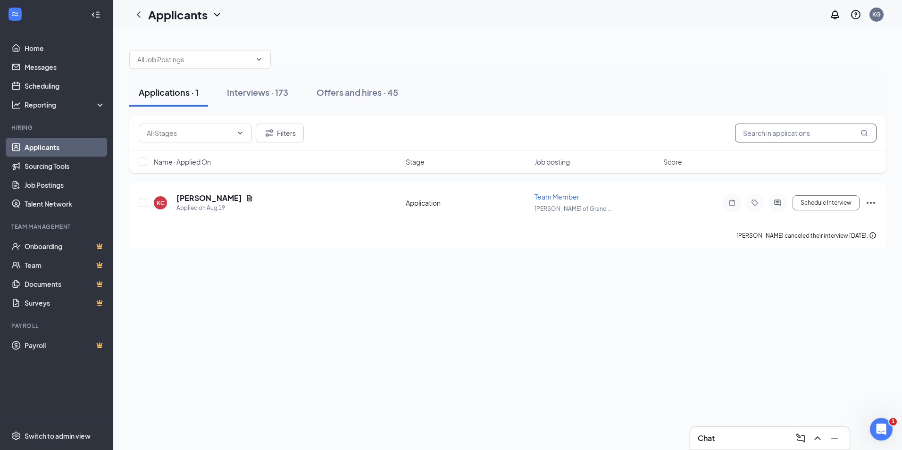
click at [758, 131] on input "text" at bounding box center [806, 133] width 142 height 19
paste input "Diamond [PERSON_NAME]"
type input "Diamond [PERSON_NAME]"
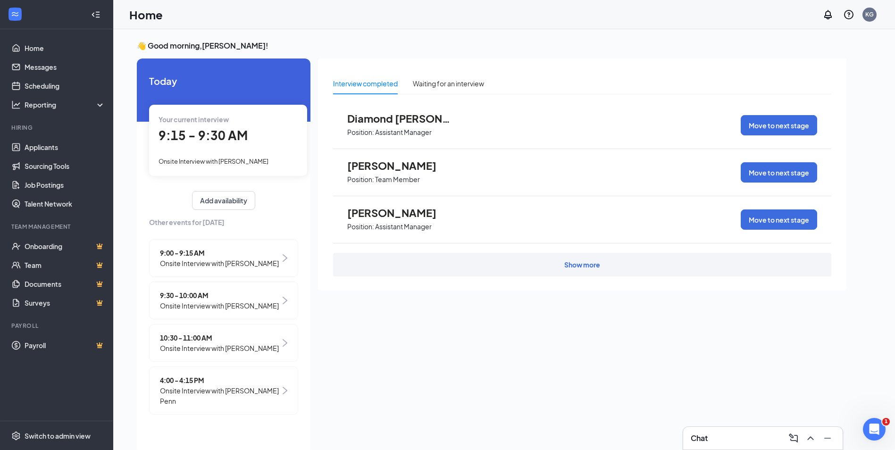
click at [381, 164] on span "[PERSON_NAME]" at bounding box center [399, 165] width 104 height 12
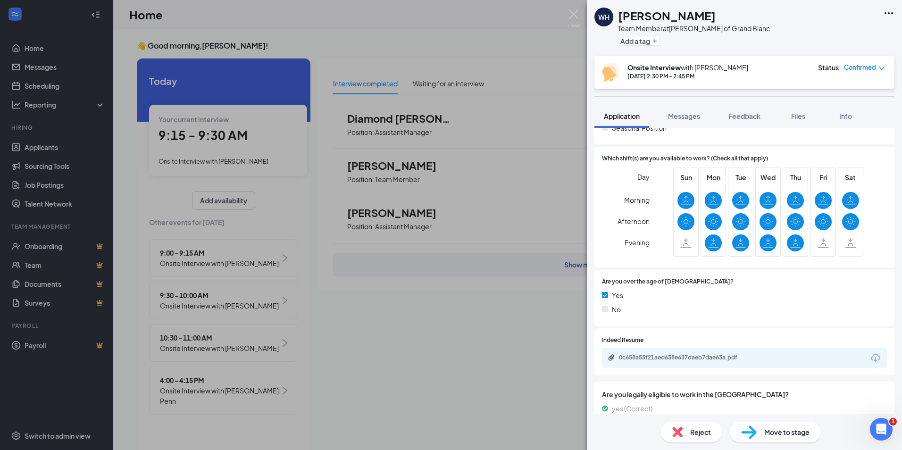
scroll to position [278, 0]
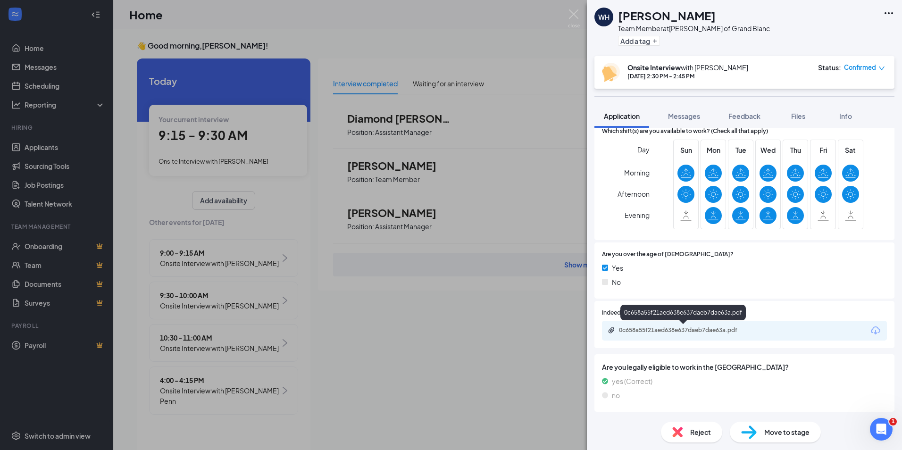
click at [705, 331] on div "0c658a55f21aed638e637daeb7dae63a.pdf" at bounding box center [685, 331] width 132 height 8
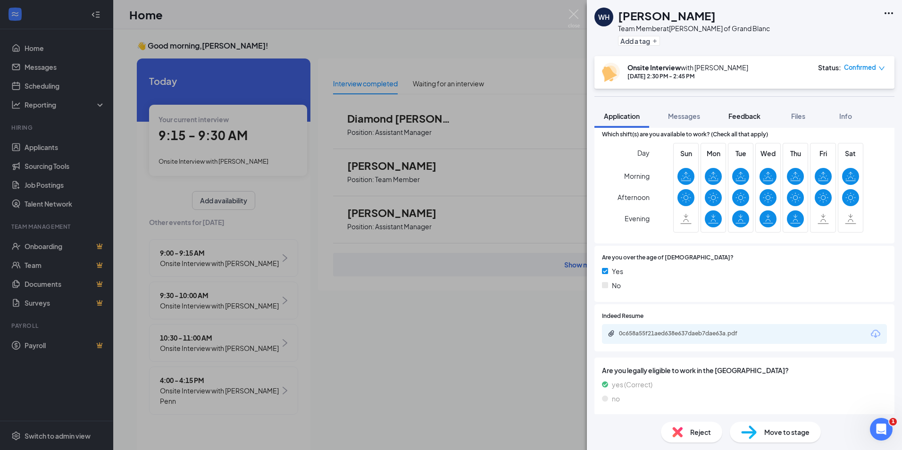
click at [740, 114] on span "Feedback" at bounding box center [745, 116] width 32 height 8
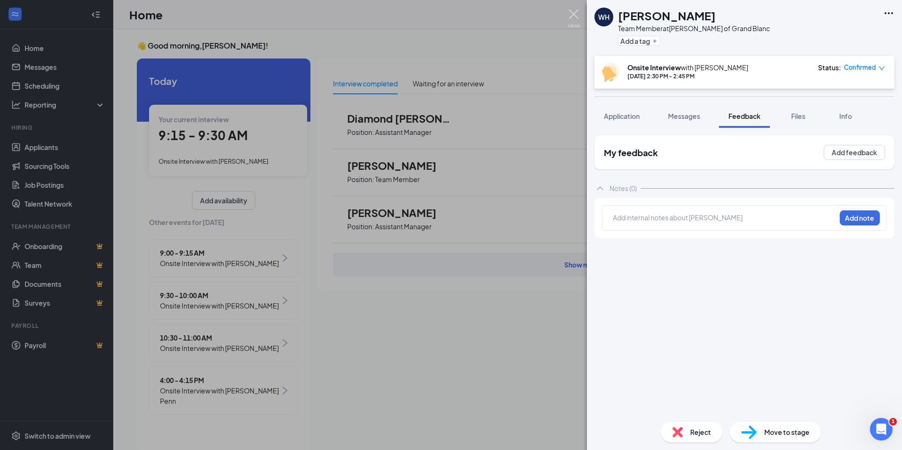
click at [573, 11] on img at bounding box center [574, 18] width 12 height 18
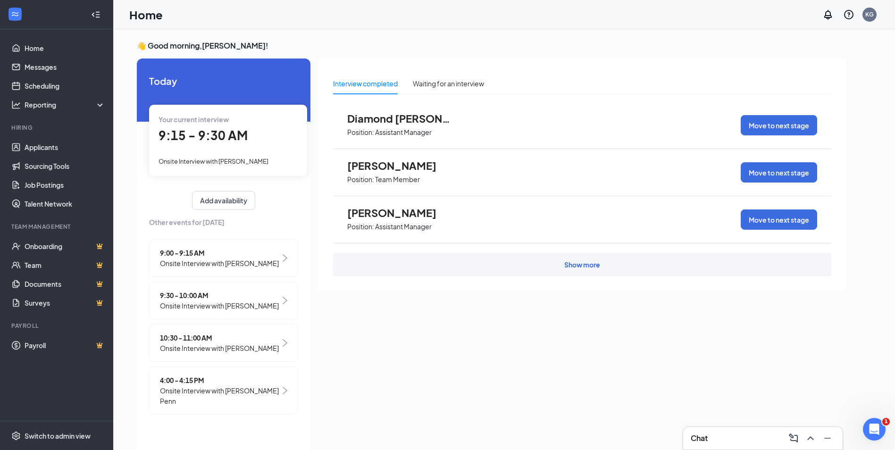
click at [404, 214] on span "[PERSON_NAME]" at bounding box center [399, 213] width 104 height 12
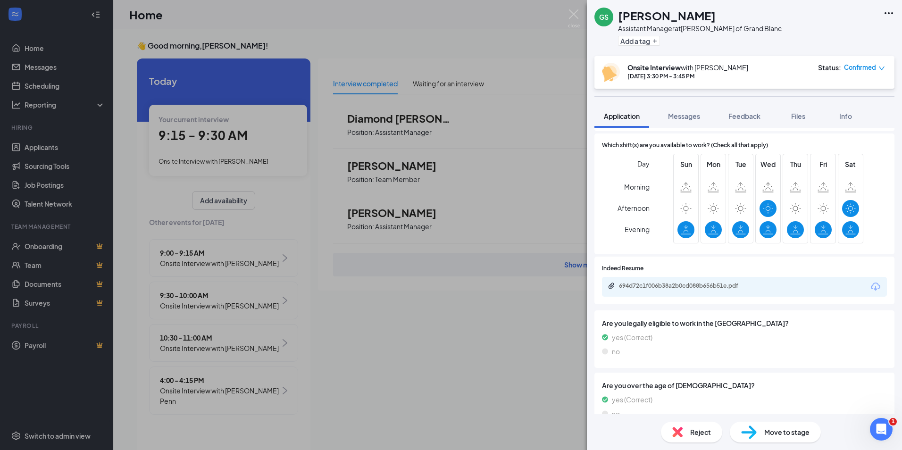
scroll to position [283, 0]
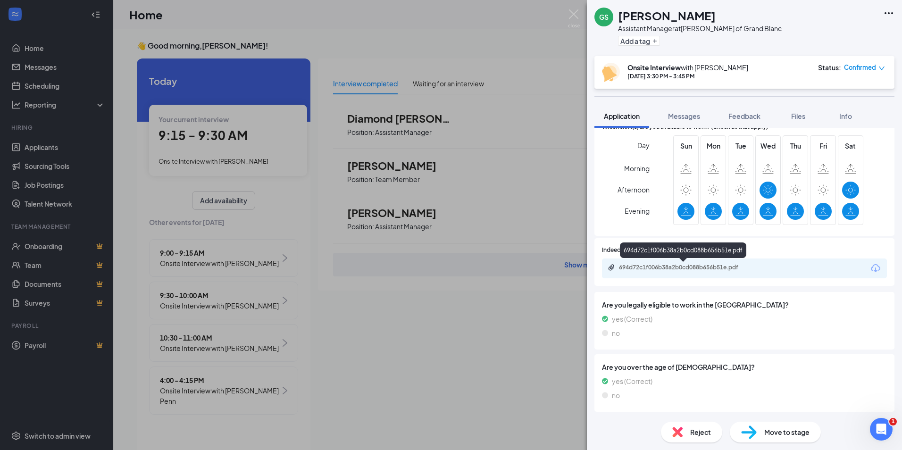
click at [680, 269] on div "694d72c1f006b38a2b0cd088b656b51e.pdf" at bounding box center [685, 268] width 132 height 8
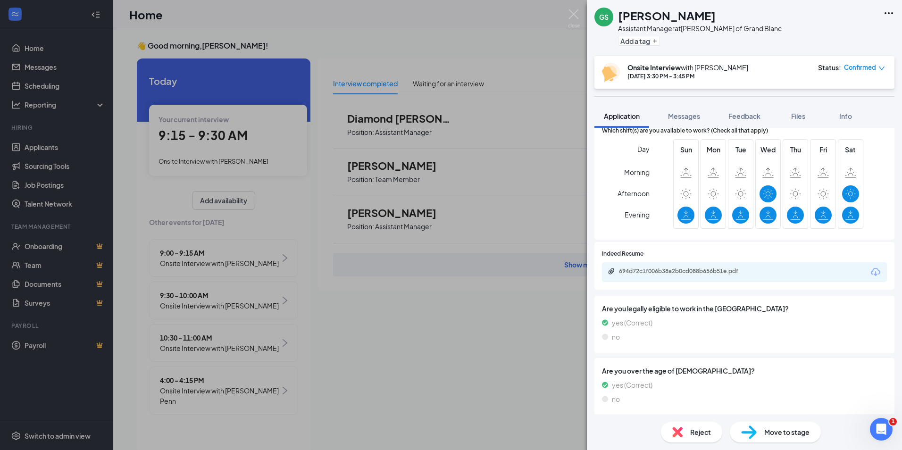
click at [705, 433] on span "Reject" at bounding box center [700, 432] width 21 height 10
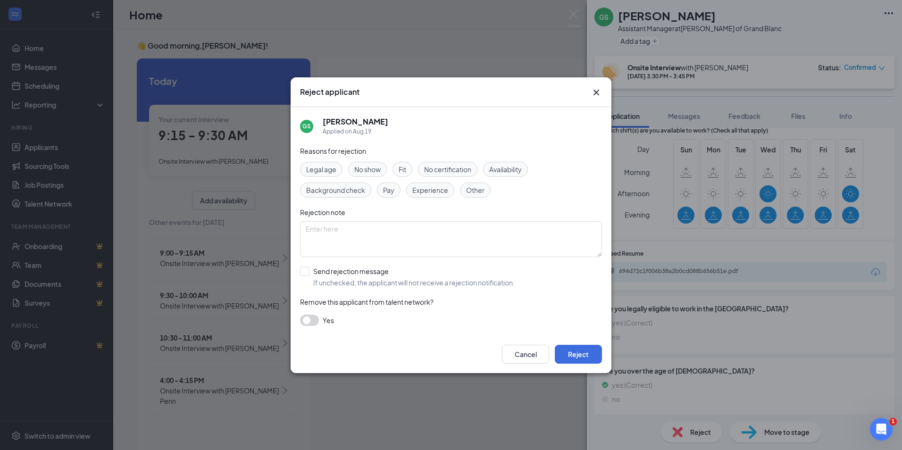
click at [369, 168] on span "No show" at bounding box center [367, 169] width 26 height 10
click at [584, 352] on button "Reject" at bounding box center [578, 354] width 47 height 19
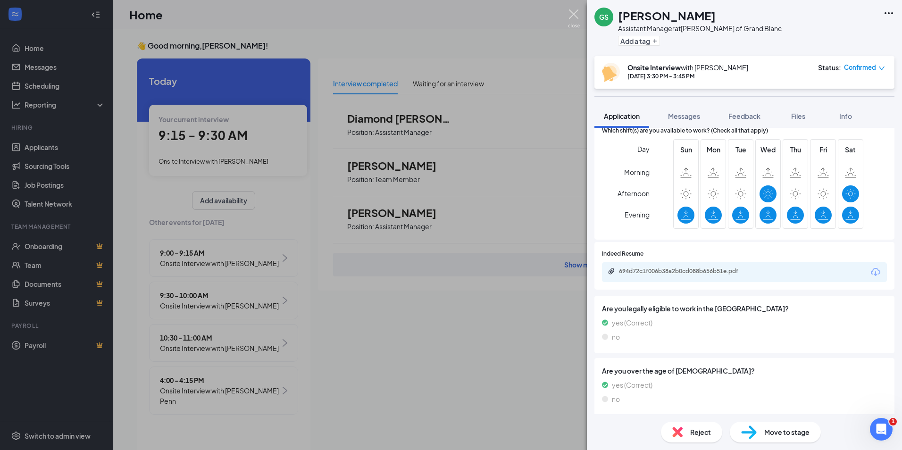
click at [576, 11] on img at bounding box center [574, 18] width 12 height 18
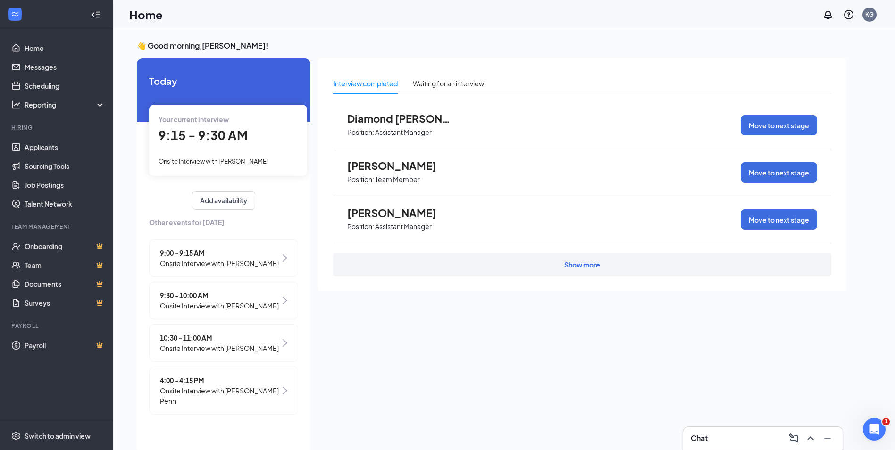
click at [394, 165] on span "[PERSON_NAME]" at bounding box center [399, 165] width 104 height 12
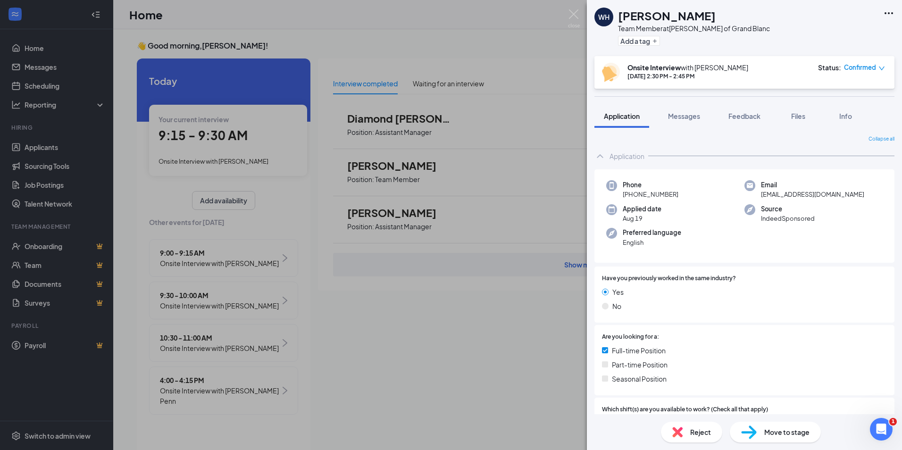
click at [864, 66] on span "Confirmed" at bounding box center [860, 67] width 32 height 9
click at [858, 96] on span "Request Reschedule" at bounding box center [845, 95] width 65 height 10
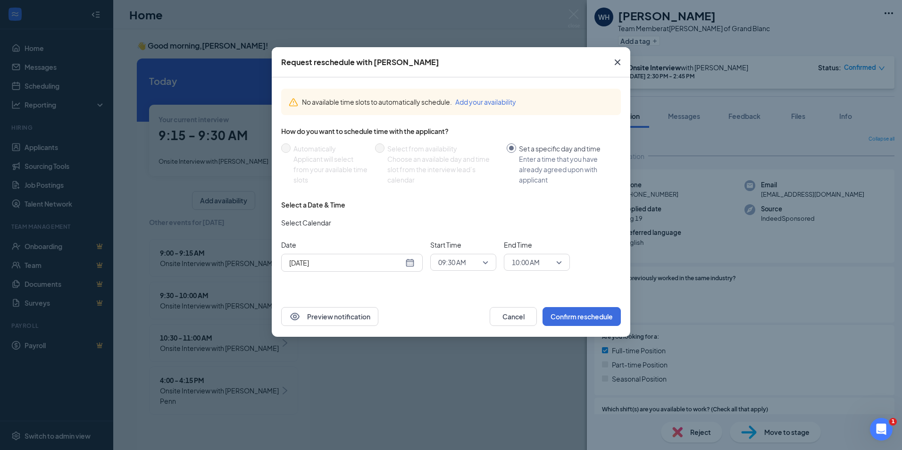
click at [409, 263] on div "[DATE]" at bounding box center [352, 263] width 126 height 10
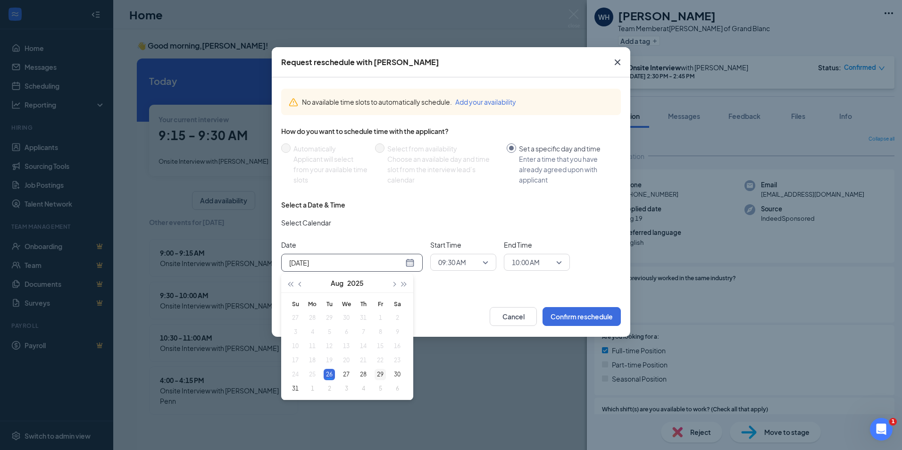
type input "[DATE]"
click at [380, 373] on div "29" at bounding box center [380, 374] width 11 height 11
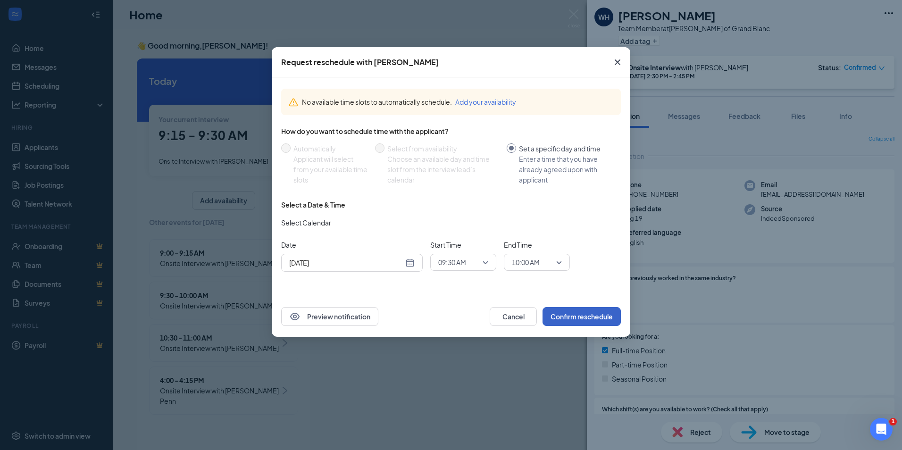
click at [592, 315] on button "Confirm reschedule" at bounding box center [582, 316] width 78 height 19
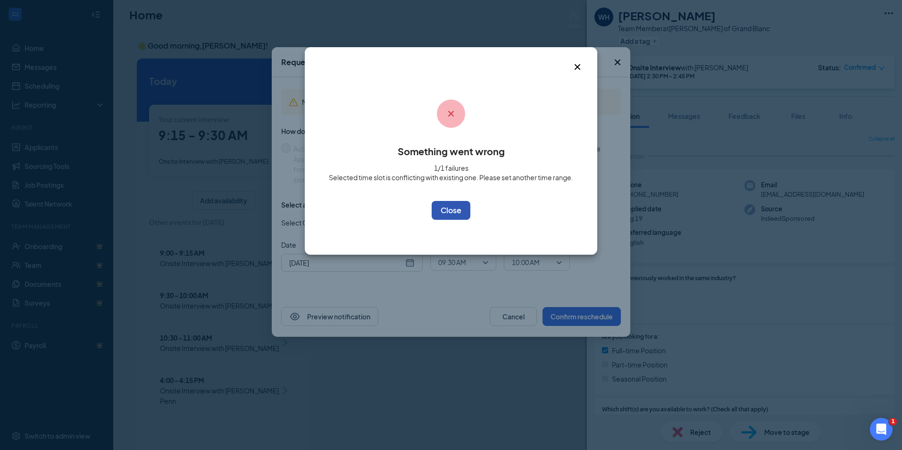
click at [461, 211] on button "OK" at bounding box center [451, 210] width 39 height 19
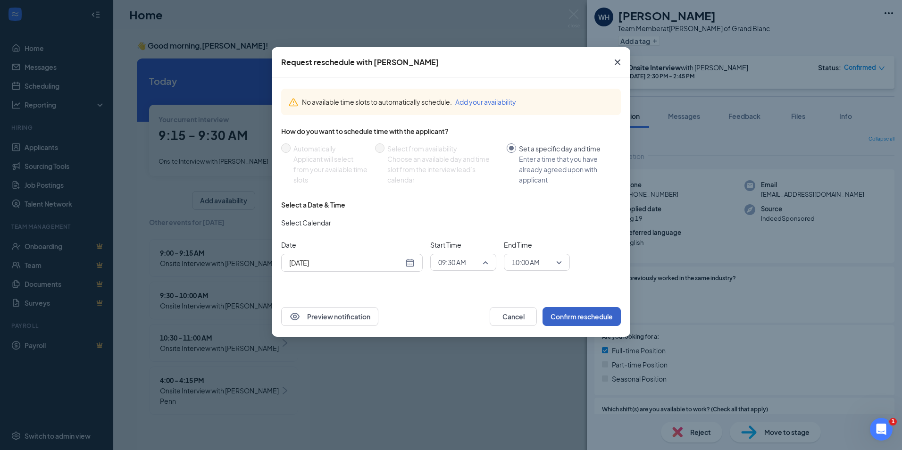
click at [487, 260] on span "09:30 AM" at bounding box center [463, 262] width 50 height 14
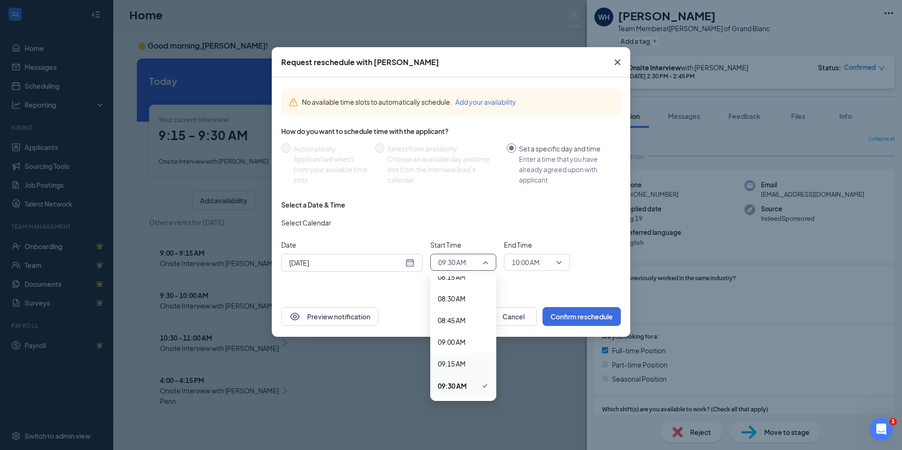
click at [454, 364] on span "09:15 AM" at bounding box center [452, 364] width 28 height 10
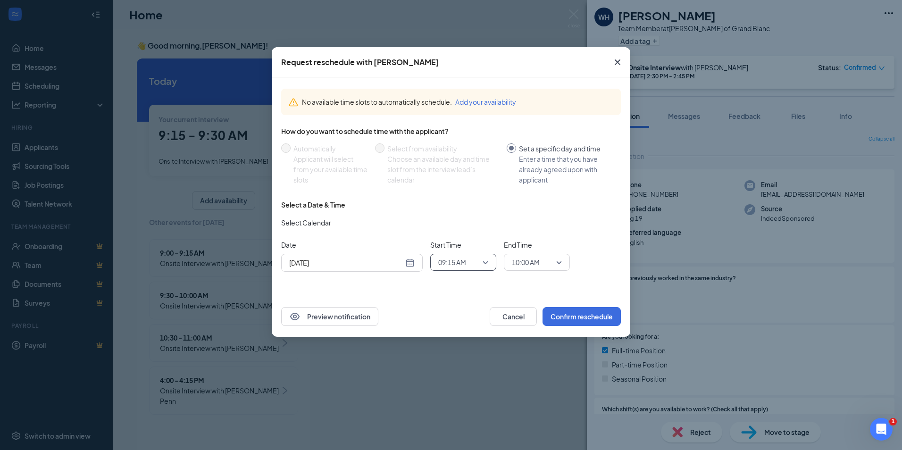
click at [559, 259] on span "10:00 AM" at bounding box center [537, 262] width 50 height 14
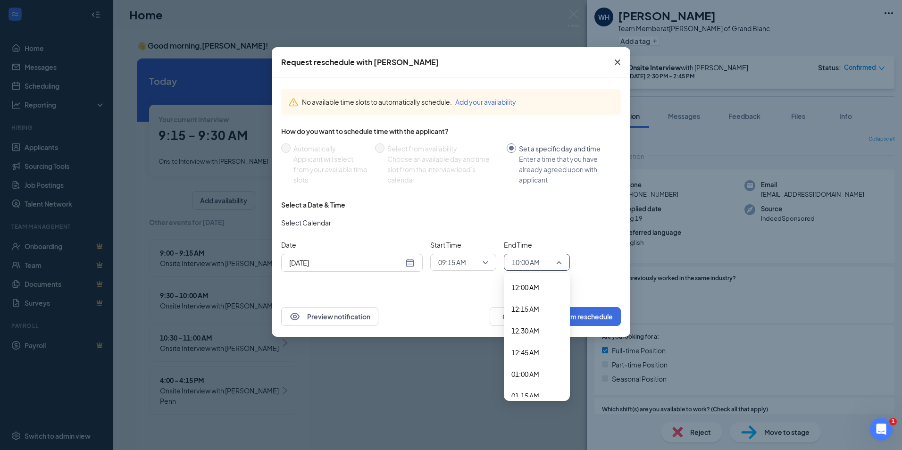
scroll to position [770, 0]
click at [520, 344] on span "09:30 AM" at bounding box center [526, 342] width 28 height 10
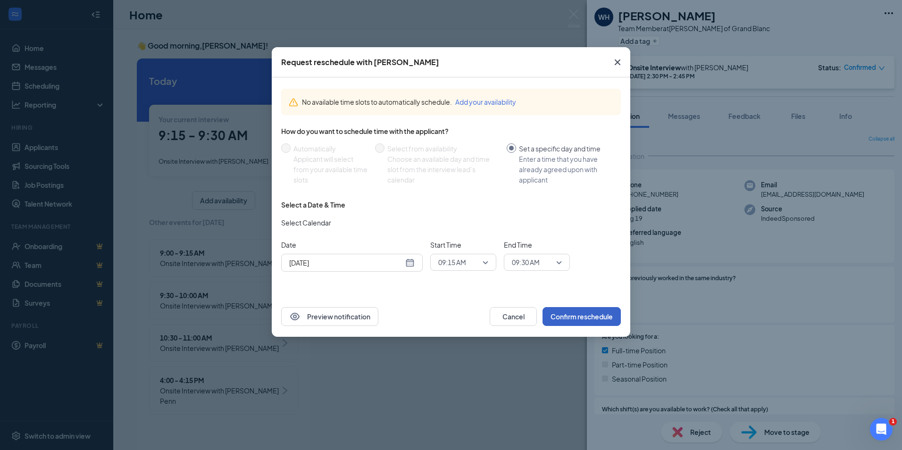
click at [592, 317] on button "Confirm reschedule" at bounding box center [582, 316] width 78 height 19
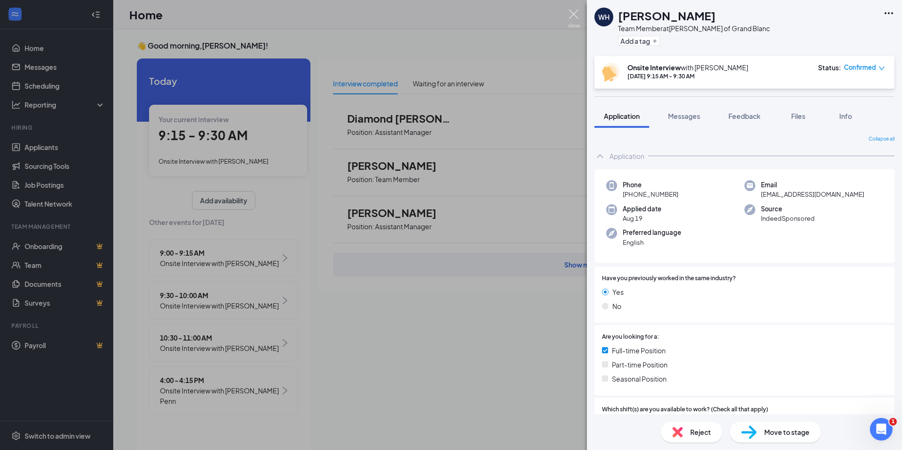
click at [572, 14] on img at bounding box center [574, 18] width 12 height 18
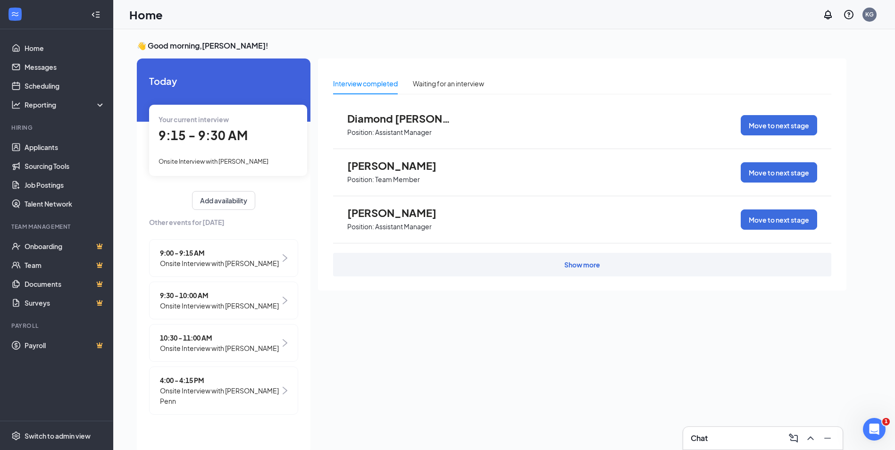
click at [428, 117] on span "Diamond [PERSON_NAME]" at bounding box center [399, 118] width 104 height 12
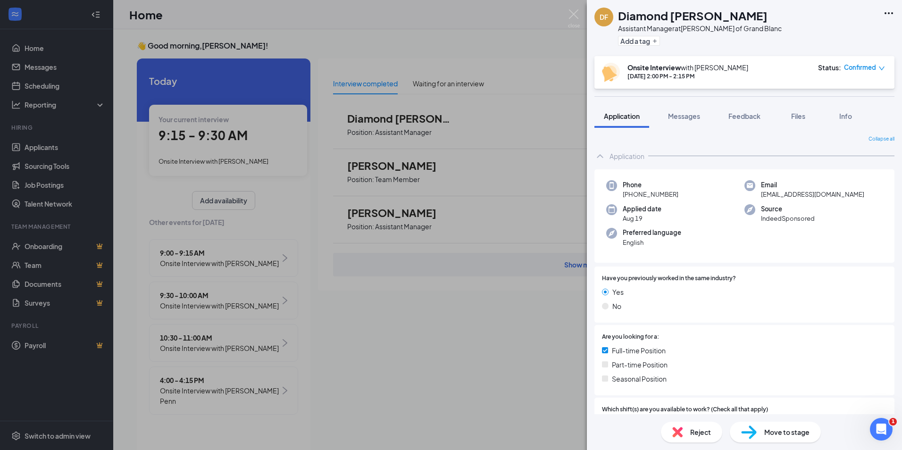
click at [689, 430] on div "Reject" at bounding box center [691, 432] width 61 height 21
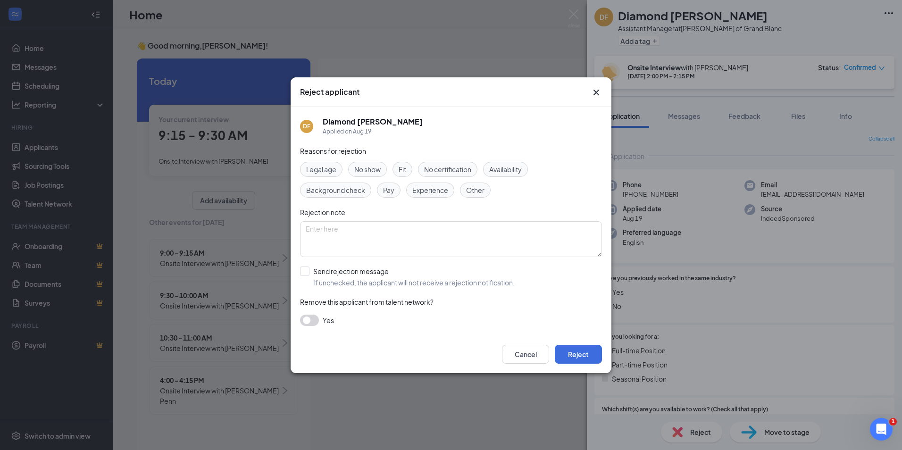
click at [364, 171] on span "No show" at bounding box center [367, 169] width 26 height 10
click at [580, 350] on button "Reject" at bounding box center [578, 354] width 47 height 19
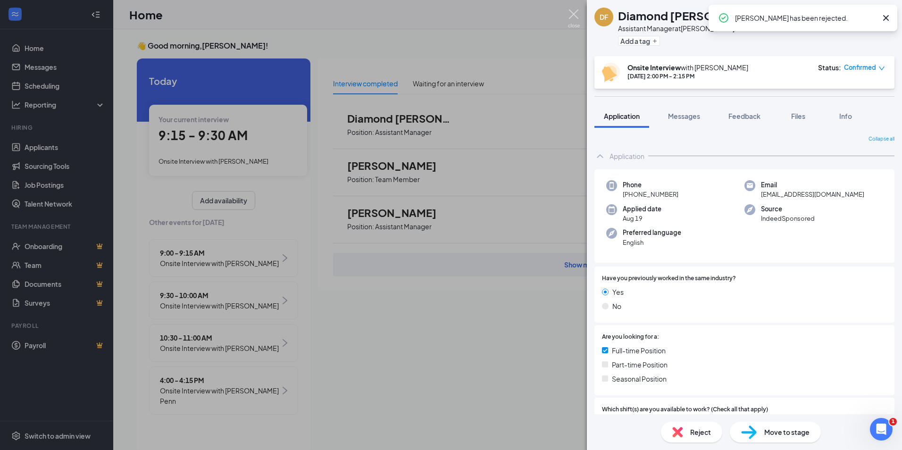
click at [571, 11] on img at bounding box center [574, 18] width 12 height 18
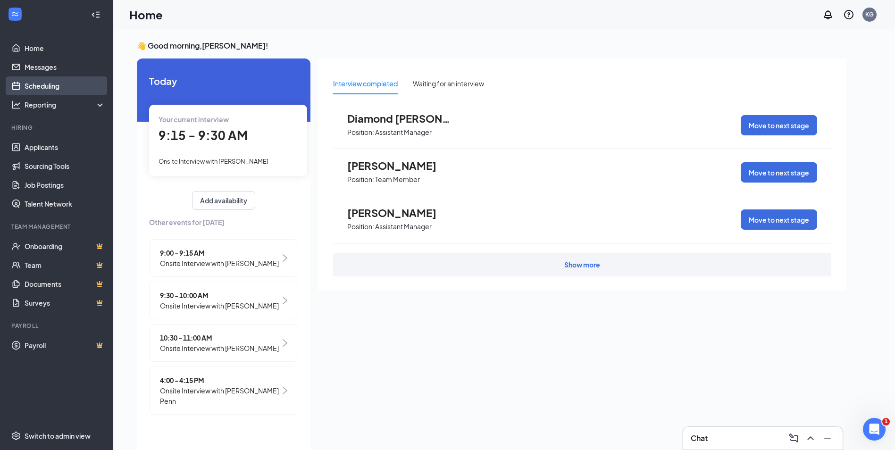
click at [40, 83] on link "Scheduling" at bounding box center [65, 85] width 81 height 19
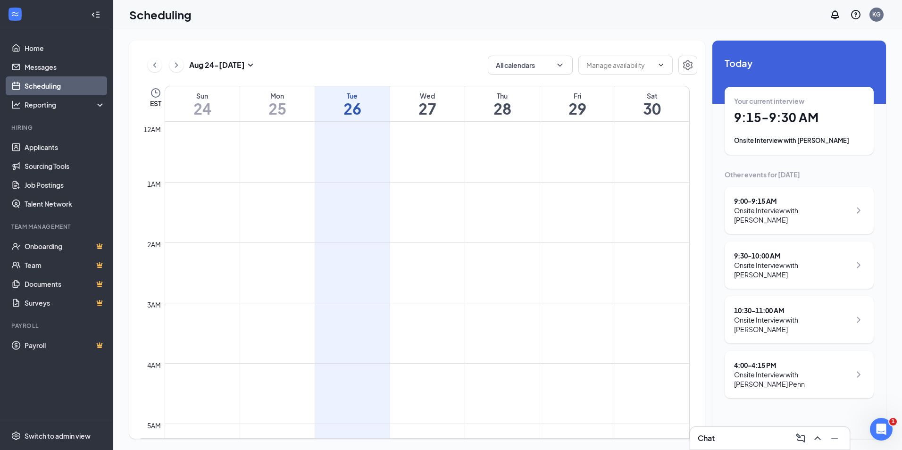
scroll to position [464, 0]
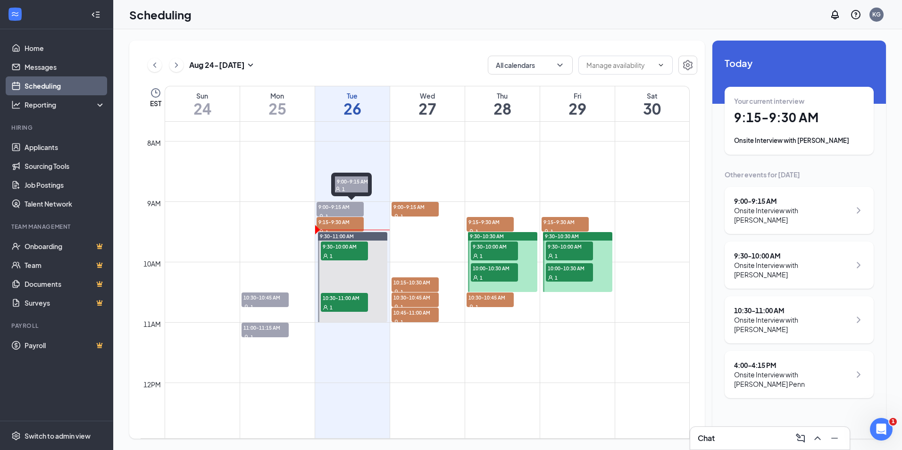
click at [352, 206] on span "9:00-9:15 AM" at bounding box center [340, 206] width 47 height 9
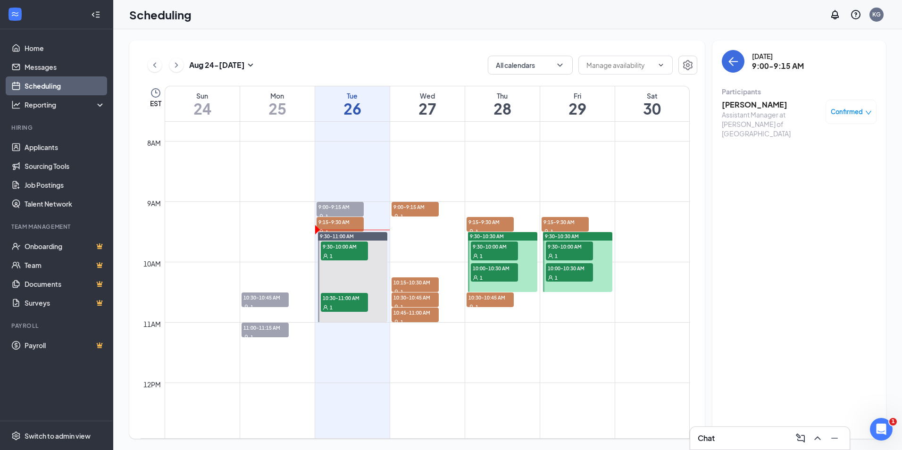
click at [840, 110] on span "Confirmed" at bounding box center [847, 111] width 32 height 9
click at [805, 173] on span "Mark as no-show" at bounding box center [823, 174] width 52 height 10
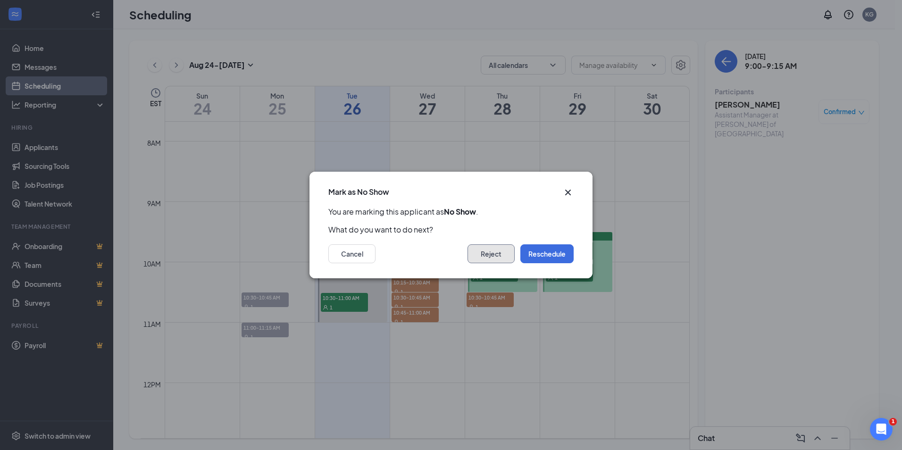
click at [492, 254] on button "Reject" at bounding box center [491, 253] width 47 height 19
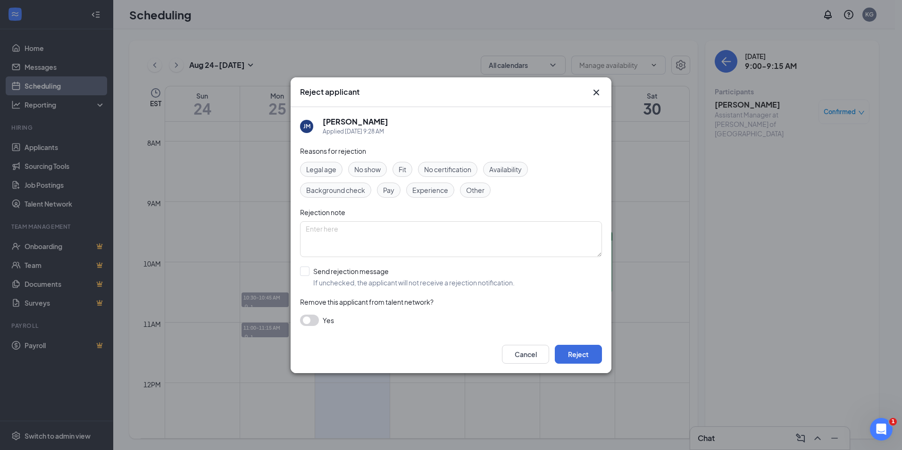
click at [370, 169] on span "No show" at bounding box center [367, 169] width 26 height 10
click at [584, 354] on button "Reject" at bounding box center [578, 354] width 47 height 19
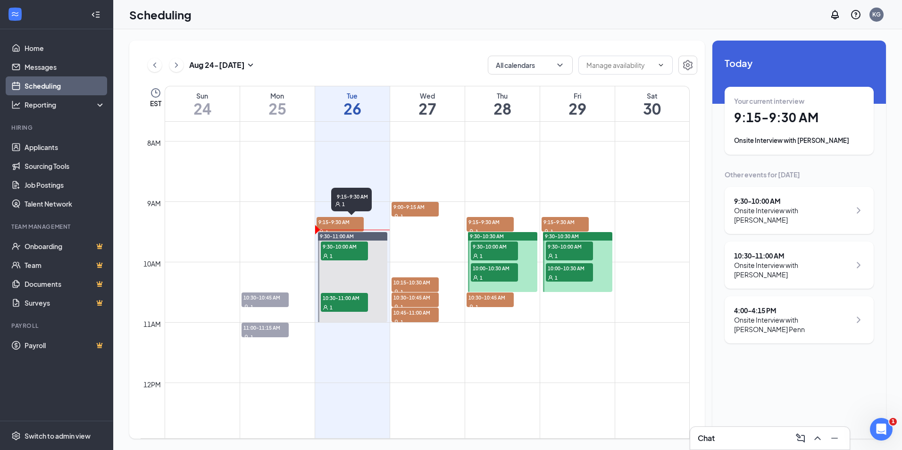
click at [340, 224] on span "9:15-9:30 AM" at bounding box center [340, 221] width 47 height 9
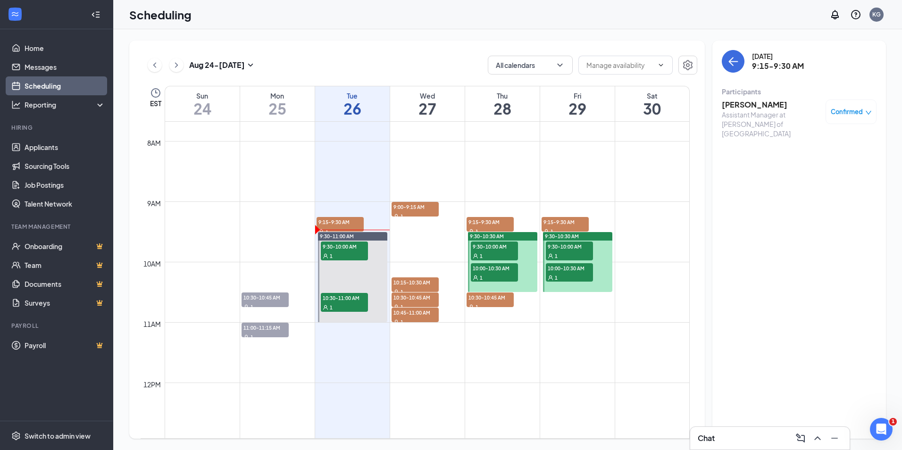
click at [745, 100] on h3 "[PERSON_NAME]" at bounding box center [771, 105] width 99 height 10
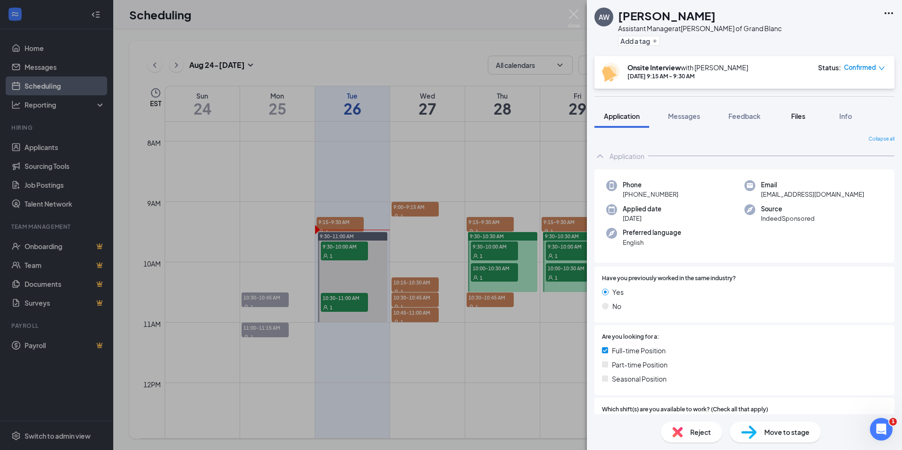
click at [803, 117] on span "Files" at bounding box center [798, 116] width 14 height 8
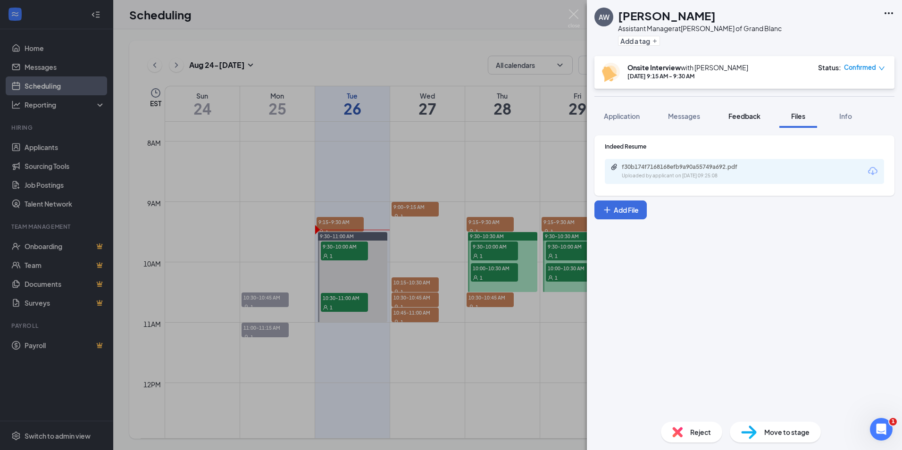
click at [760, 116] on span "Feedback" at bounding box center [745, 116] width 32 height 8
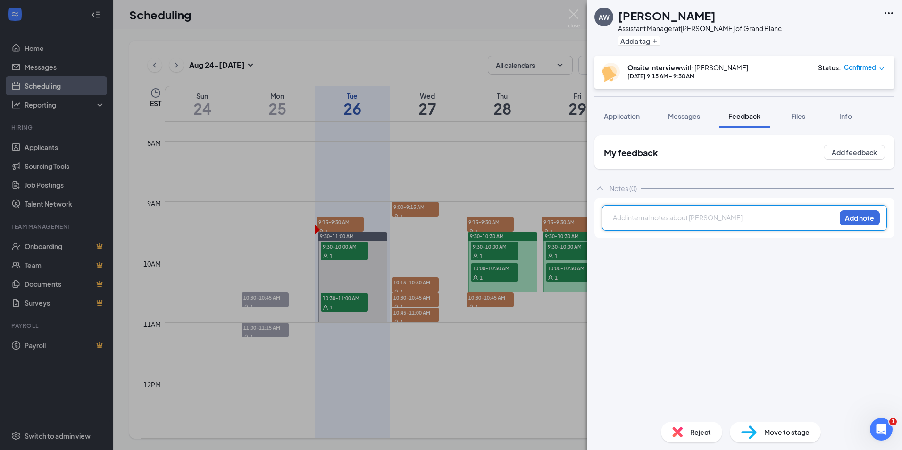
click at [687, 222] on div at bounding box center [724, 218] width 222 height 10
click at [873, 211] on button "Add note" at bounding box center [860, 217] width 40 height 15
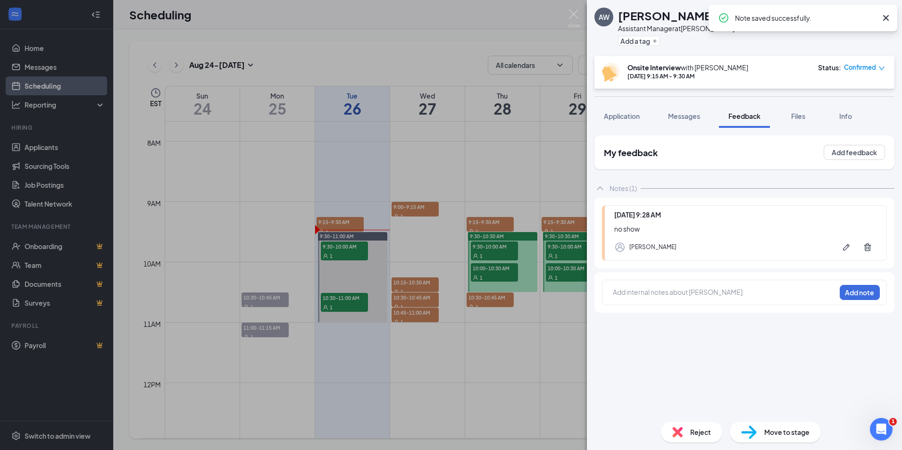
click at [696, 433] on span "Reject" at bounding box center [700, 432] width 21 height 10
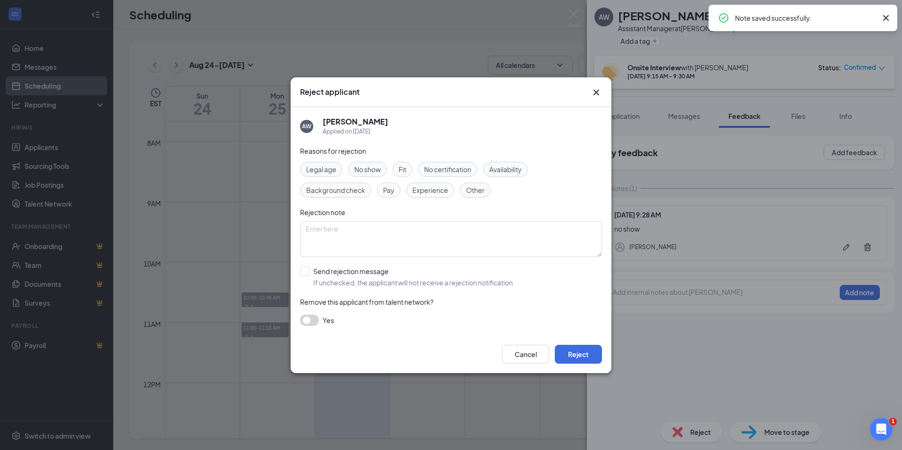
click at [357, 169] on span "No show" at bounding box center [367, 169] width 26 height 10
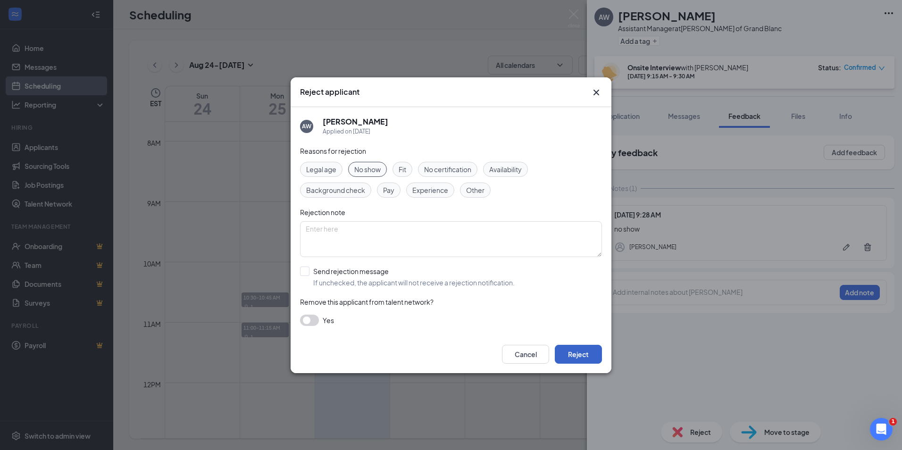
click at [594, 356] on button "Reject" at bounding box center [578, 354] width 47 height 19
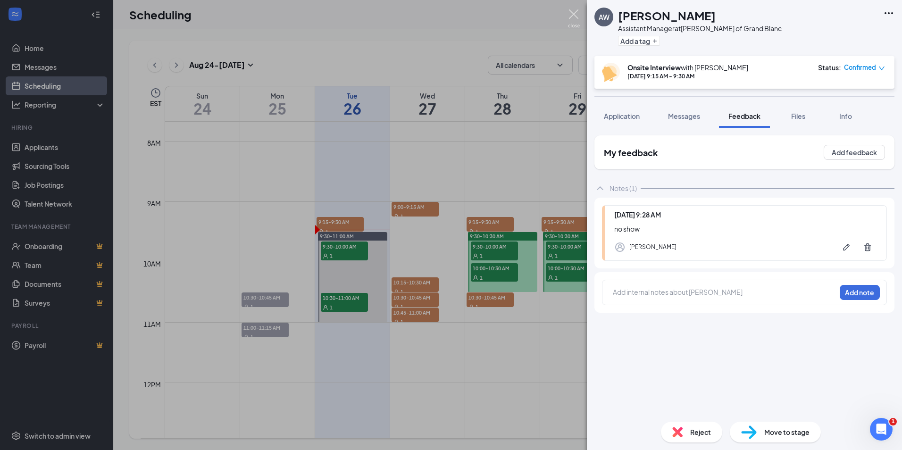
click at [574, 12] on img at bounding box center [574, 18] width 12 height 18
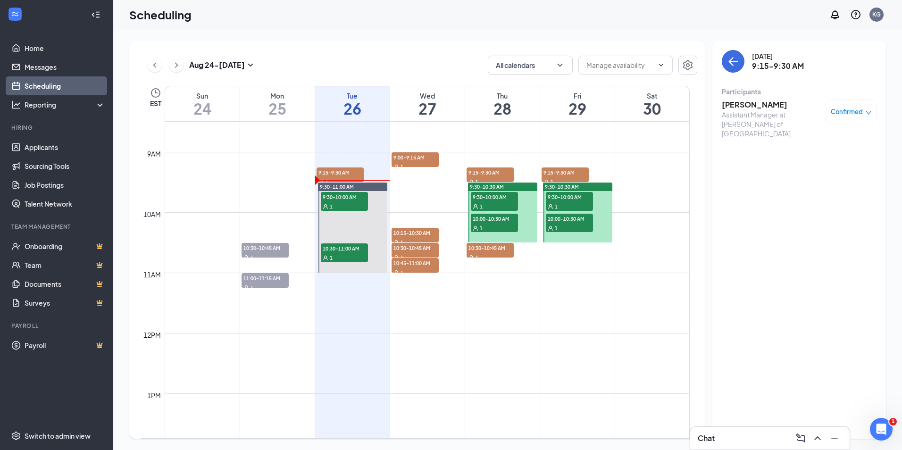
scroll to position [511, 0]
